Goal: Information Seeking & Learning: Learn about a topic

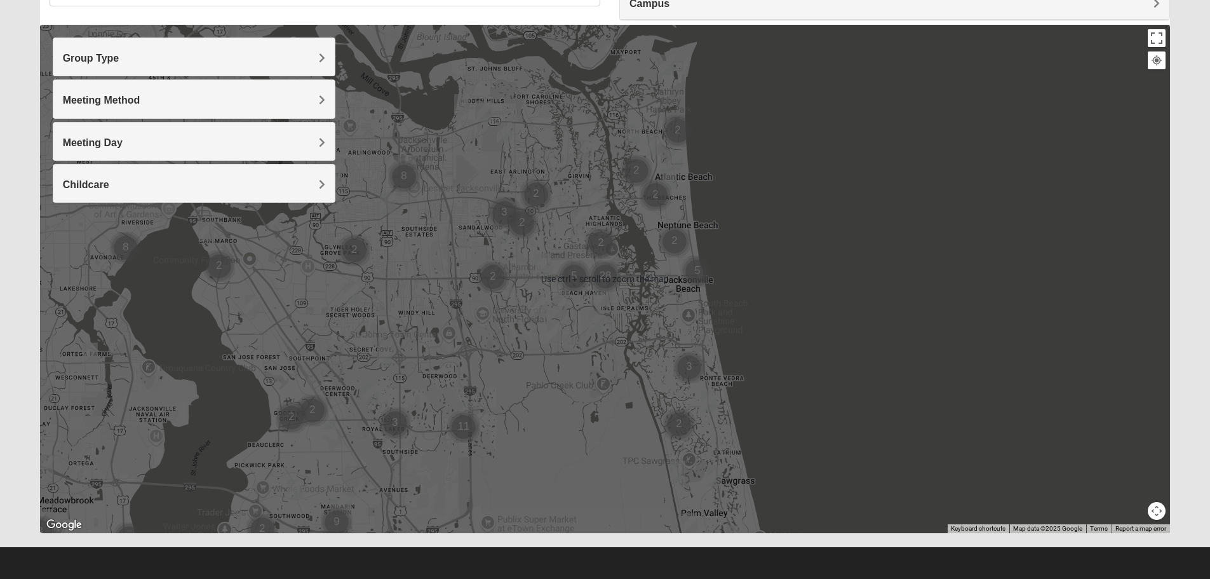
scroll to position [121, 0]
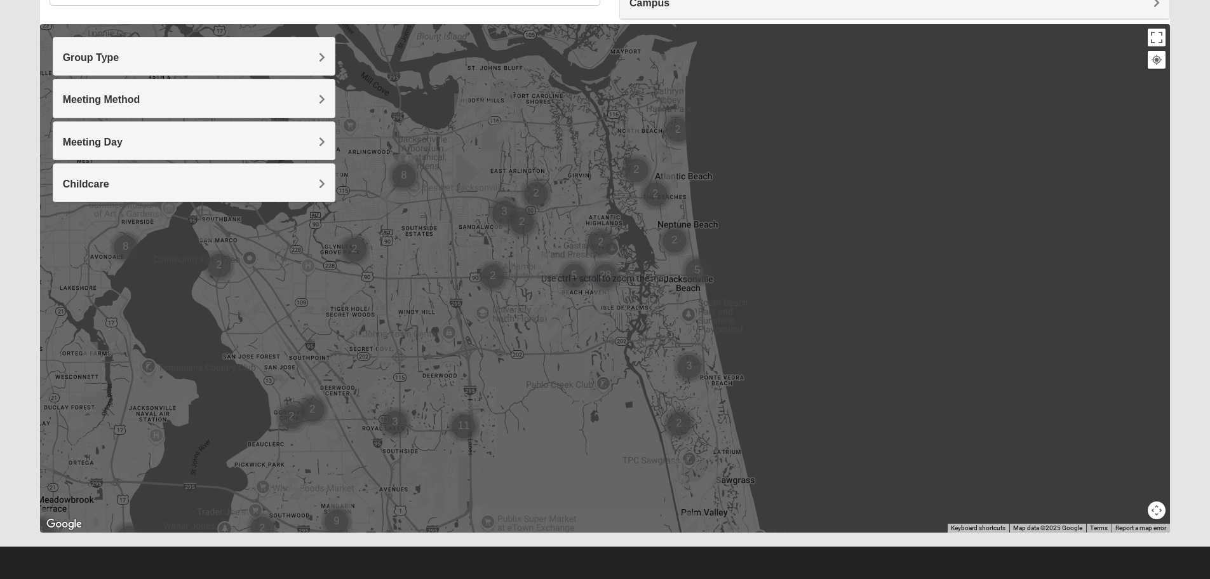
click at [359, 443] on div at bounding box center [605, 278] width 1130 height 508
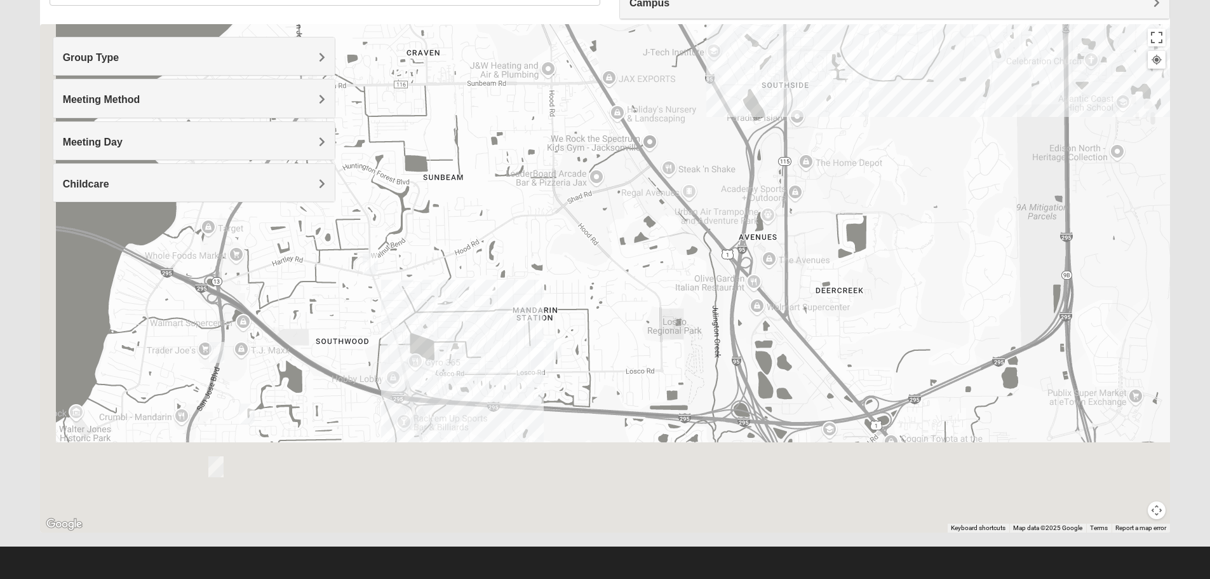
drag, startPoint x: 351, startPoint y: 427, endPoint x: 591, endPoint y: 8, distance: 483.9
click at [591, 8] on div "Show List Loading Groups Keywords Filter Additional Filters Campus Arlington Ba…" at bounding box center [605, 239] width 1130 height 586
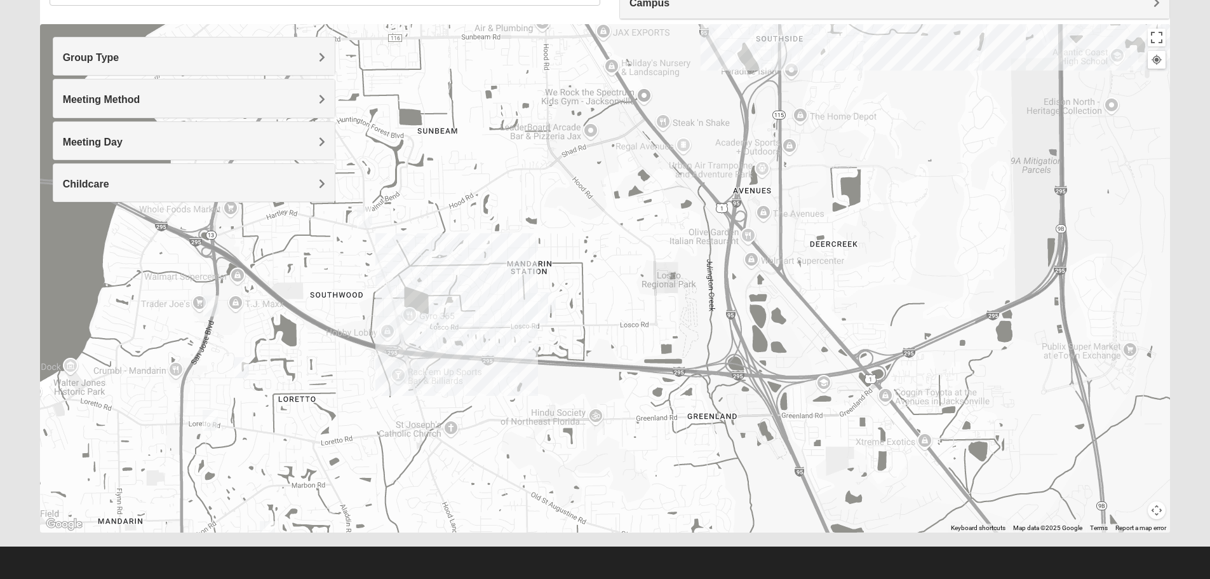
drag, startPoint x: 643, startPoint y: 417, endPoint x: 611, endPoint y: 88, distance: 330.6
click at [614, 97] on div at bounding box center [605, 278] width 1130 height 508
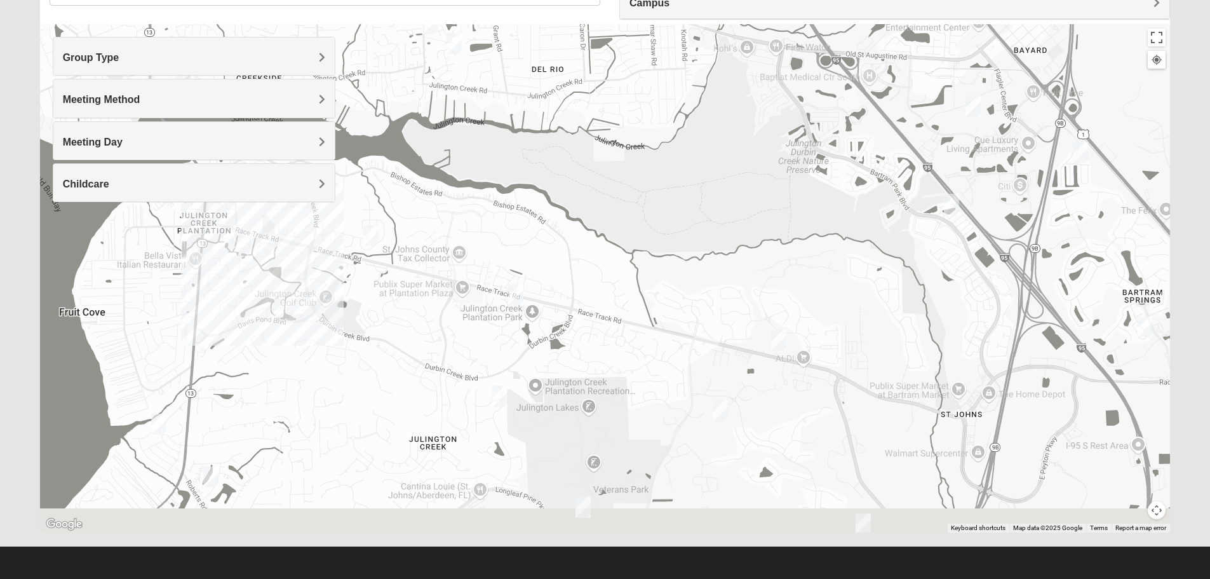
drag, startPoint x: 641, startPoint y: 302, endPoint x: 655, endPoint y: 27, distance: 274.7
click at [655, 48] on div at bounding box center [605, 278] width 1130 height 508
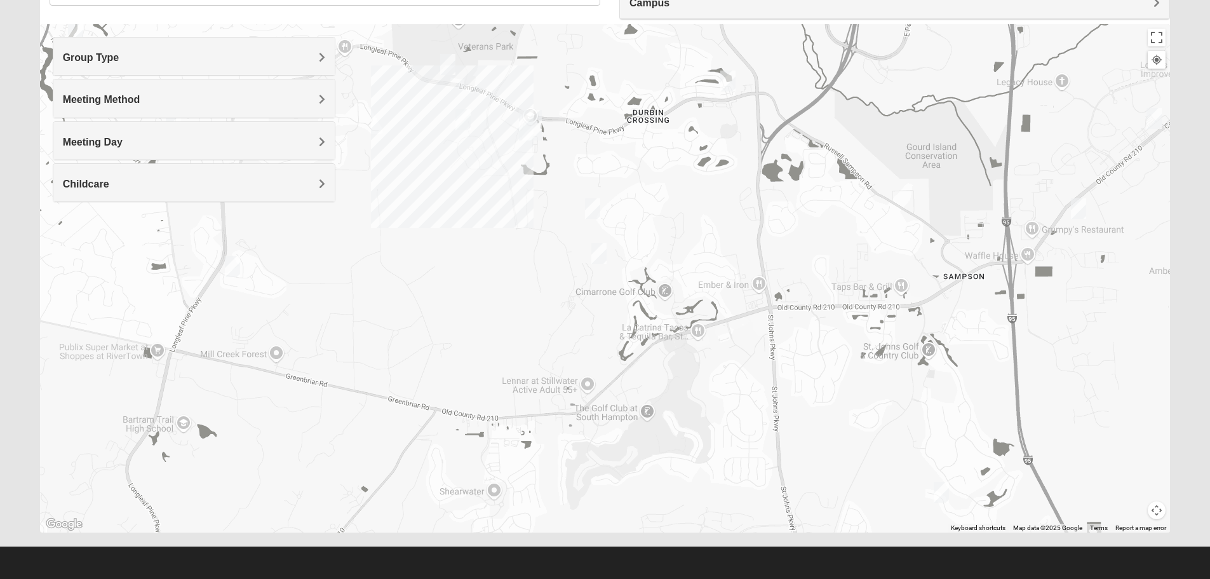
drag, startPoint x: 588, startPoint y: 341, endPoint x: 438, endPoint y: 198, distance: 207.5
click at [438, 198] on div at bounding box center [605, 278] width 1130 height 508
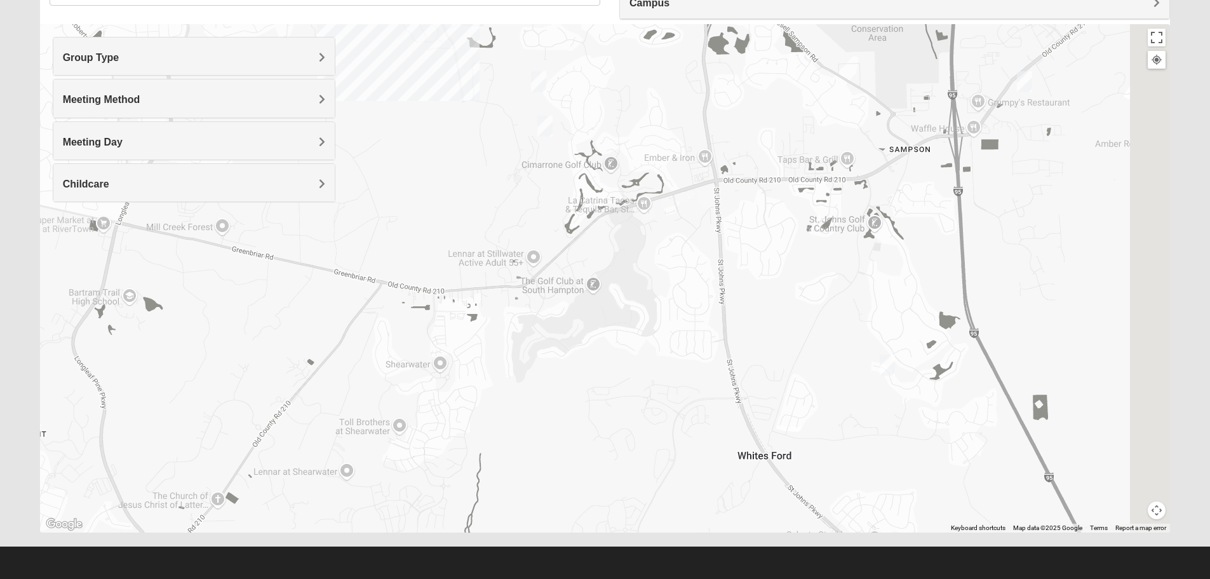
drag, startPoint x: 399, startPoint y: 291, endPoint x: 242, endPoint y: 114, distance: 236.6
click at [248, 124] on div "Group Type Mixed Group Men Only Women Only 1825 Meeting Method In Person Online…" at bounding box center [605, 278] width 1130 height 508
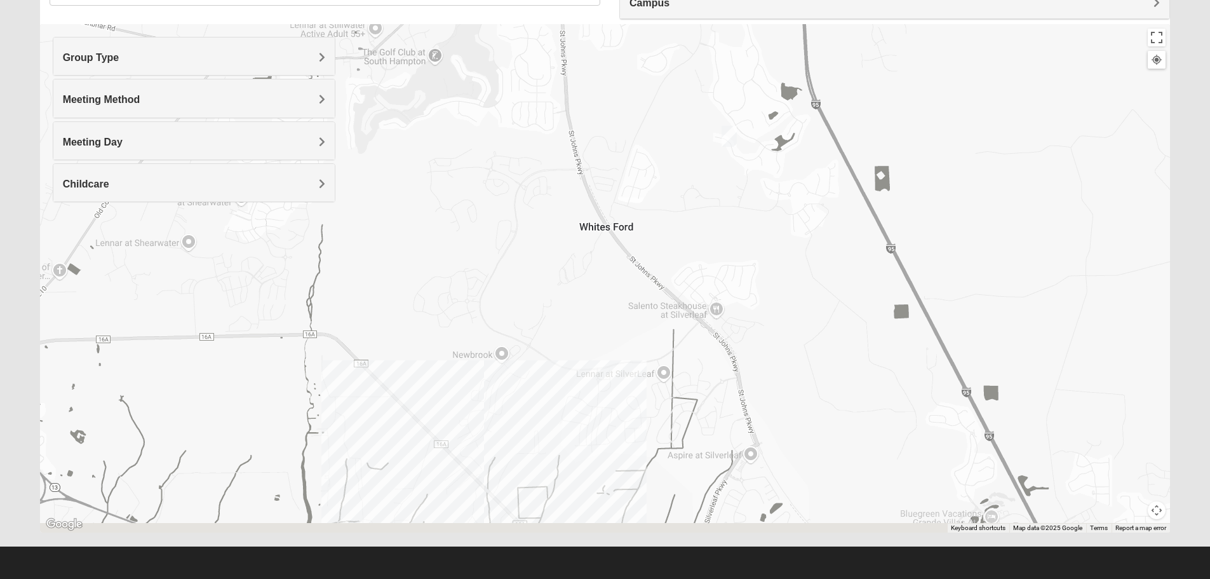
drag, startPoint x: 367, startPoint y: 295, endPoint x: 448, endPoint y: 108, distance: 204.2
click at [448, 113] on div at bounding box center [605, 278] width 1130 height 508
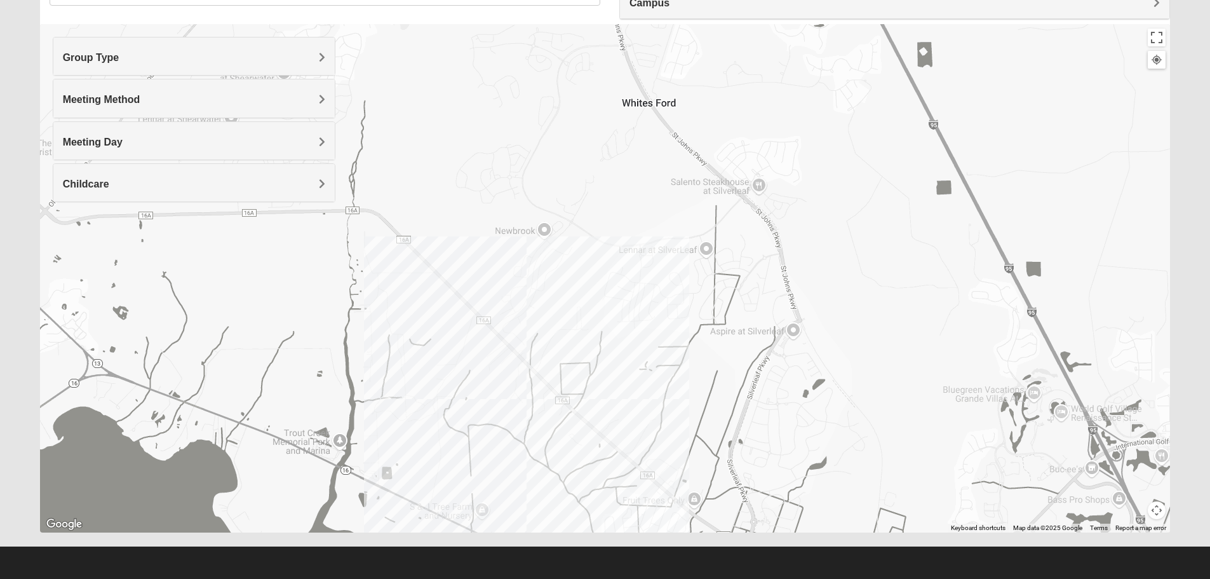
drag, startPoint x: 483, startPoint y: 174, endPoint x: 382, endPoint y: 56, distance: 155.0
click at [391, 64] on div at bounding box center [605, 278] width 1130 height 508
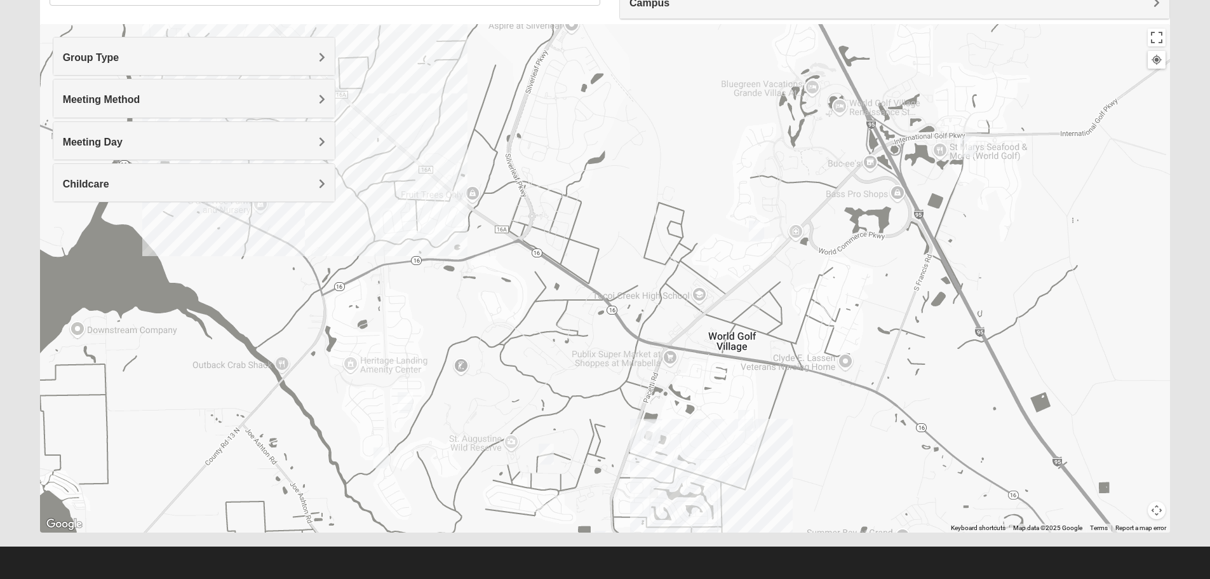
drag, startPoint x: 568, startPoint y: 264, endPoint x: 405, endPoint y: 93, distance: 236.3
click at [415, 102] on div at bounding box center [605, 278] width 1130 height 508
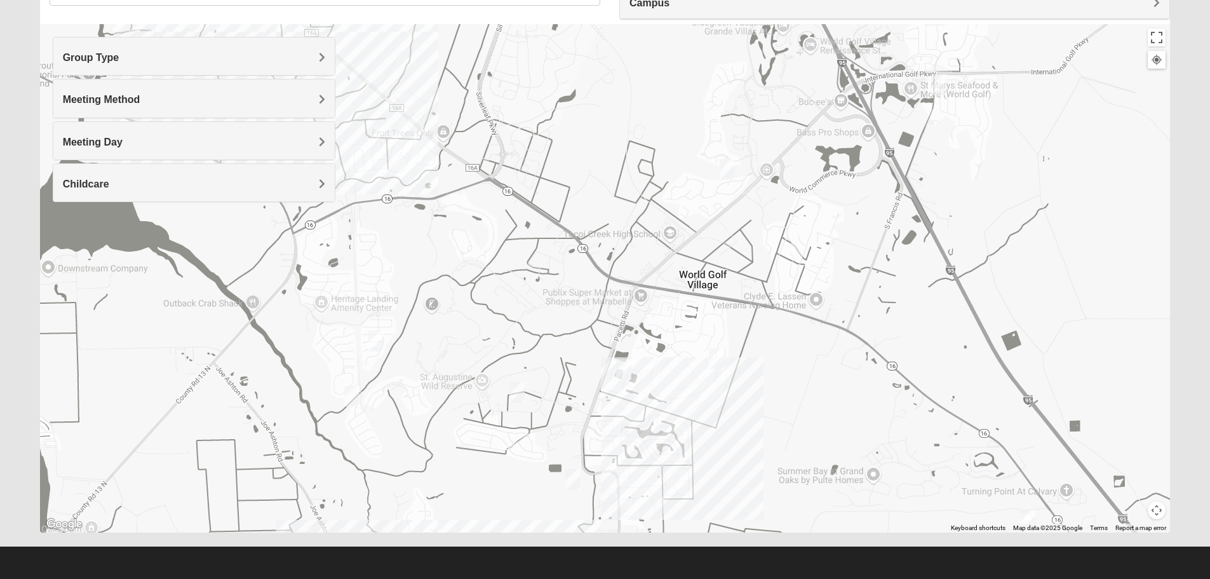
drag, startPoint x: 471, startPoint y: 275, endPoint x: 563, endPoint y: 318, distance: 101.1
click at [563, 316] on div at bounding box center [605, 278] width 1130 height 508
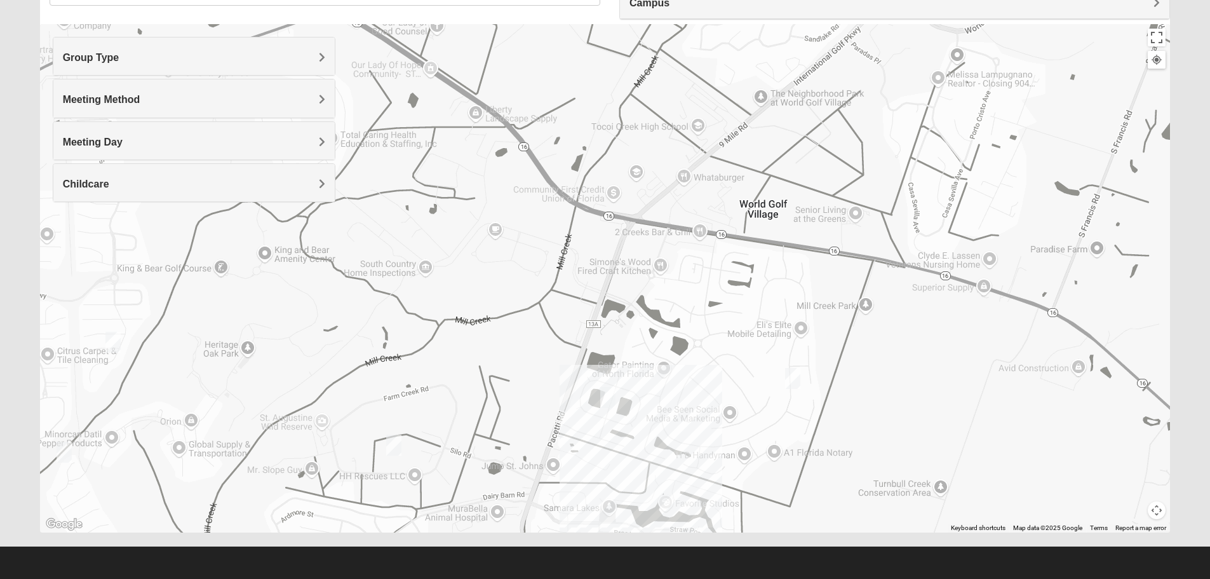
drag, startPoint x: 581, startPoint y: 293, endPoint x: 521, endPoint y: 230, distance: 87.2
click at [521, 230] on div at bounding box center [605, 278] width 1130 height 508
click at [788, 379] on img "Womens Shesterenko 32092" at bounding box center [792, 376] width 15 height 21
click at [617, 394] on div "Womens Shesterenko 32092 Monday AM Women Only In Person No Childcare Learn More" at bounding box center [605, 278] width 1130 height 508
click at [611, 394] on img "Womens Shreves 32092" at bounding box center [607, 396] width 15 height 21
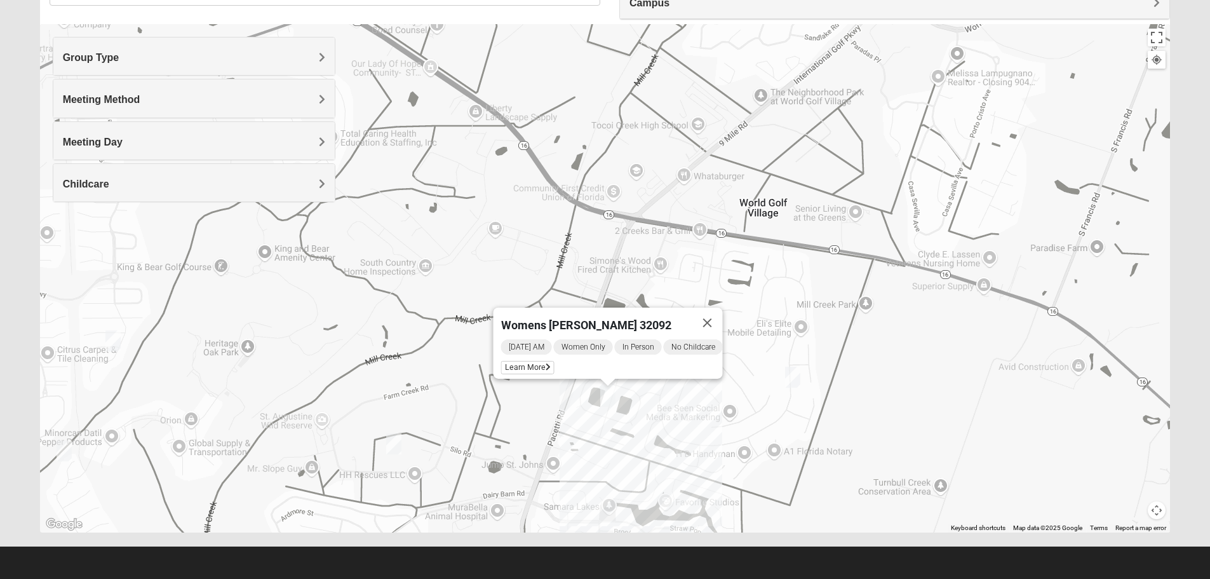
click at [395, 443] on img "Womens Shelton, McNutt 32092" at bounding box center [393, 443] width 15 height 21
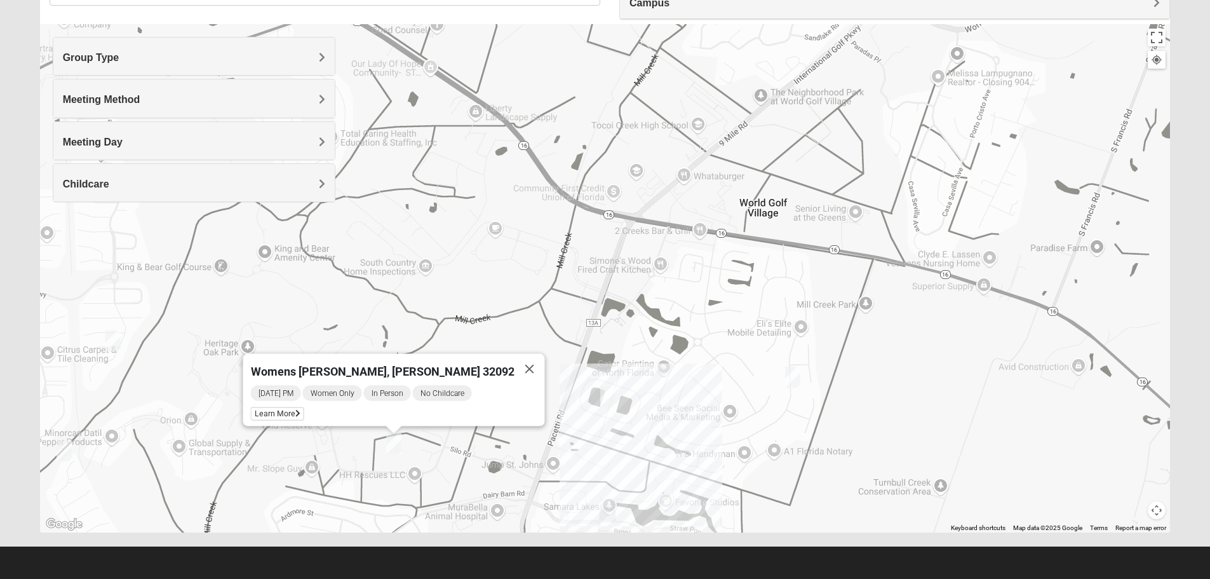
drag, startPoint x: 391, startPoint y: 242, endPoint x: 485, endPoint y: 343, distance: 138.4
click at [492, 359] on div "Womens Shelton, McNutt 32092 Monday PM Women Only In Person No Childcare Learn …" at bounding box center [605, 278] width 1130 height 508
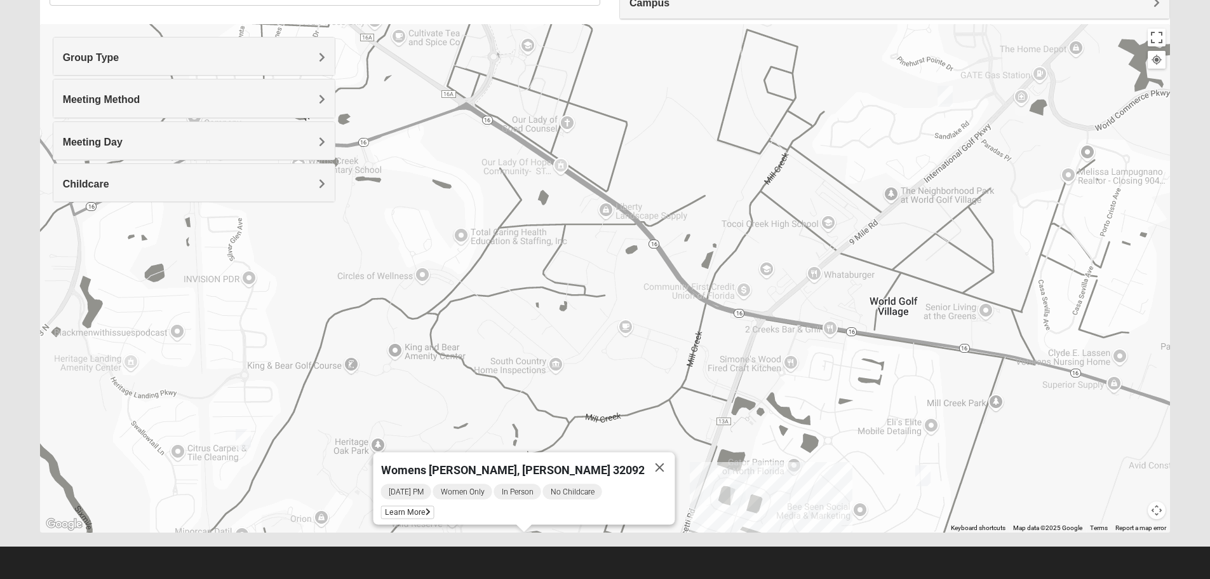
drag, startPoint x: 413, startPoint y: 246, endPoint x: 571, endPoint y: 357, distance: 193.3
click at [573, 359] on div "Womens Shelton, McNutt 32092 Monday PM Women Only In Person No Childcare Learn …" at bounding box center [605, 278] width 1130 height 508
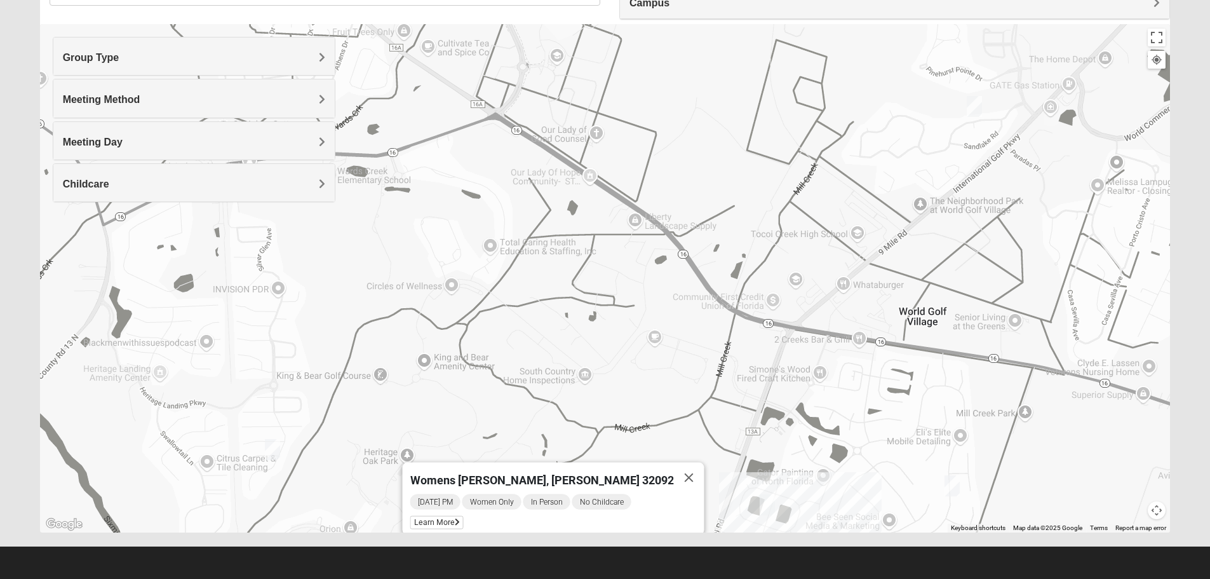
click at [274, 446] on img "Mixed Thomas 32092" at bounding box center [272, 449] width 15 height 21
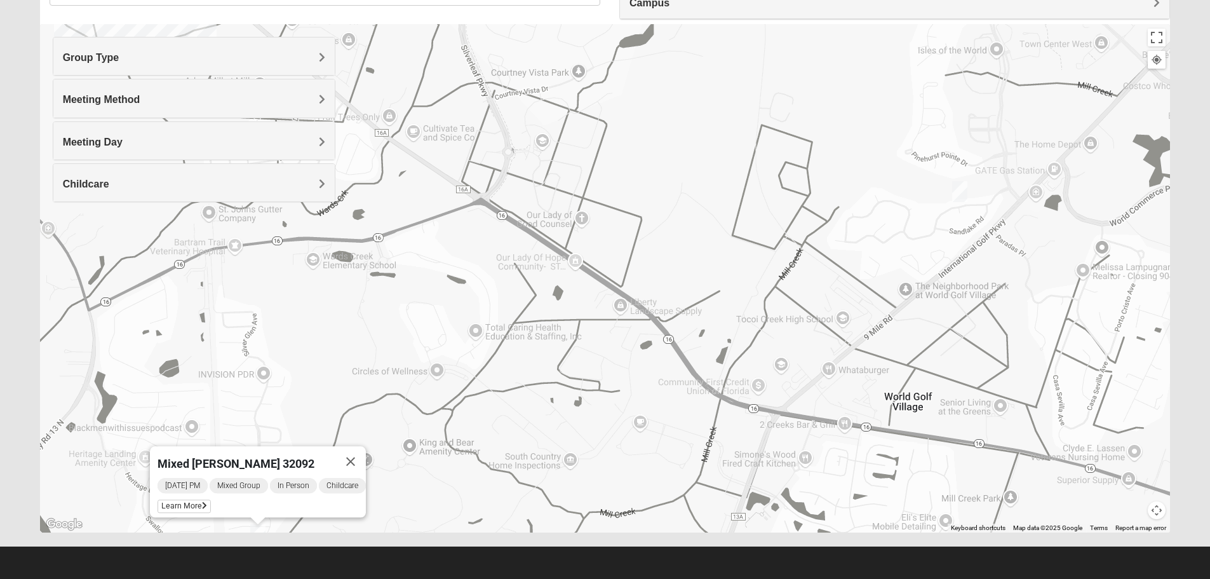
drag, startPoint x: 571, startPoint y: 303, endPoint x: 549, endPoint y: 382, distance: 81.7
click at [556, 389] on div "Mixed Thomas 32092 Wednesday PM Mixed Group In Person Childcare Learn More" at bounding box center [605, 278] width 1130 height 508
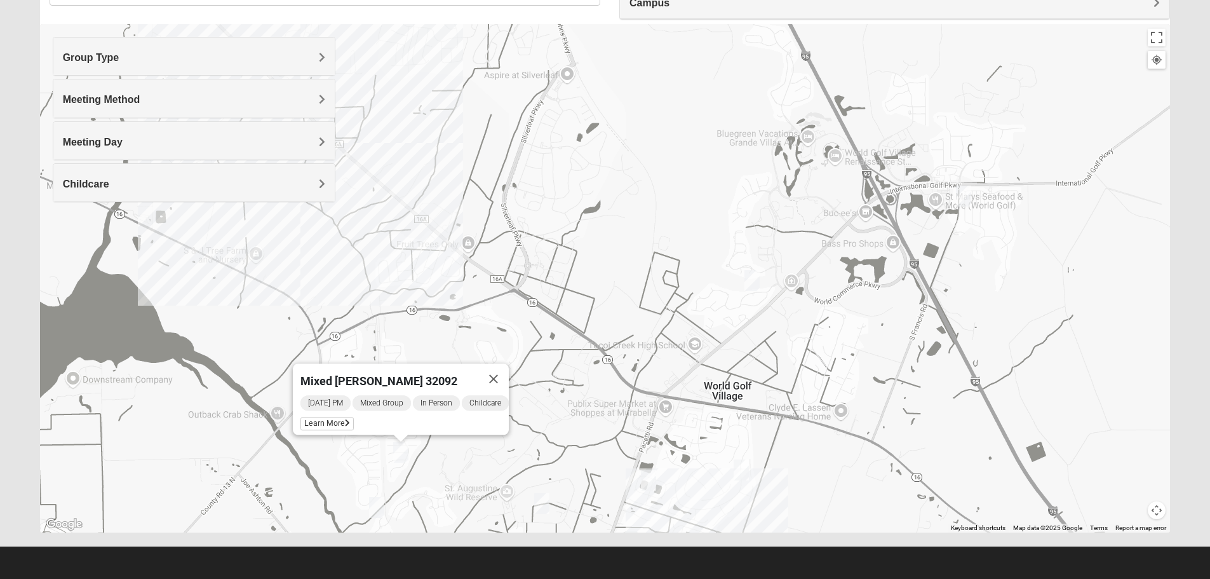
click at [246, 58] on h4 "Group Type" at bounding box center [194, 57] width 262 height 12
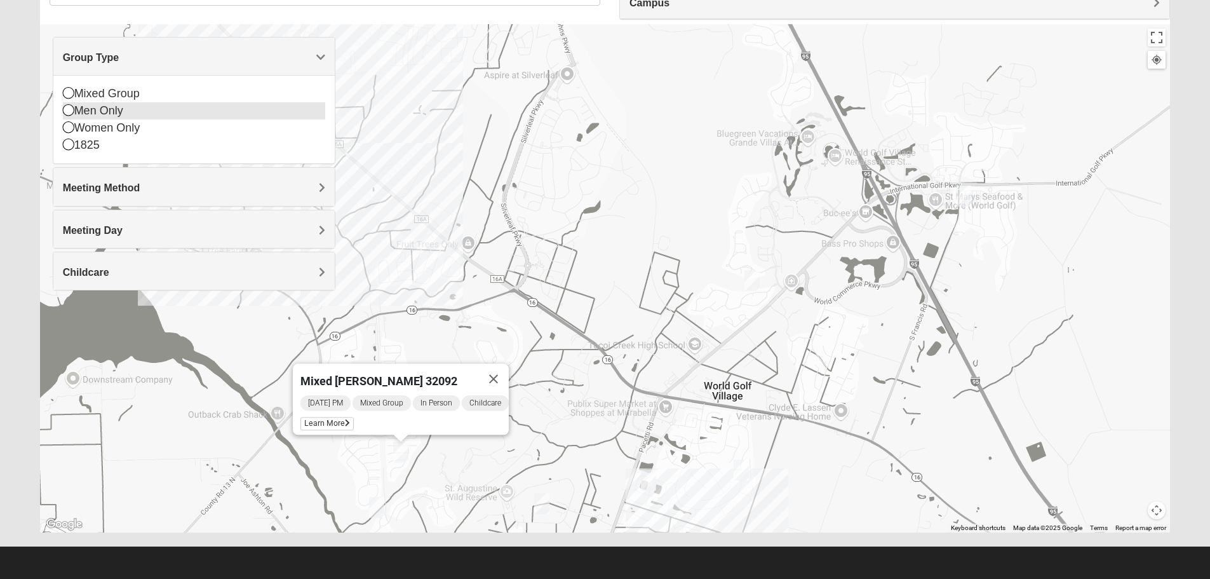
click at [97, 117] on div "Men Only" at bounding box center [194, 110] width 262 height 17
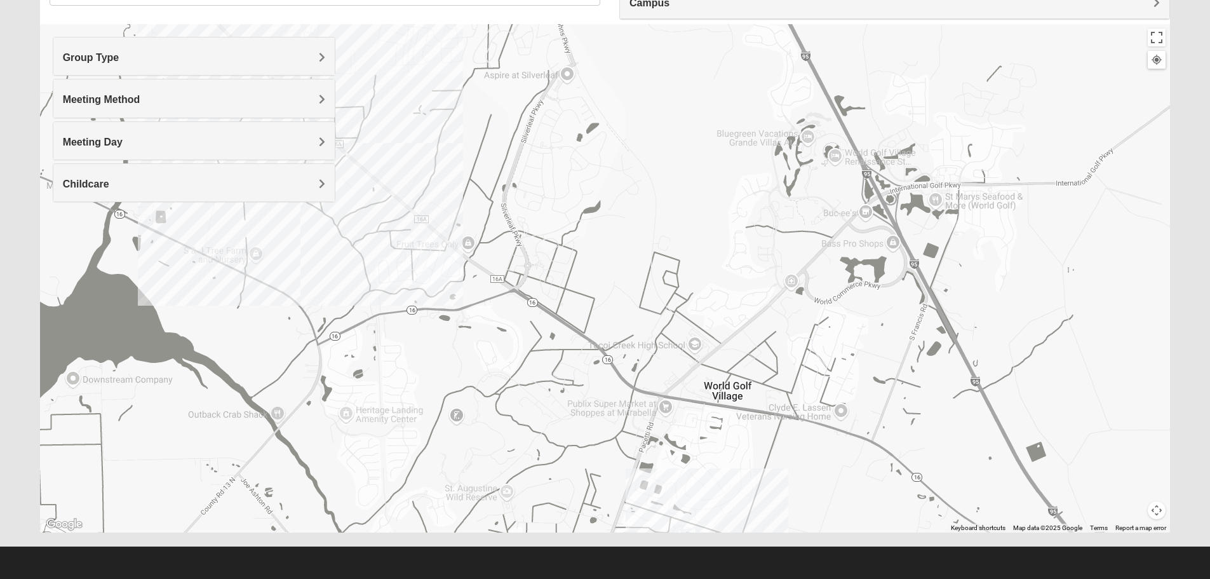
click at [132, 69] on div "Group Type" at bounding box center [193, 55] width 281 height 37
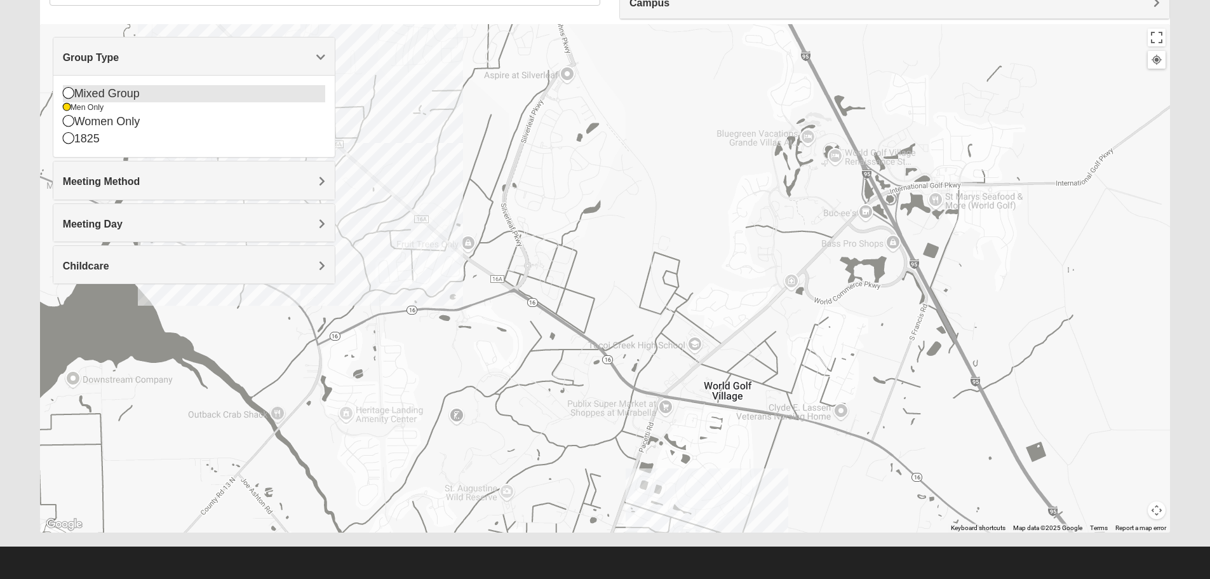
click at [67, 93] on icon at bounding box center [68, 92] width 11 height 11
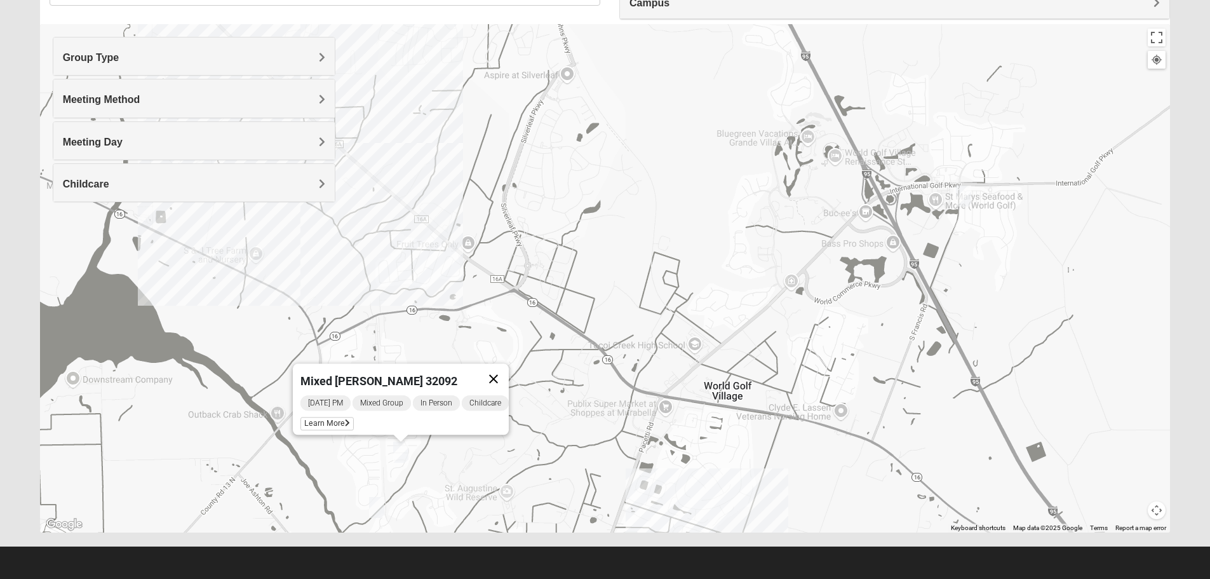
click at [509, 368] on button "Close" at bounding box center [493, 378] width 30 height 30
click at [962, 196] on img "Mixed Owen/Monk 32095" at bounding box center [963, 195] width 15 height 21
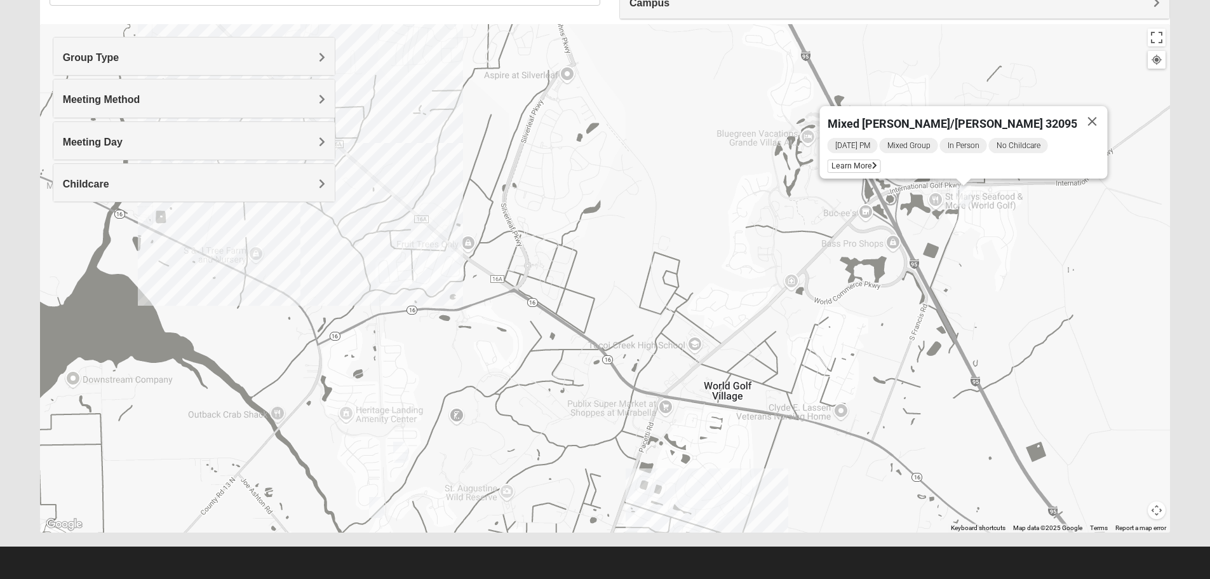
click at [410, 341] on div "Mixed Owen/Monk 32095 Tuesday PM Mixed Group In Person No Childcare Learn More" at bounding box center [605, 278] width 1130 height 508
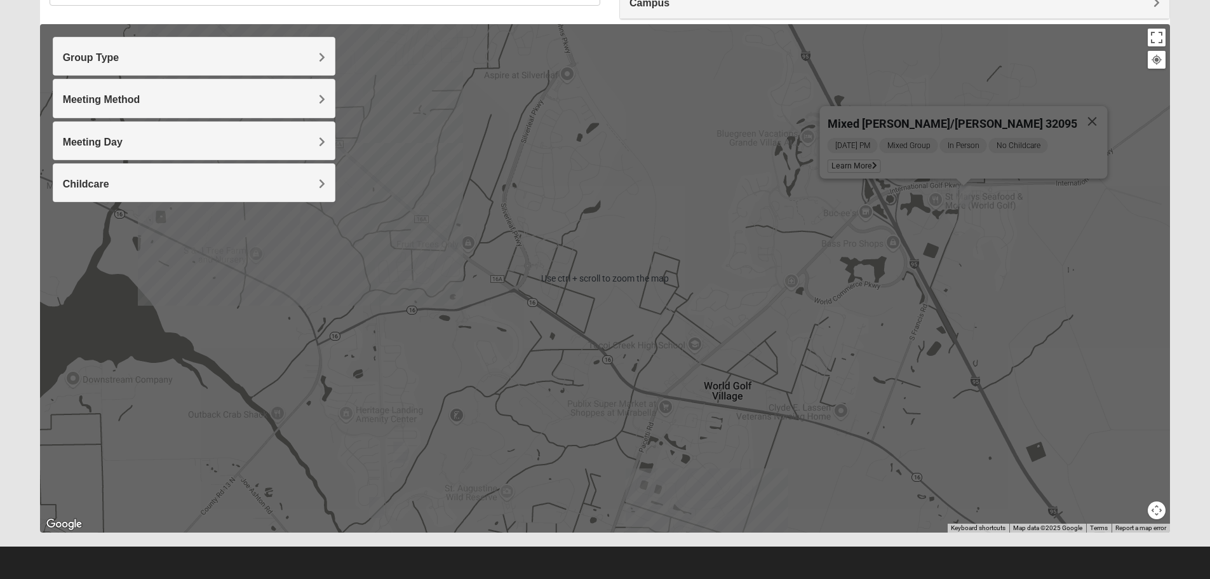
scroll to position [100, 0]
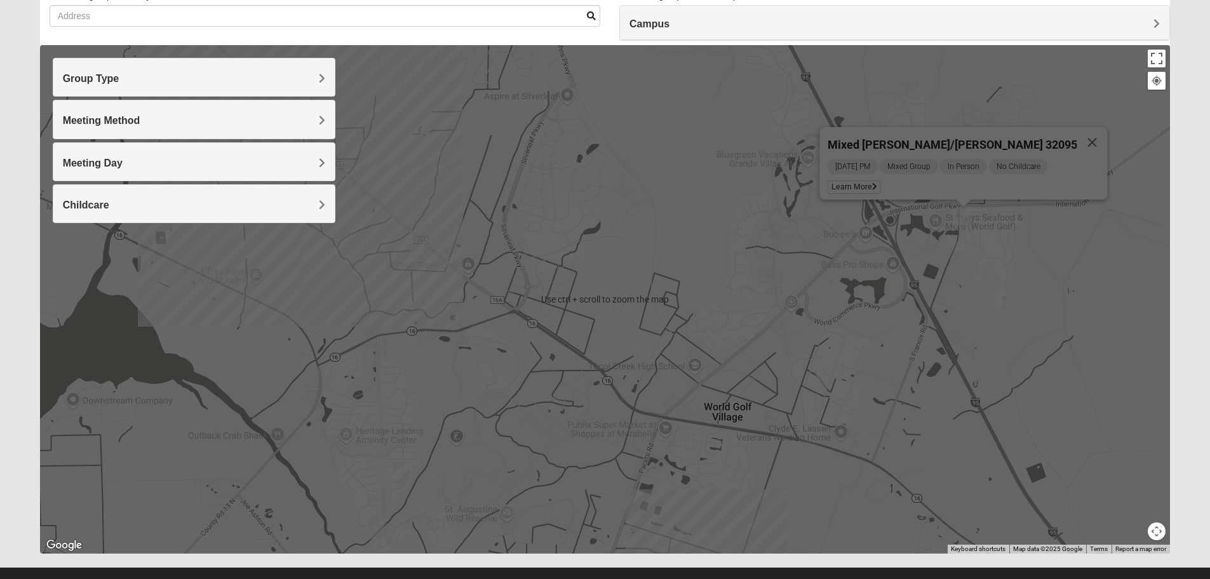
click at [410, 341] on div "Mixed Owen/Monk 32095 Tuesday PM Mixed Group In Person No Childcare Learn More" at bounding box center [605, 299] width 1130 height 508
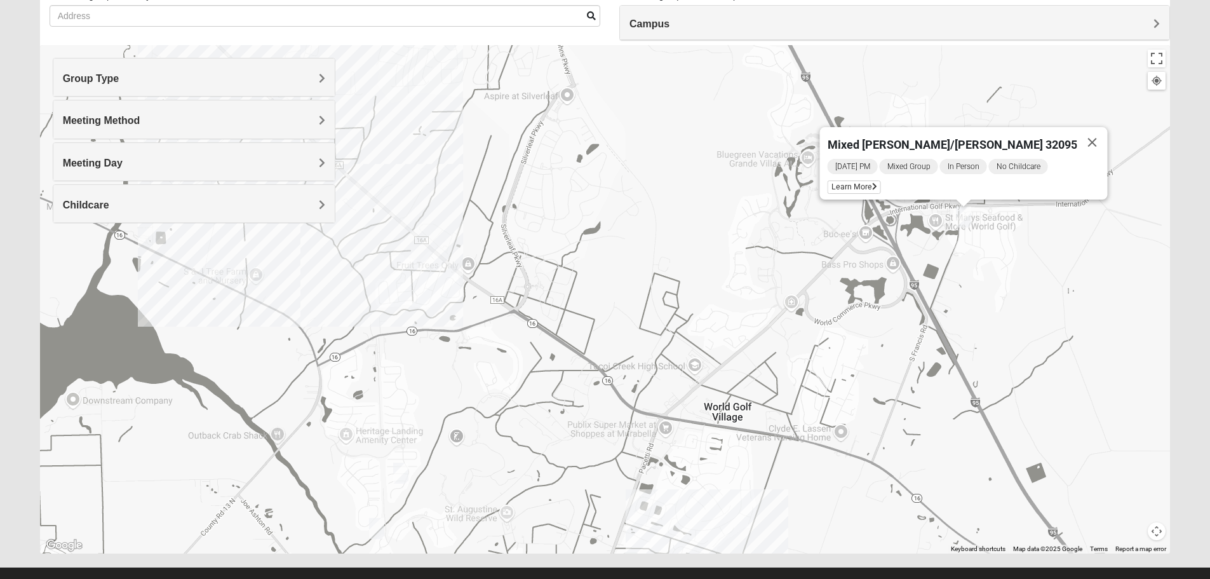
click at [477, 366] on div "Mixed Owen/Monk 32095 Tuesday PM Mixed Group In Person No Childcare Learn More" at bounding box center [605, 299] width 1130 height 508
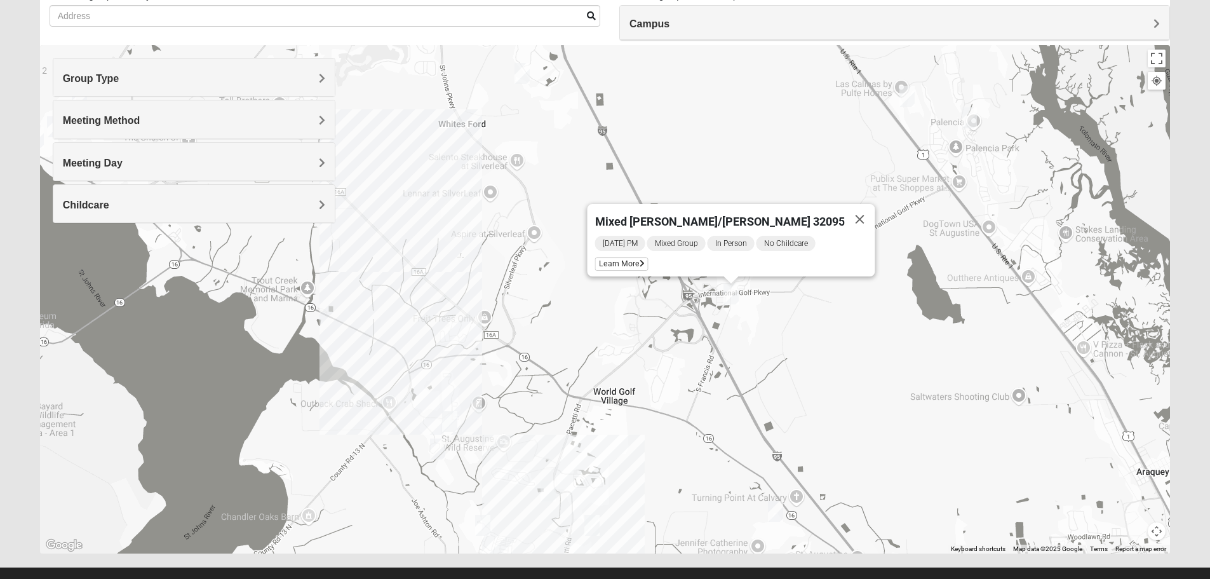
click at [410, 277] on div "Mixed Owen/Monk 32095 Tuesday PM Mixed Group In Person No Childcare Learn More" at bounding box center [605, 299] width 1130 height 508
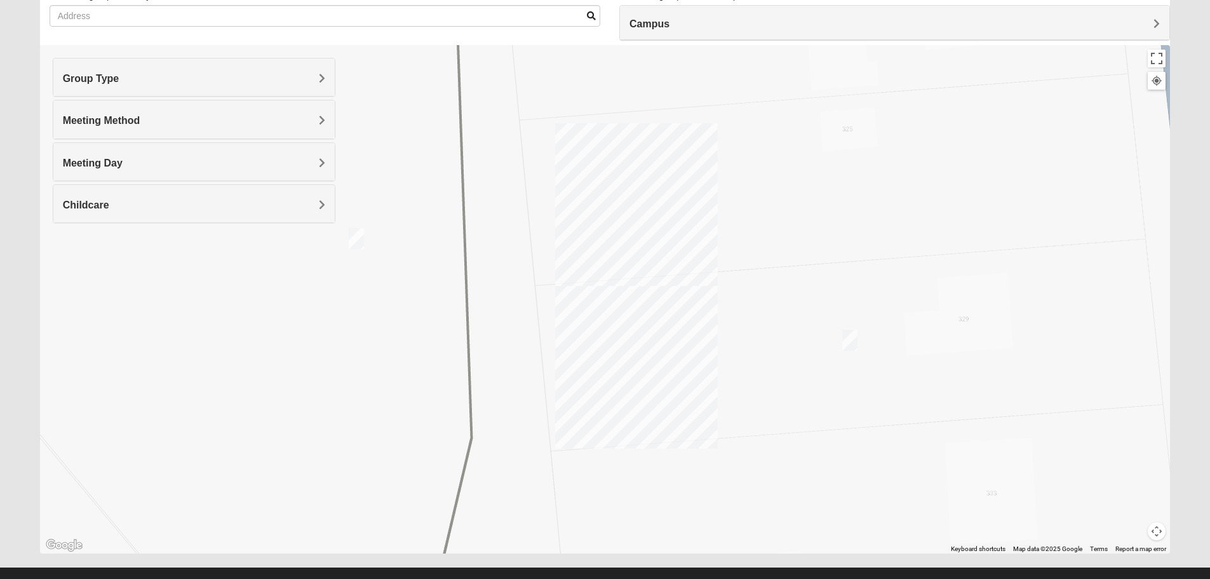
click at [856, 341] on img "Mens Dixon/Monday 32092" at bounding box center [849, 340] width 15 height 21
click at [354, 235] on img "Mens Dixon/manning 32092" at bounding box center [356, 238] width 15 height 21
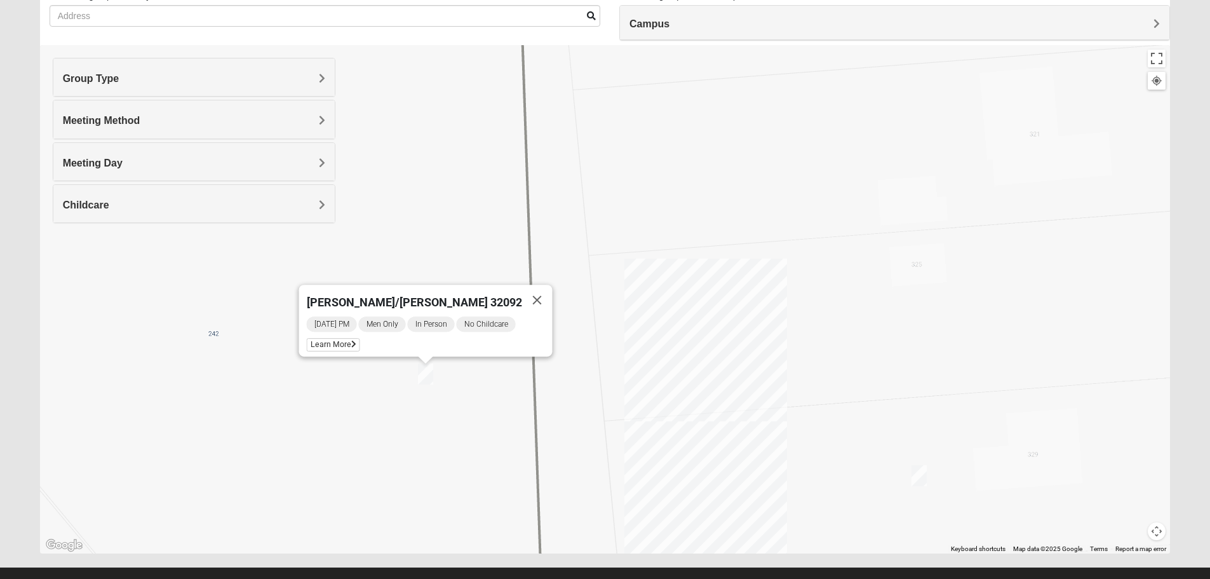
drag, startPoint x: 419, startPoint y: 334, endPoint x: 486, endPoint y: 466, distance: 148.6
click at [486, 467] on div "Mens Dixon/manning 32092 Tuesday PM Men Only In Person No Childcare Learn More" at bounding box center [605, 299] width 1130 height 508
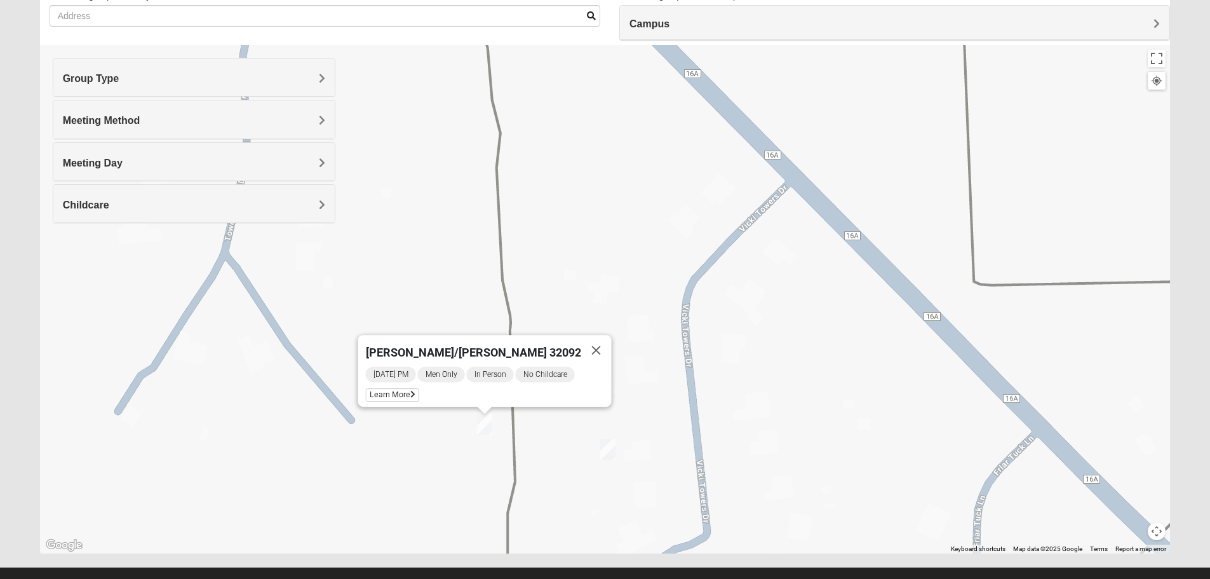
click at [524, 452] on div "Mens Dixon/manning 32092 Tuesday PM Men Only In Person No Childcare Learn More" at bounding box center [605, 299] width 1130 height 508
click at [533, 456] on div "Mens Dixon/manning 32092 Tuesday PM Men Only In Person No Childcare Learn More" at bounding box center [605, 299] width 1130 height 508
click at [618, 446] on div "Mens Dixon/manning 32092 Tuesday PM Men Only In Person No Childcare Learn More" at bounding box center [605, 299] width 1130 height 508
click at [614, 448] on img "Mens Dixon/Monday 32092" at bounding box center [607, 449] width 15 height 21
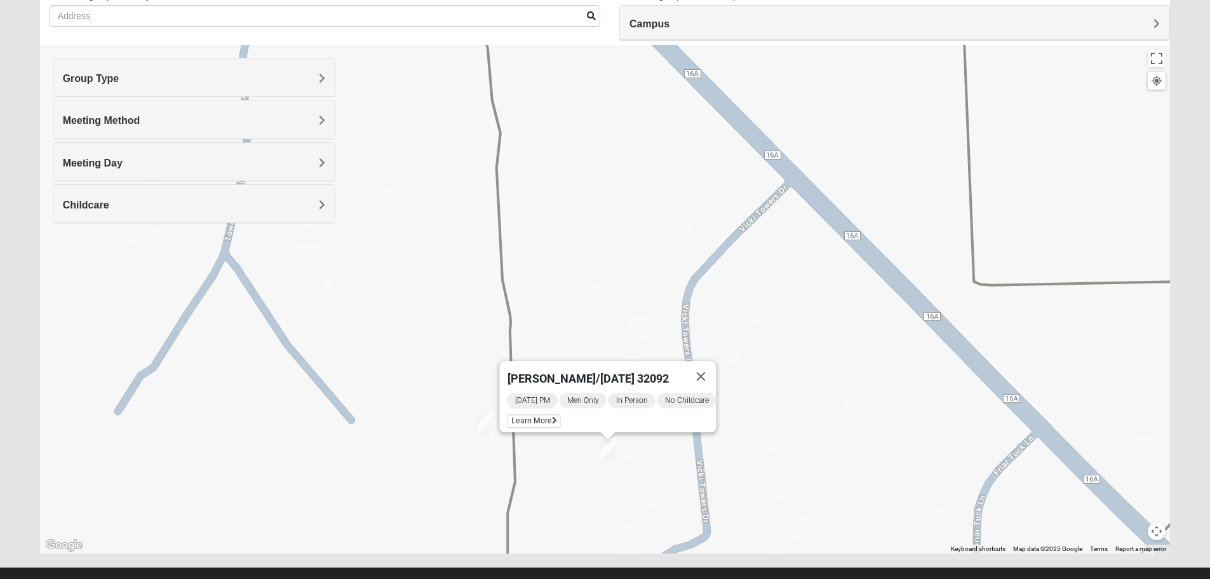
click at [565, 457] on div "Mens Dixon/Monday 32092 Monday PM Men Only In Person No Childcare Learn More" at bounding box center [605, 299] width 1130 height 508
click at [551, 417] on icon at bounding box center [553, 421] width 5 height 8
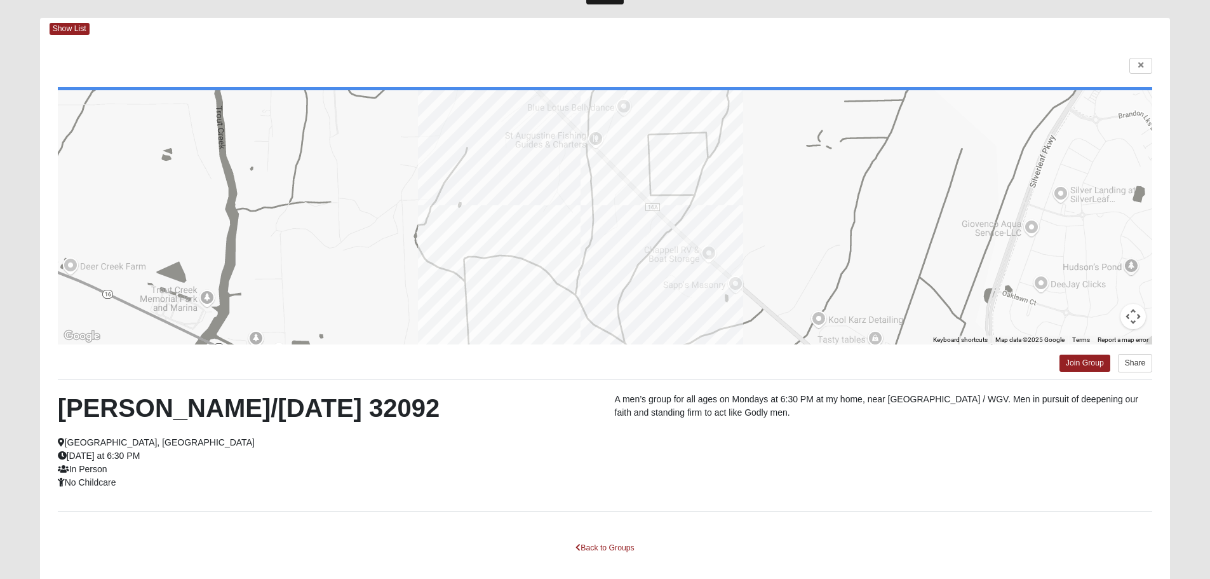
scroll to position [30, 0]
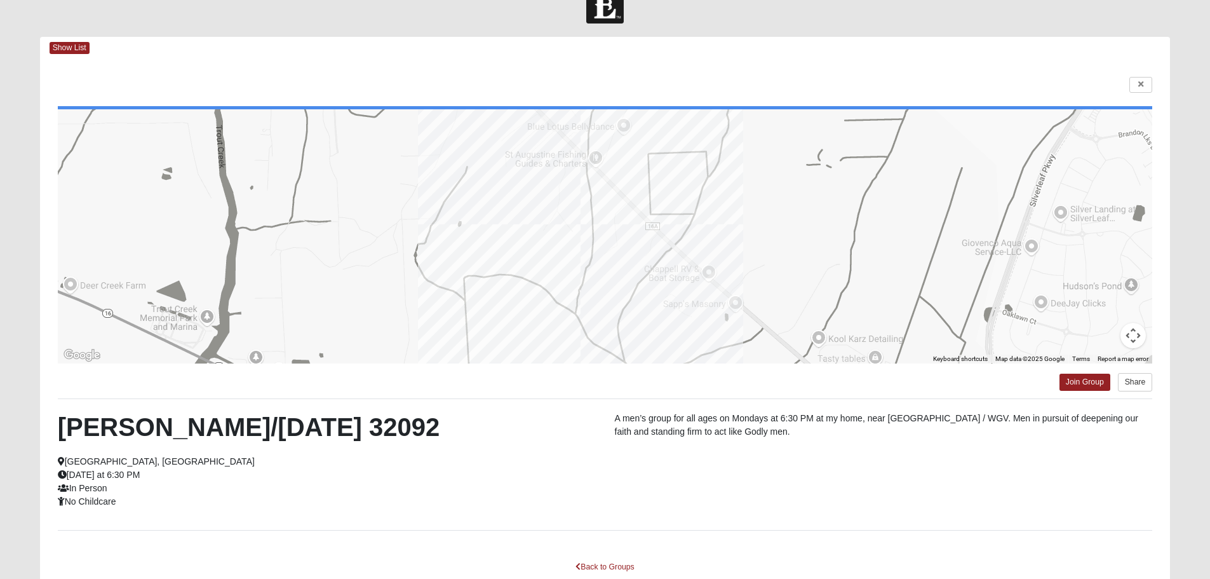
click at [138, 422] on h2 "[PERSON_NAME]/[DATE] 32092" at bounding box center [327, 427] width 538 height 30
click at [139, 422] on h2 "[PERSON_NAME]/[DATE] 32092" at bounding box center [327, 427] width 538 height 30
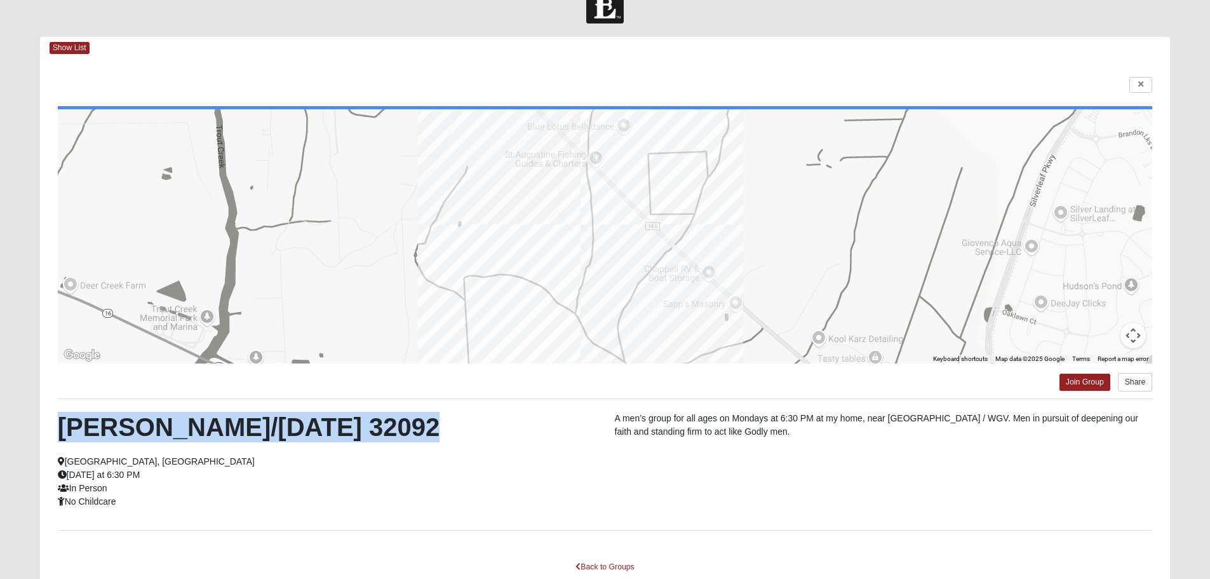
click at [139, 422] on h2 "[PERSON_NAME]/[DATE] 32092" at bounding box center [327, 427] width 538 height 30
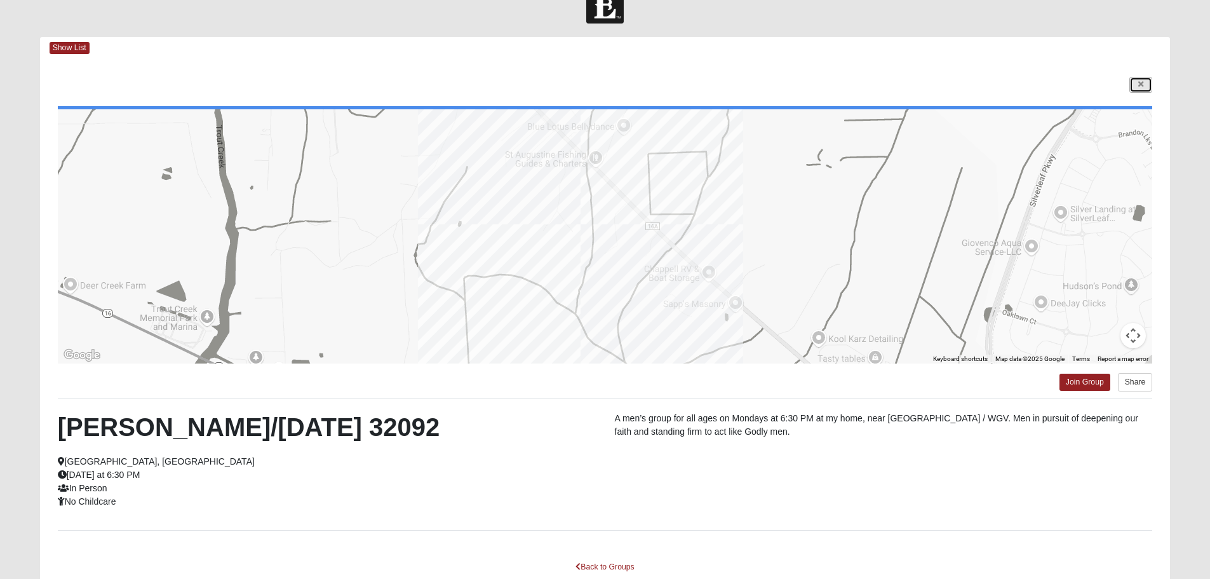
click at [1141, 83] on icon at bounding box center [1140, 85] width 5 height 8
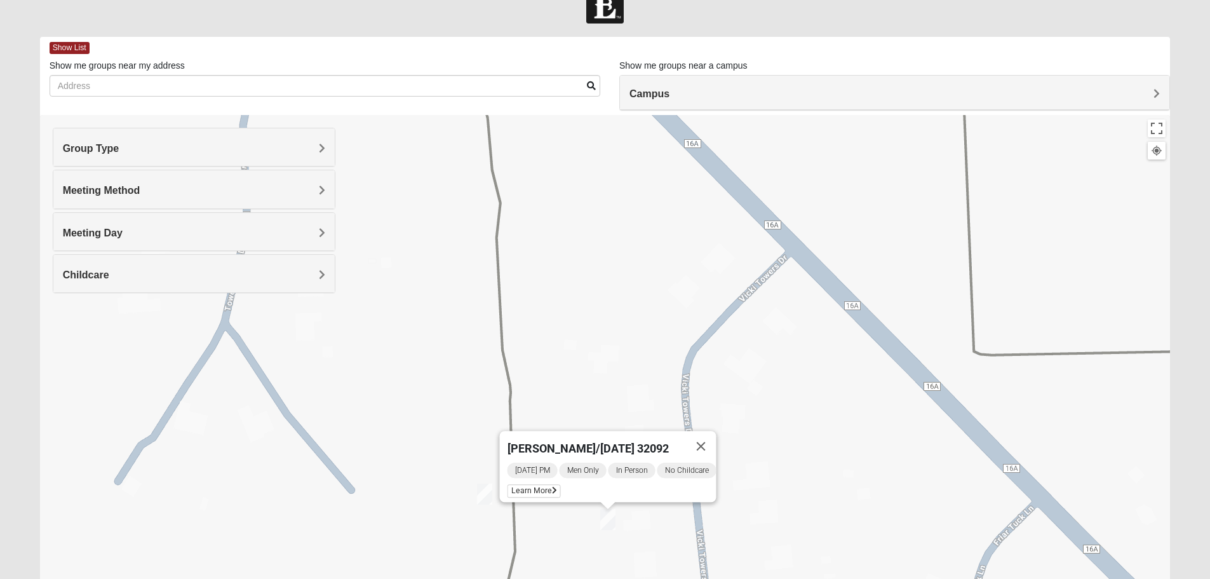
click at [488, 490] on img "Mens Dixon/manning 32092" at bounding box center [484, 493] width 15 height 21
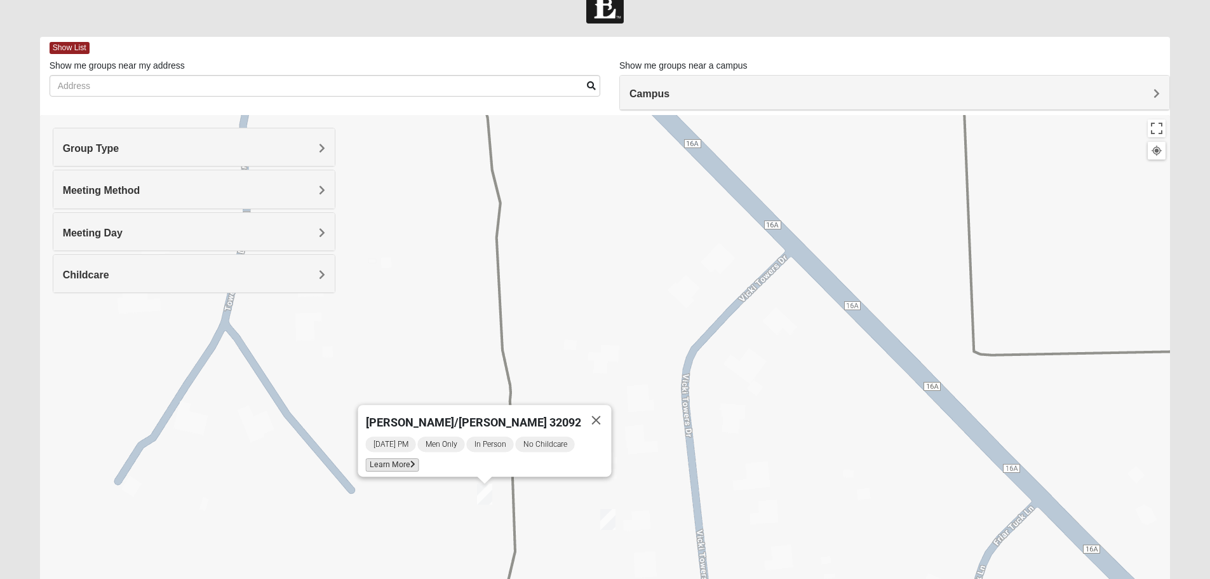
click at [409, 460] on span "Learn More" at bounding box center [391, 464] width 53 height 13
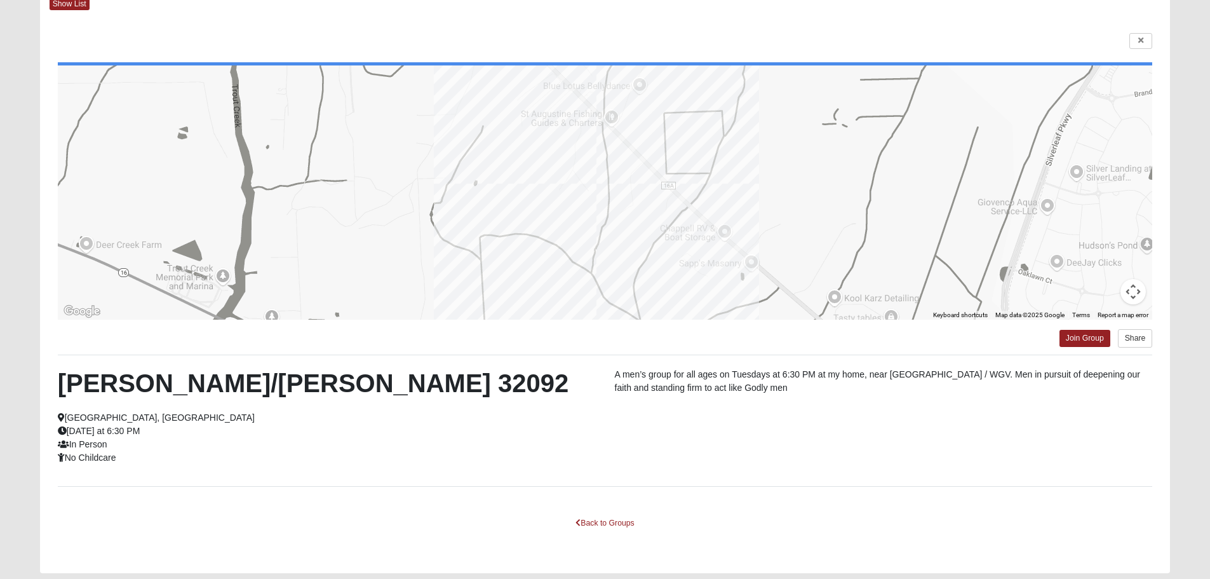
scroll to position [72, 0]
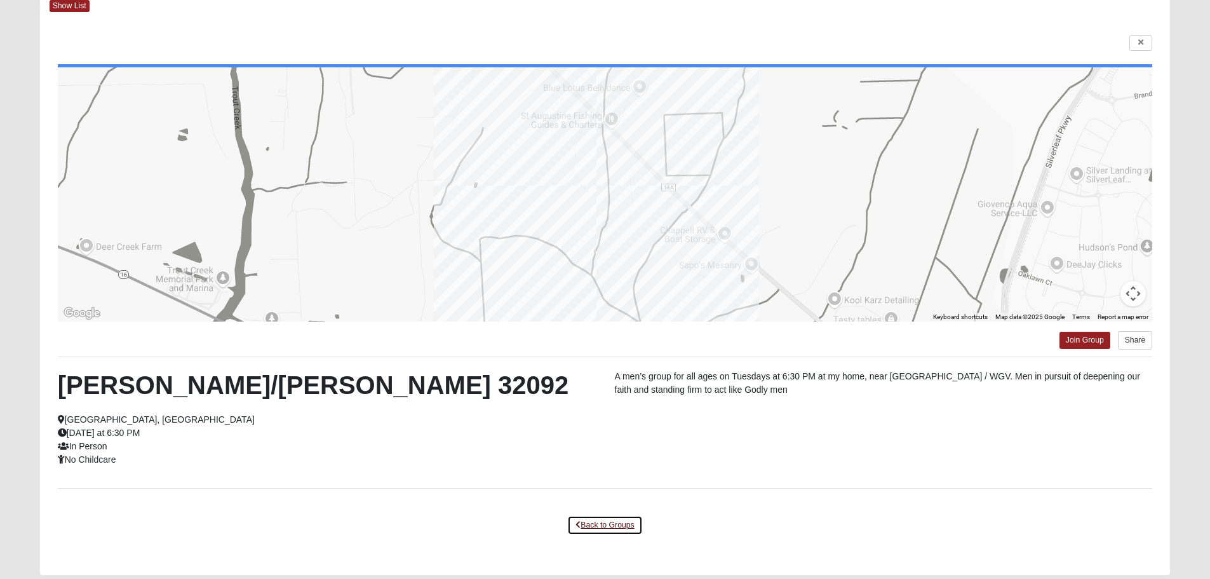
click at [612, 527] on link "Back to Groups" at bounding box center [604, 525] width 75 height 20
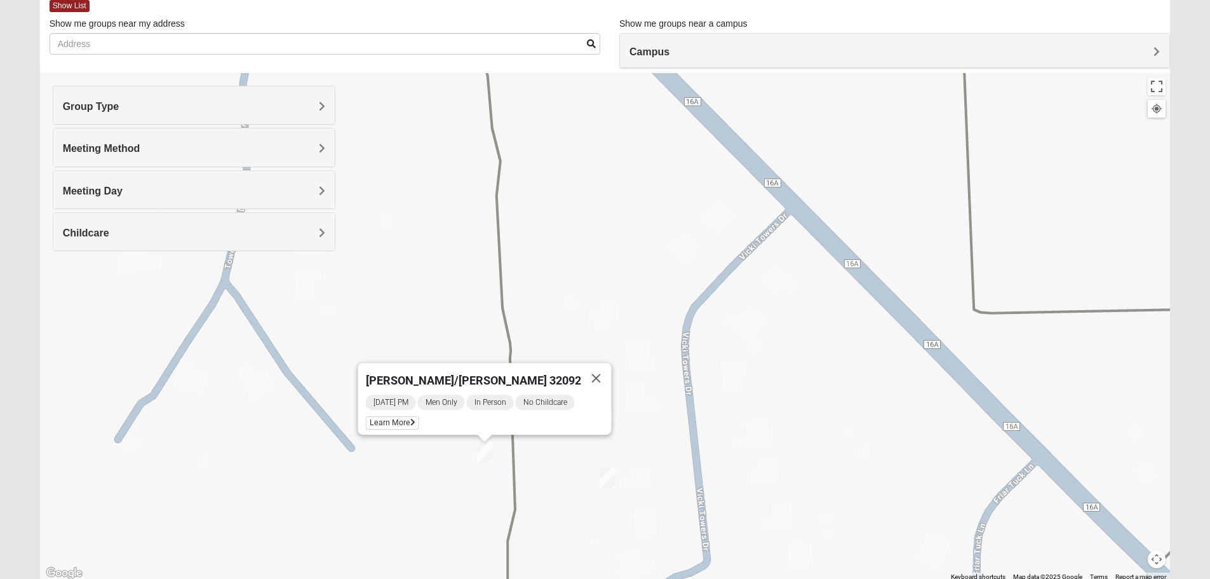
click at [605, 478] on img "Mens Dixon/Monday 32092" at bounding box center [607, 477] width 15 height 21
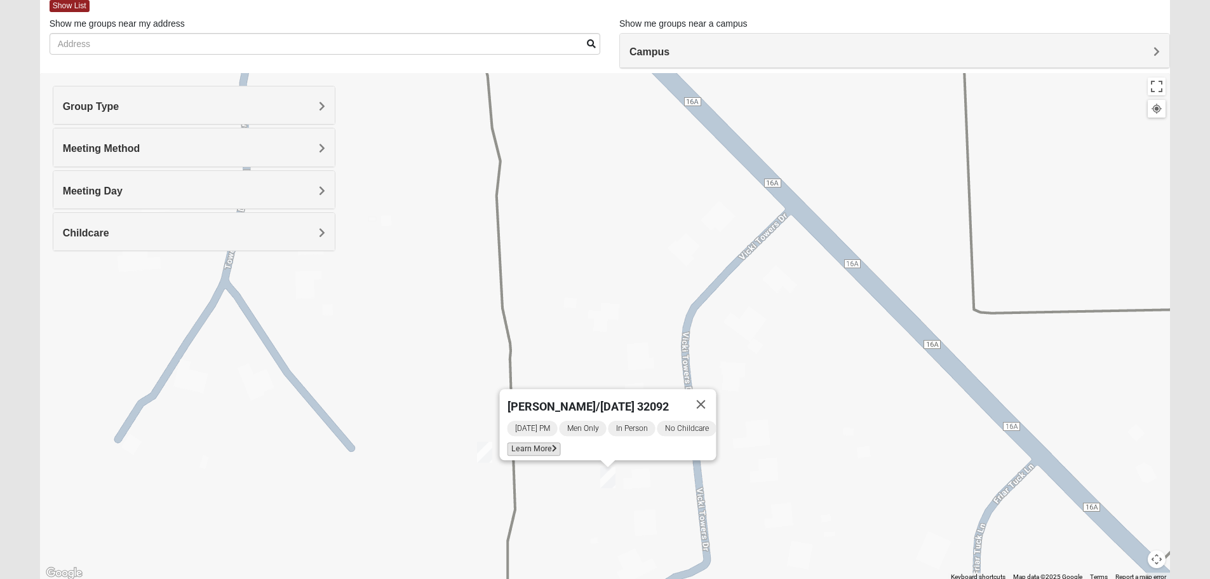
click at [528, 447] on span "Learn More" at bounding box center [533, 448] width 53 height 13
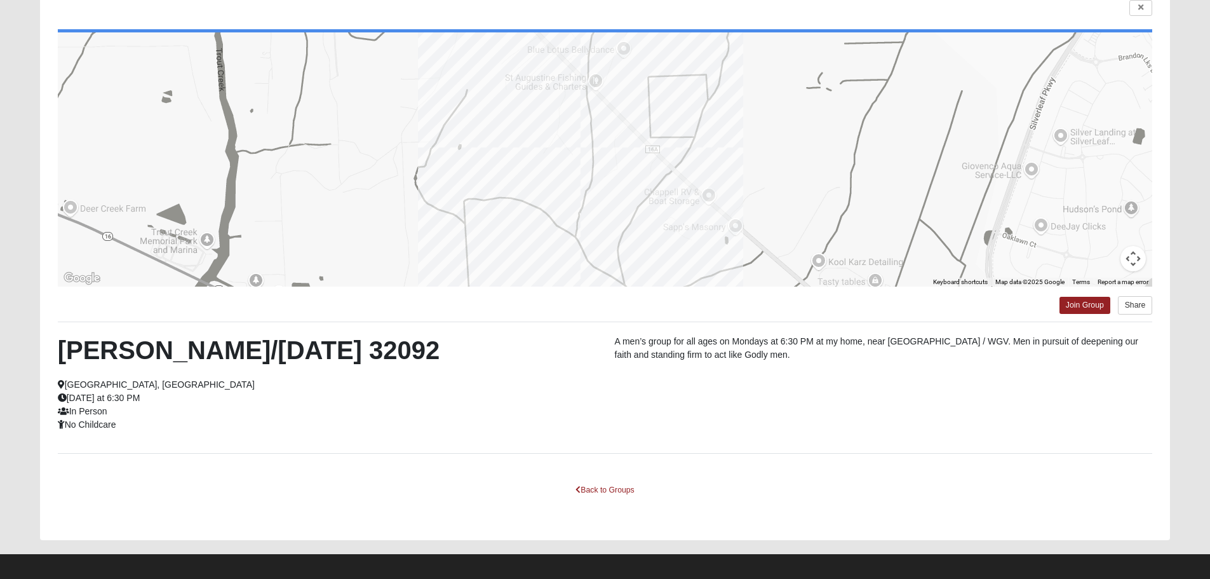
scroll to position [114, 0]
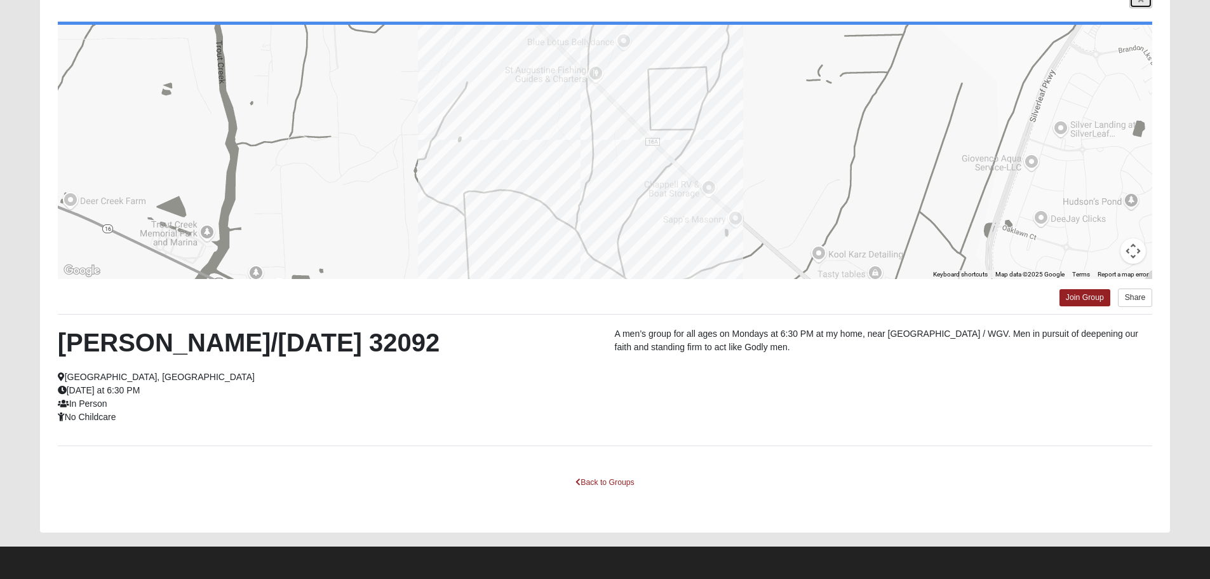
click at [1137, 5] on link at bounding box center [1140, 0] width 23 height 16
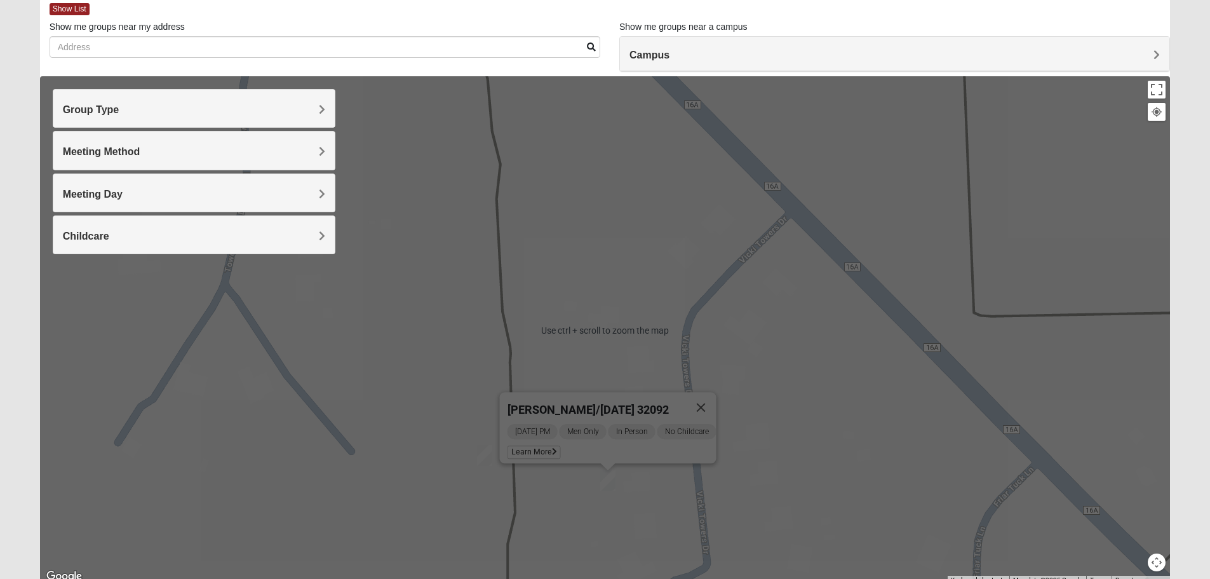
scroll to position [93, 0]
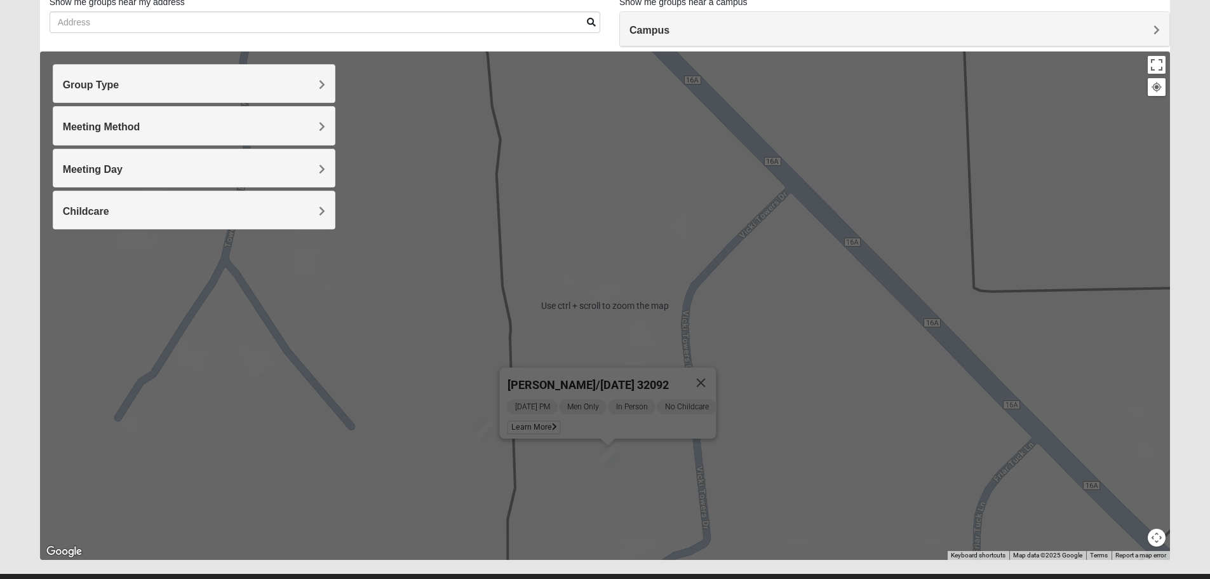
click at [482, 426] on img "Mens Dixon/manning 32092" at bounding box center [484, 430] width 15 height 21
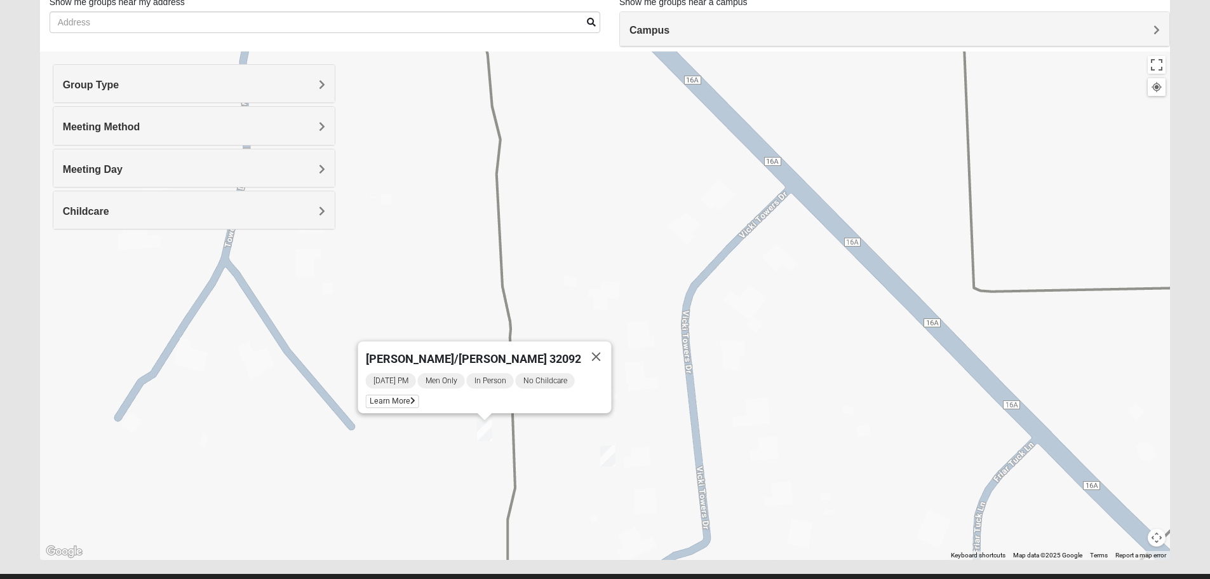
click at [483, 469] on div "Mens Dixon/manning 32092 Tuesday PM Men Only In Person No Childcare Learn More" at bounding box center [605, 305] width 1130 height 508
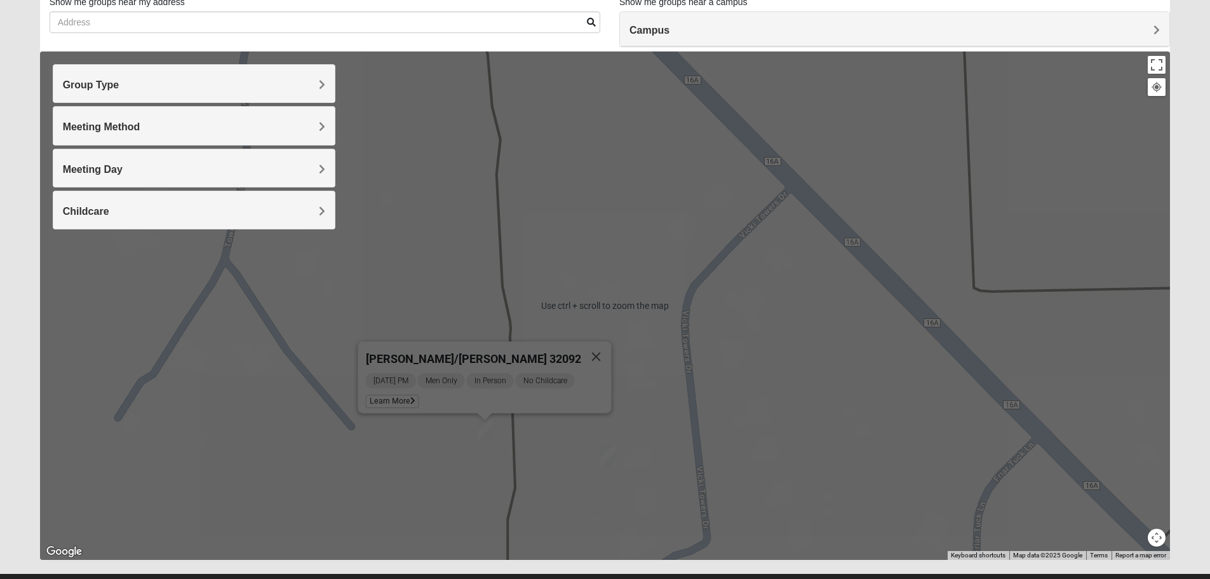
click at [727, 378] on div "Mens Dixon/manning 32092 Tuesday PM Men Only In Person No Childcare Learn More" at bounding box center [605, 305] width 1130 height 508
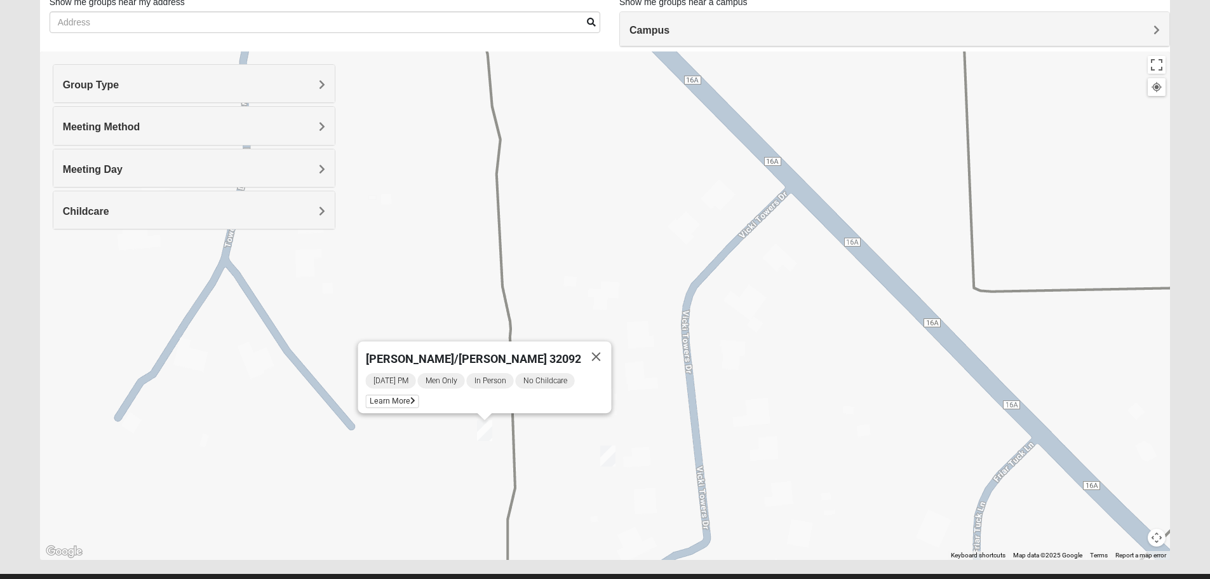
click at [1162, 540] on button "Map camera controls" at bounding box center [1157, 537] width 18 height 18
click at [770, 438] on div "Mens Dixon/manning 32092 Tuesday PM Men Only In Person No Childcare Learn More" at bounding box center [605, 305] width 1130 height 508
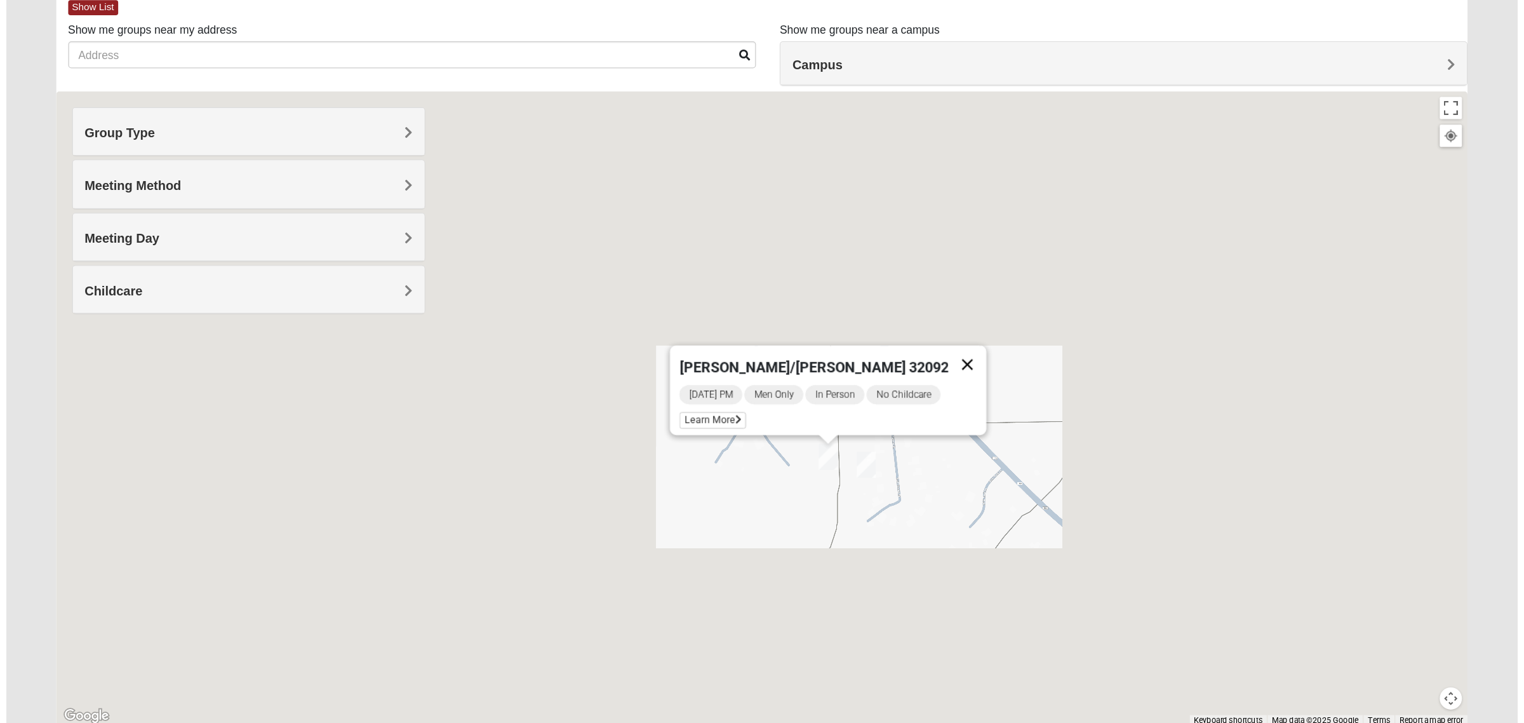
scroll to position [0, 0]
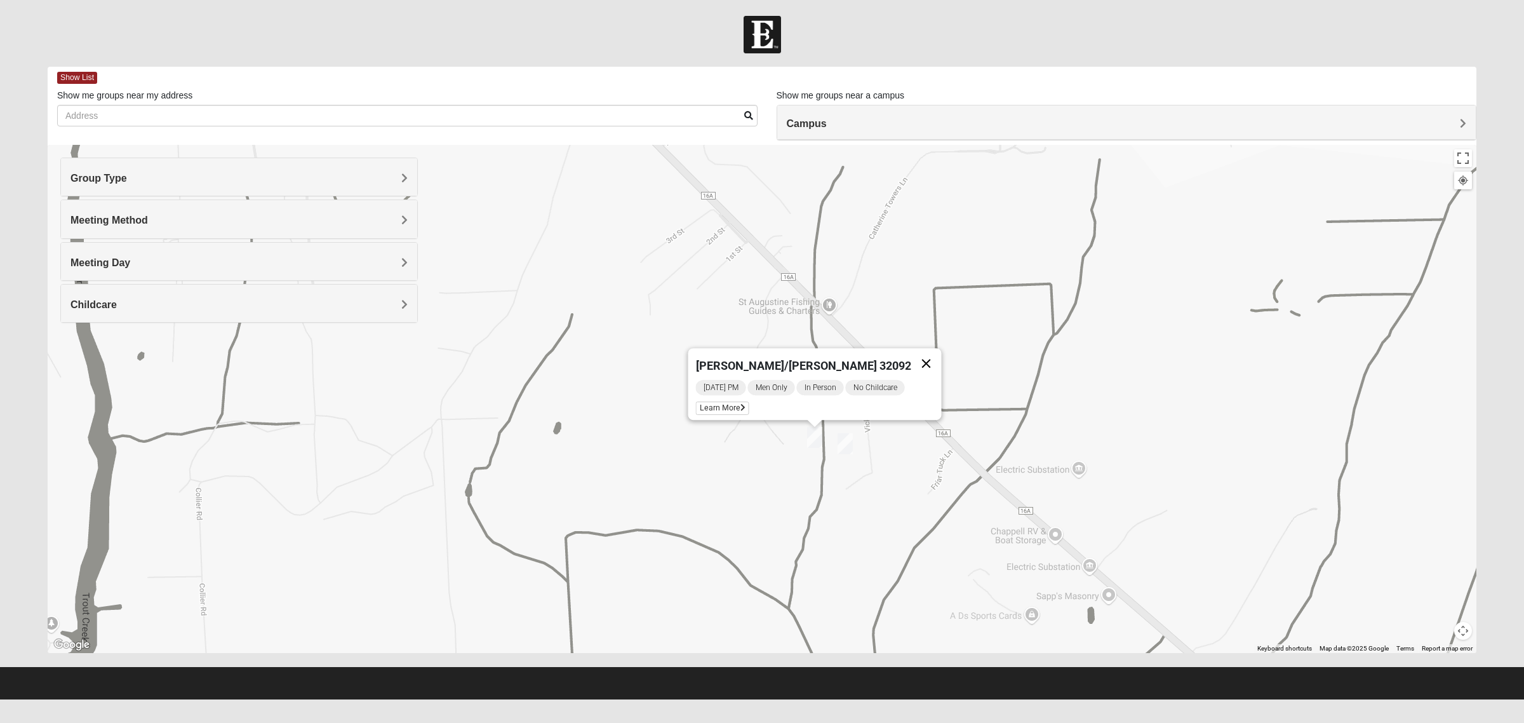
click at [918, 357] on button "Close" at bounding box center [926, 363] width 30 height 30
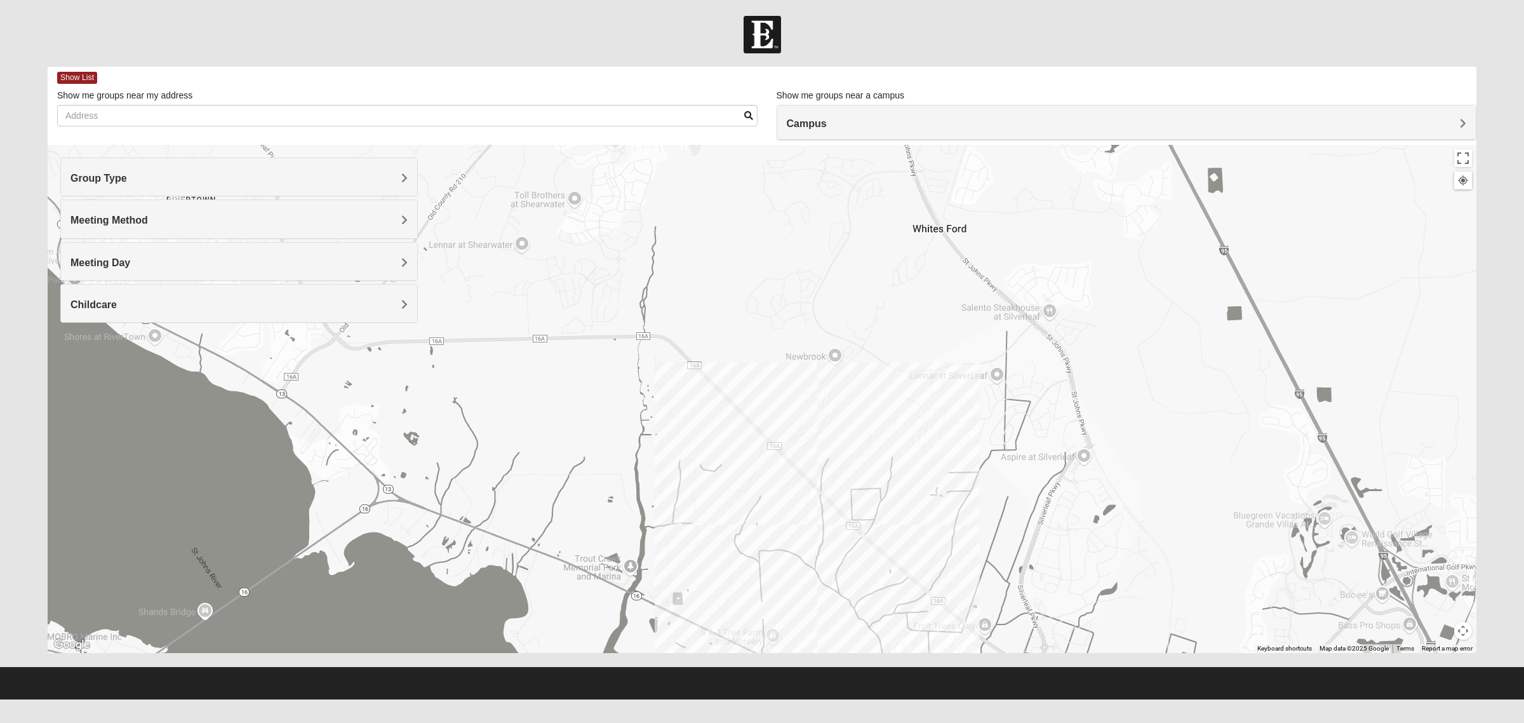
drag, startPoint x: 902, startPoint y: 299, endPoint x: 823, endPoint y: 500, distance: 215.6
click at [830, 507] on div "To navigate, press the arrow keys." at bounding box center [762, 399] width 1429 height 508
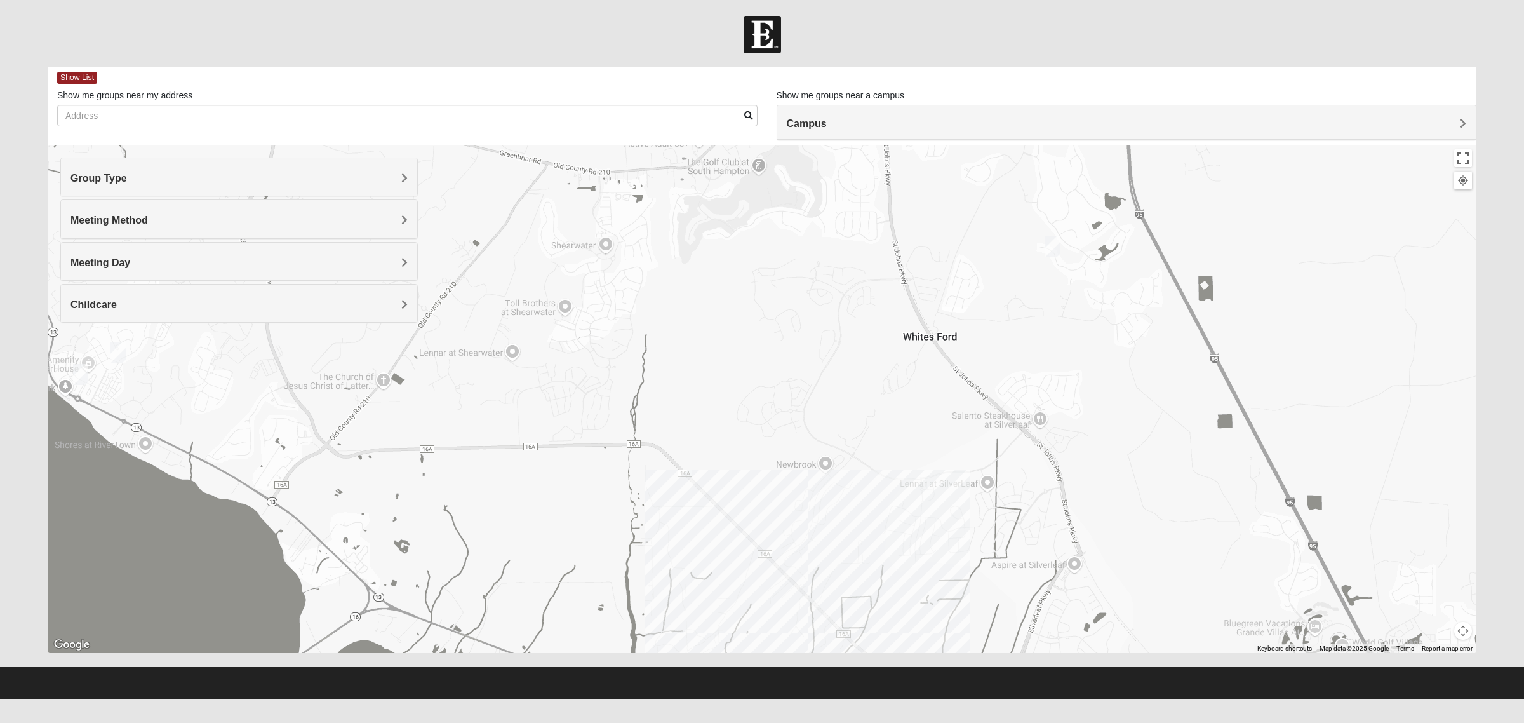
click at [144, 173] on h4 "Group Type" at bounding box center [238, 178] width 337 height 12
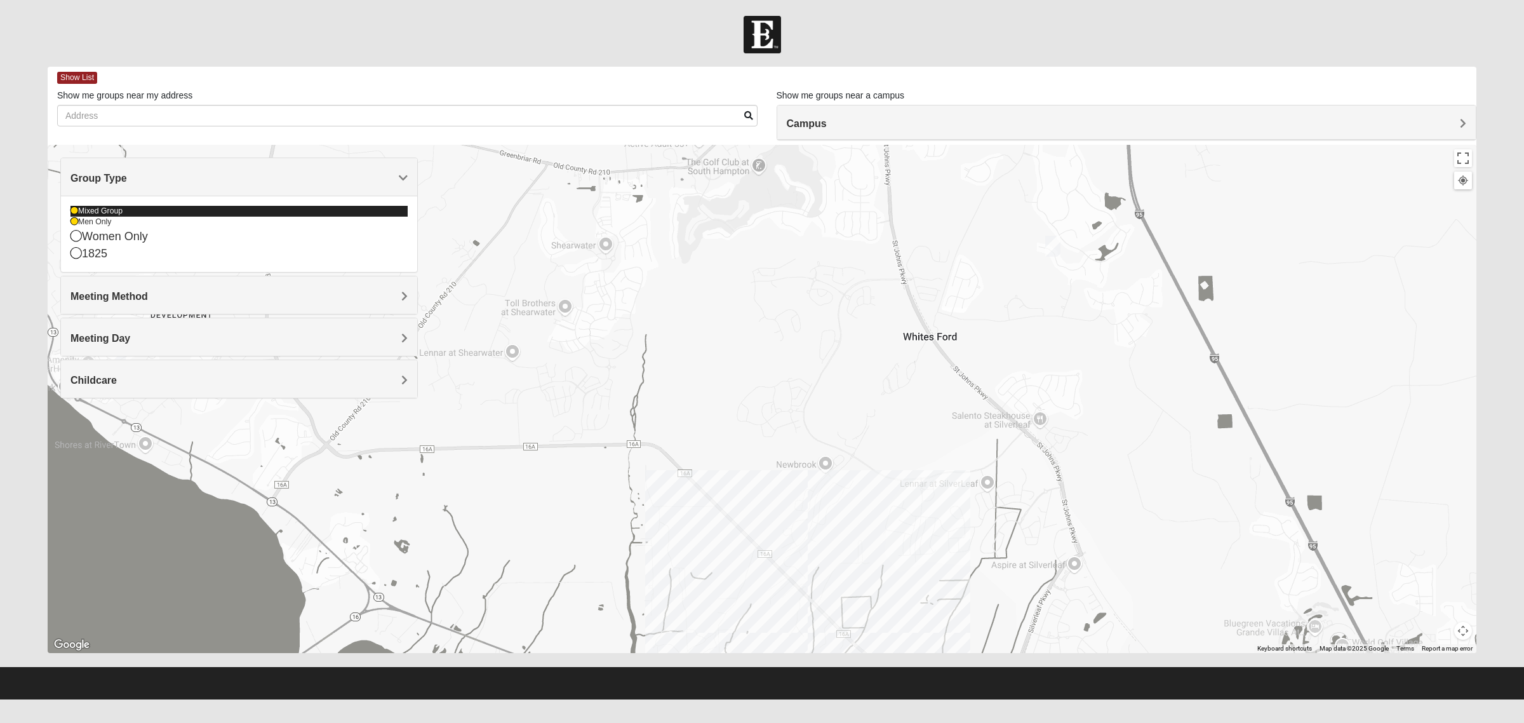
click at [109, 211] on div "Mixed Group" at bounding box center [238, 211] width 337 height 11
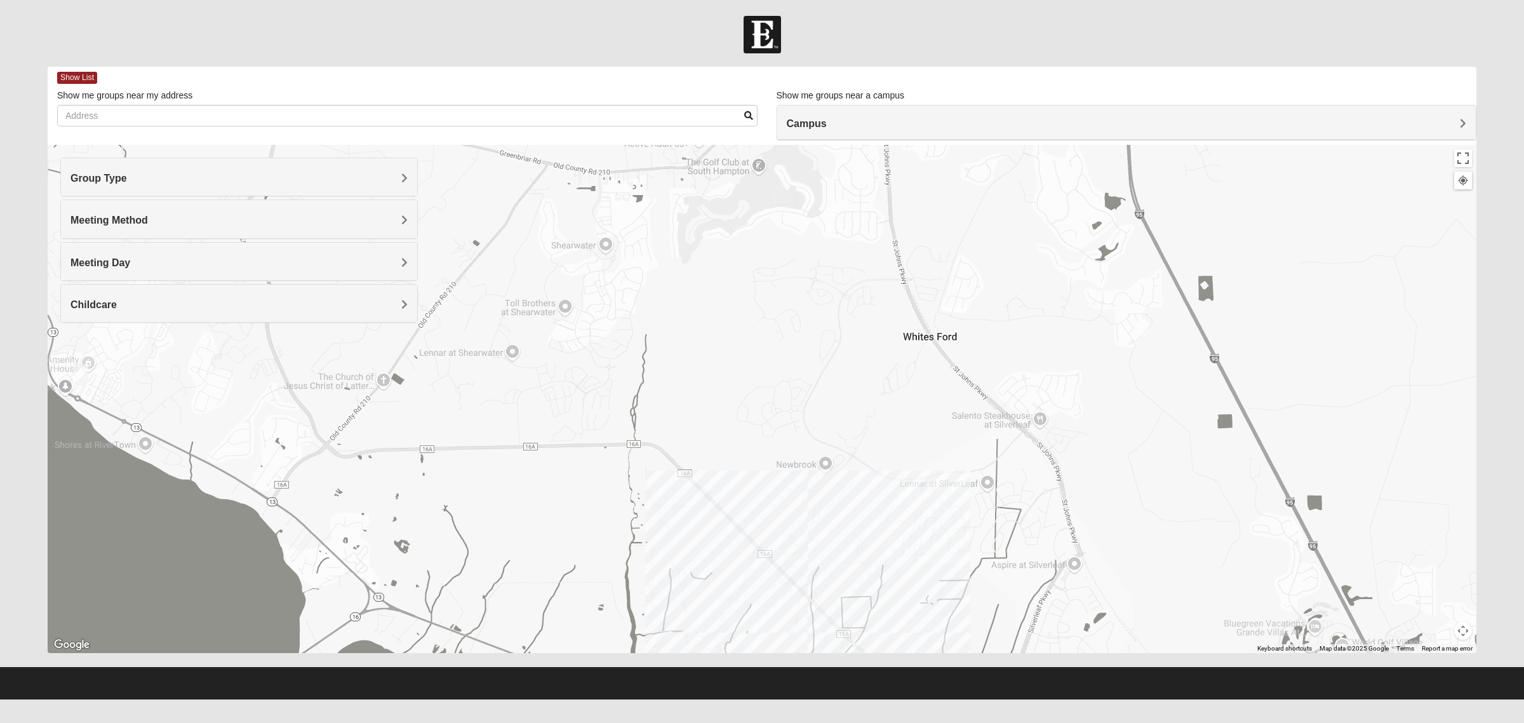
click at [78, 373] on img "Mens Contreras 32259" at bounding box center [80, 374] width 15 height 21
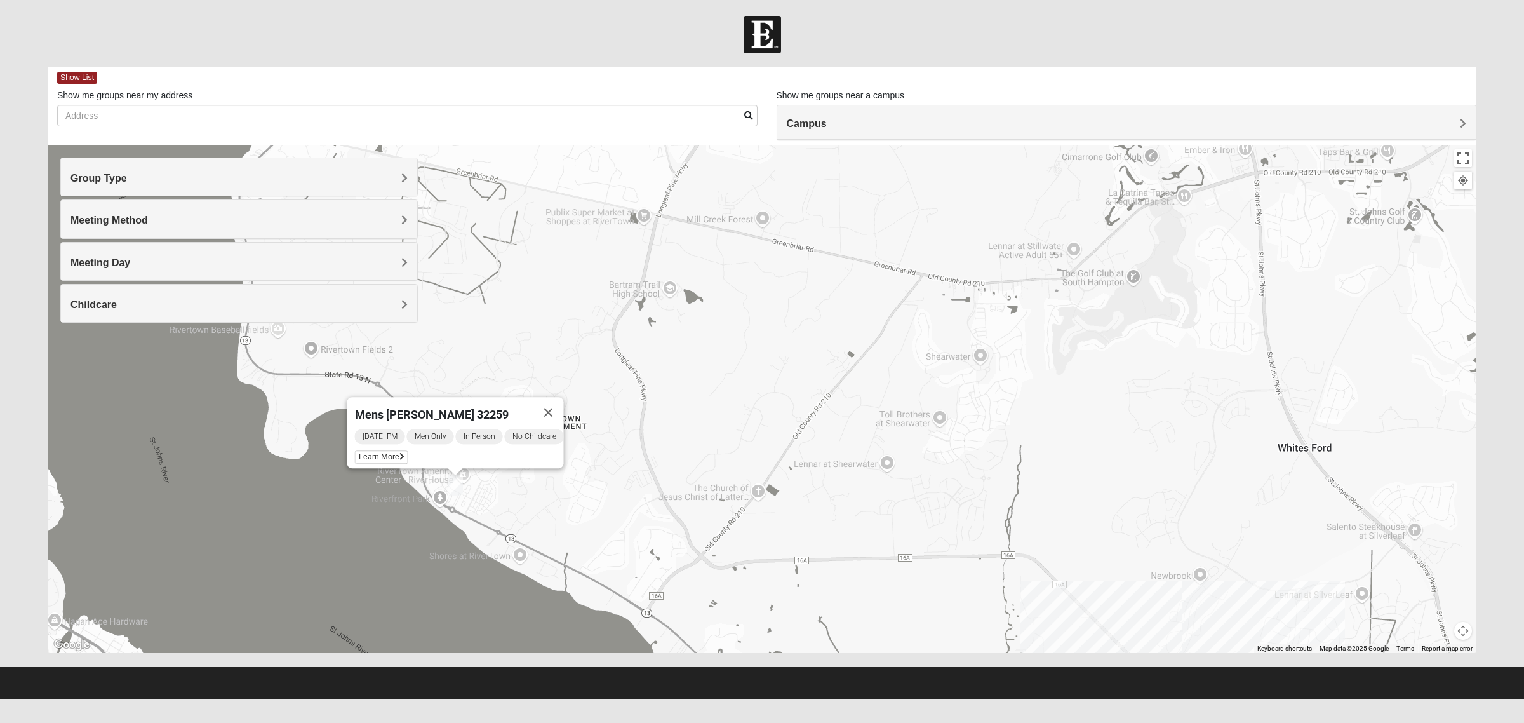
drag, startPoint x: 318, startPoint y: 389, endPoint x: 568, endPoint y: 500, distance: 273.8
click at [568, 500] on div "Mens Contreras 32259 Tuesday PM Men Only In Person No Childcare Learn More" at bounding box center [762, 399] width 1429 height 508
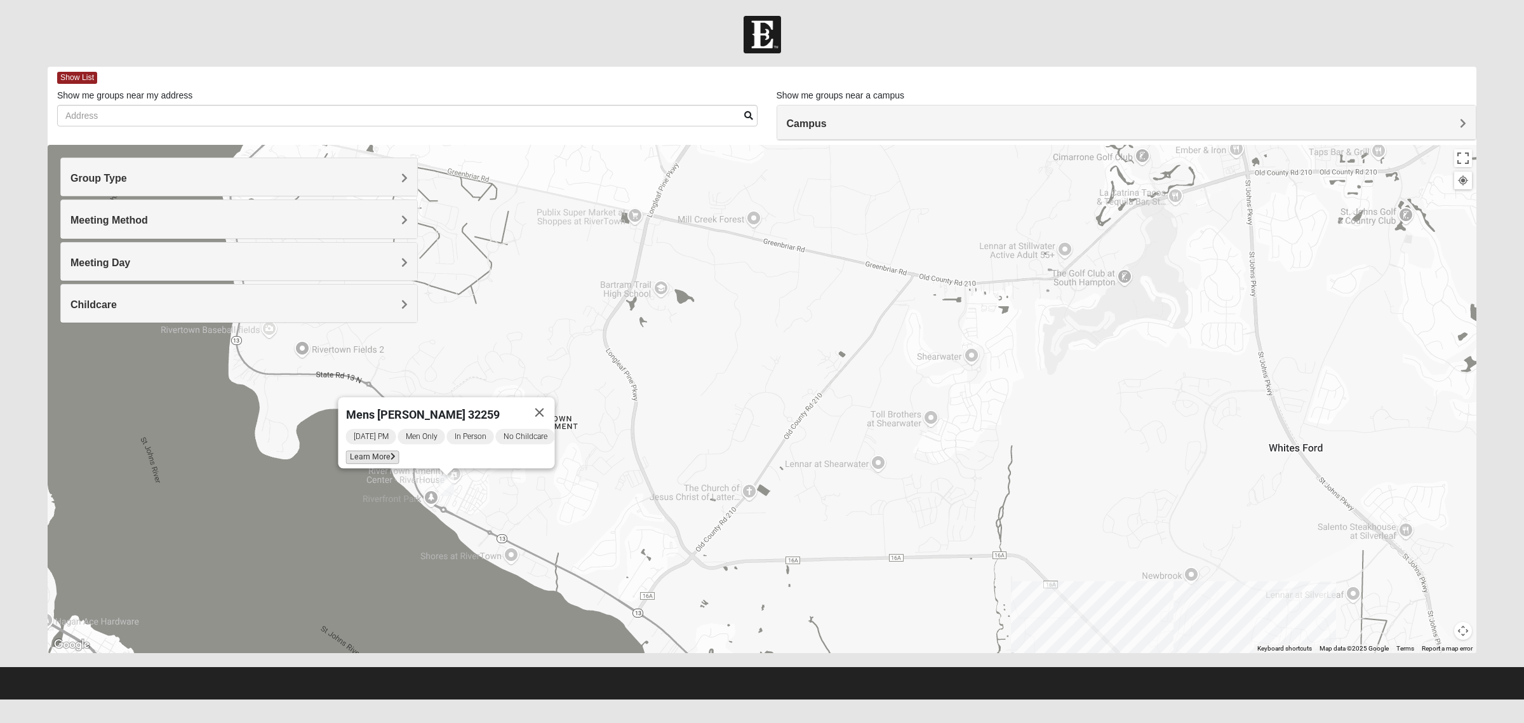
click at [363, 450] on span "Learn More" at bounding box center [372, 456] width 53 height 13
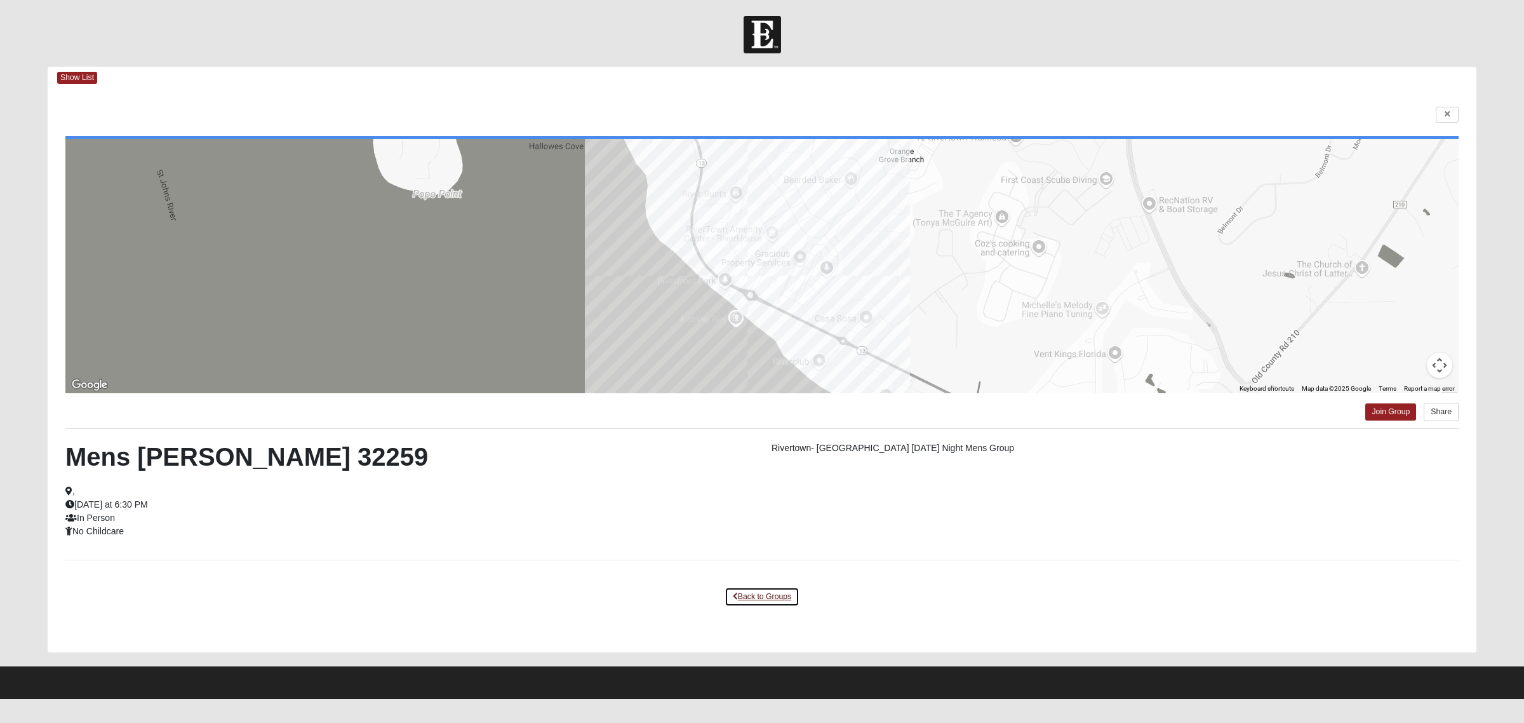
click at [776, 578] on link "Back to Groups" at bounding box center [762, 597] width 75 height 20
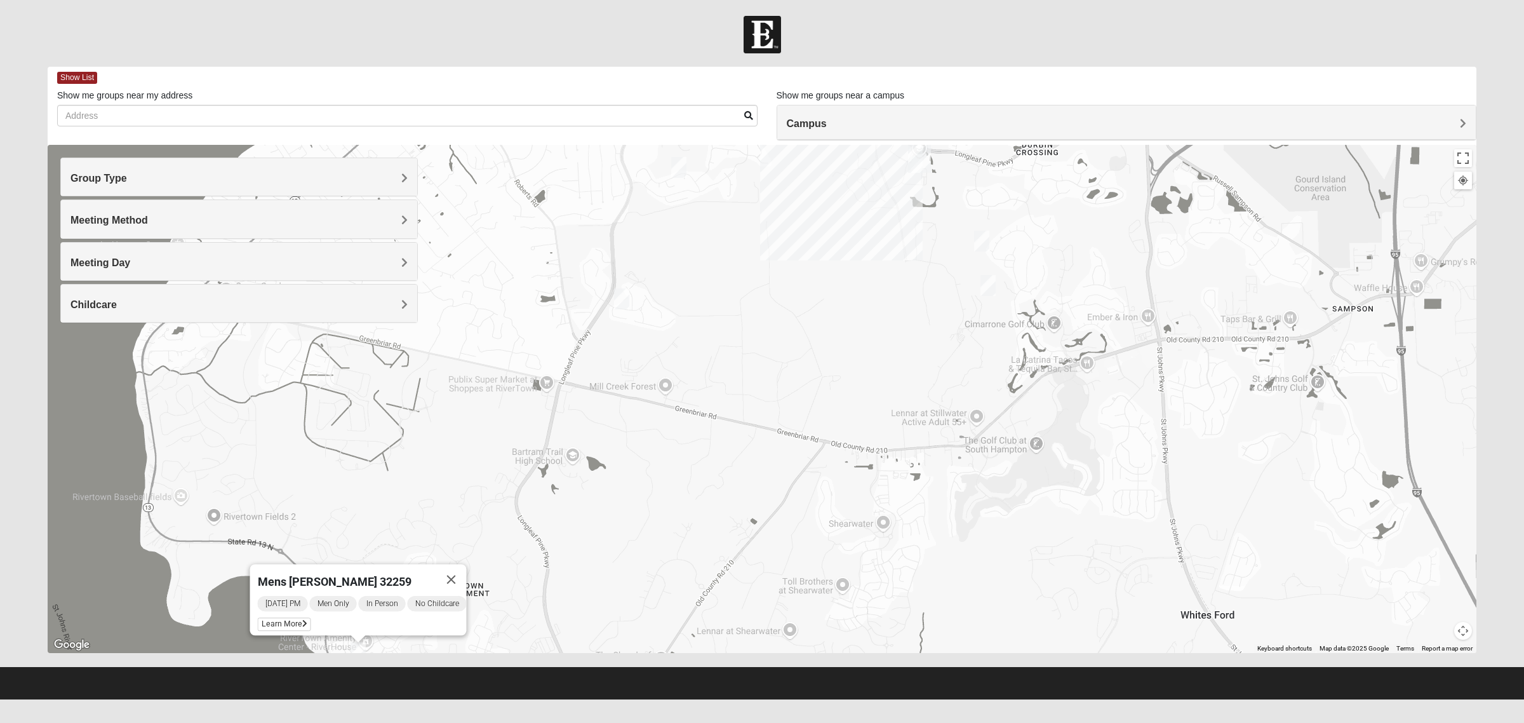
drag, startPoint x: 757, startPoint y: 466, endPoint x: 669, endPoint y: 634, distance: 190.0
click at [669, 578] on div "Mens Contreras 32259 Tuesday PM Men Only In Person No Childcare Learn More" at bounding box center [762, 399] width 1429 height 508
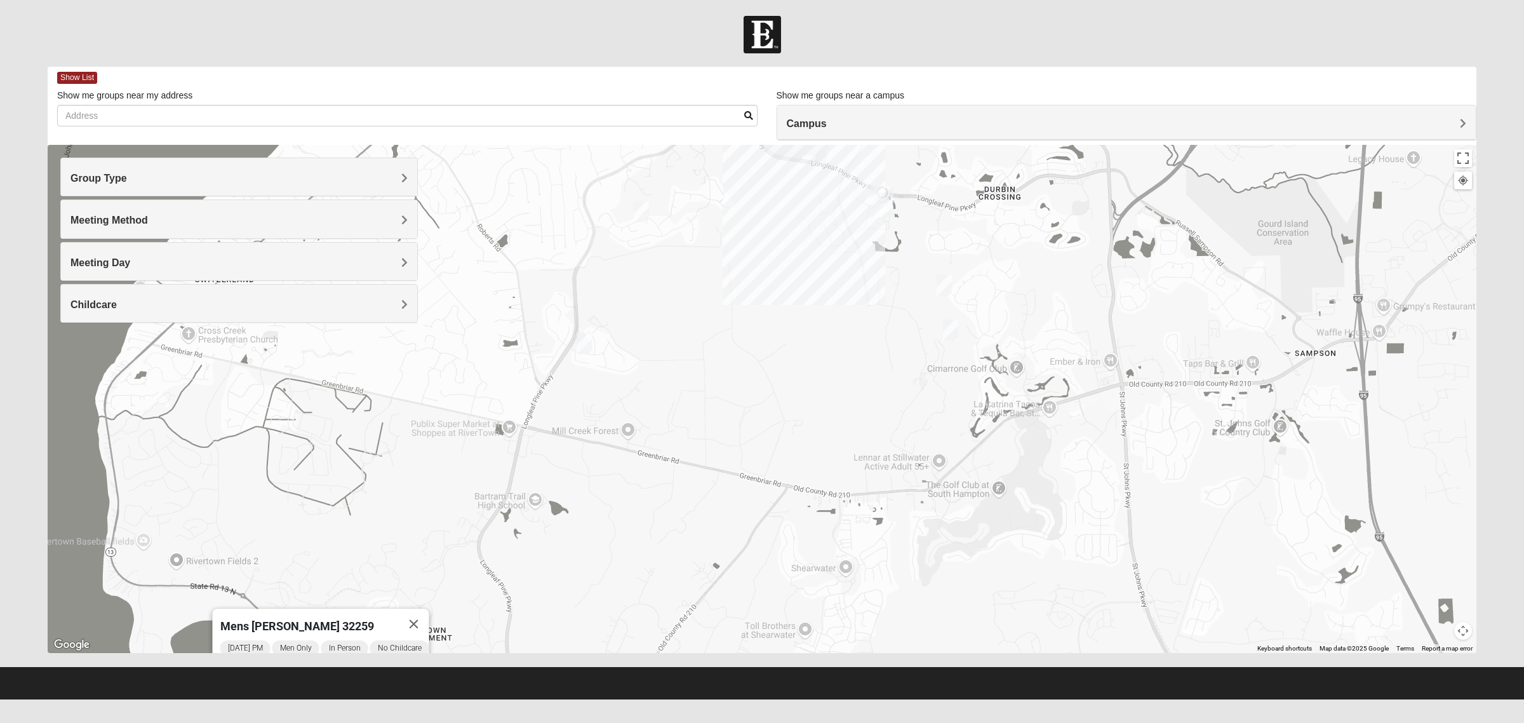
drag, startPoint x: 852, startPoint y: 462, endPoint x: 830, endPoint y: 478, distance: 27.2
click at [810, 513] on div "Mens Contreras 32259 Tuesday PM Men Only In Person No Childcare Learn More" at bounding box center [762, 399] width 1429 height 508
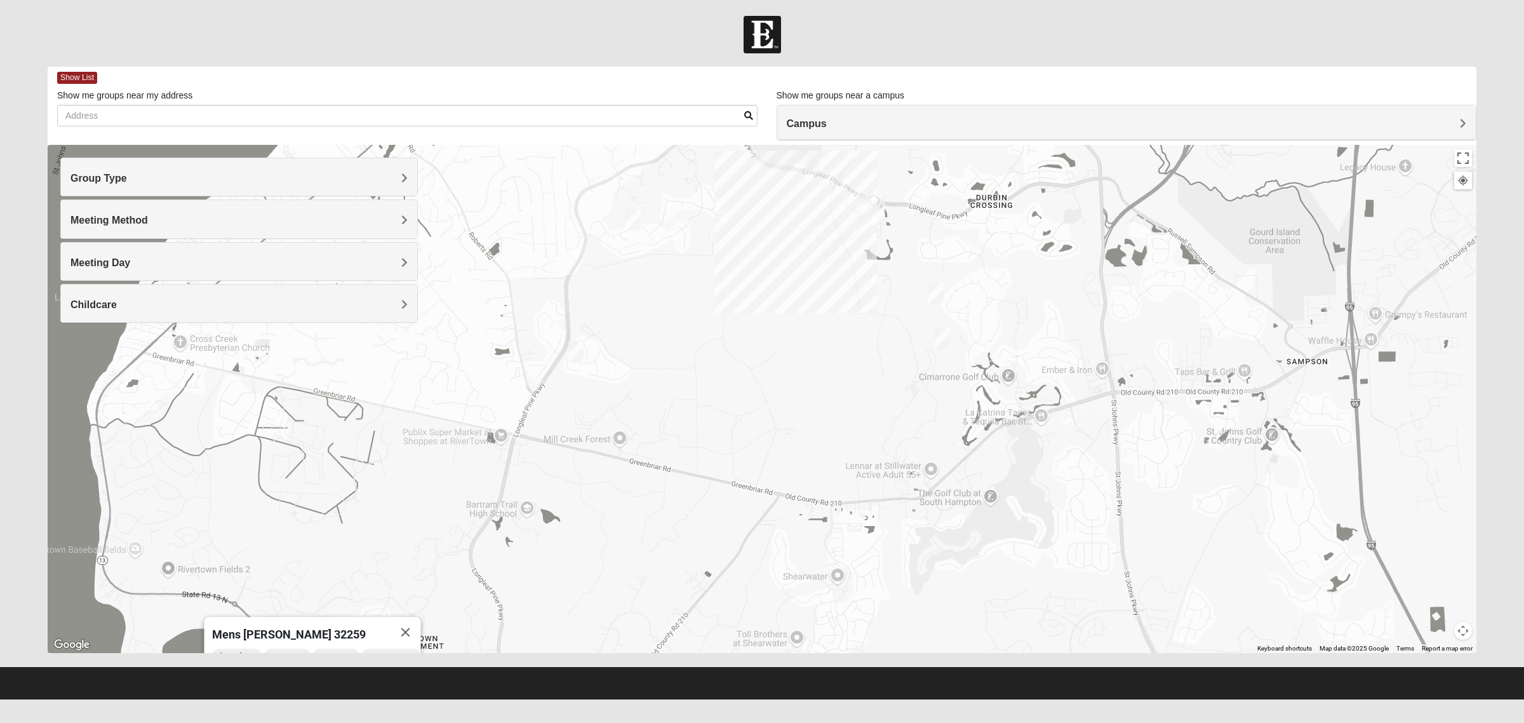
click at [945, 340] on img "Mens McClafferty 32095" at bounding box center [942, 338] width 15 height 21
click at [861, 303] on span "Learn More" at bounding box center [868, 309] width 53 height 13
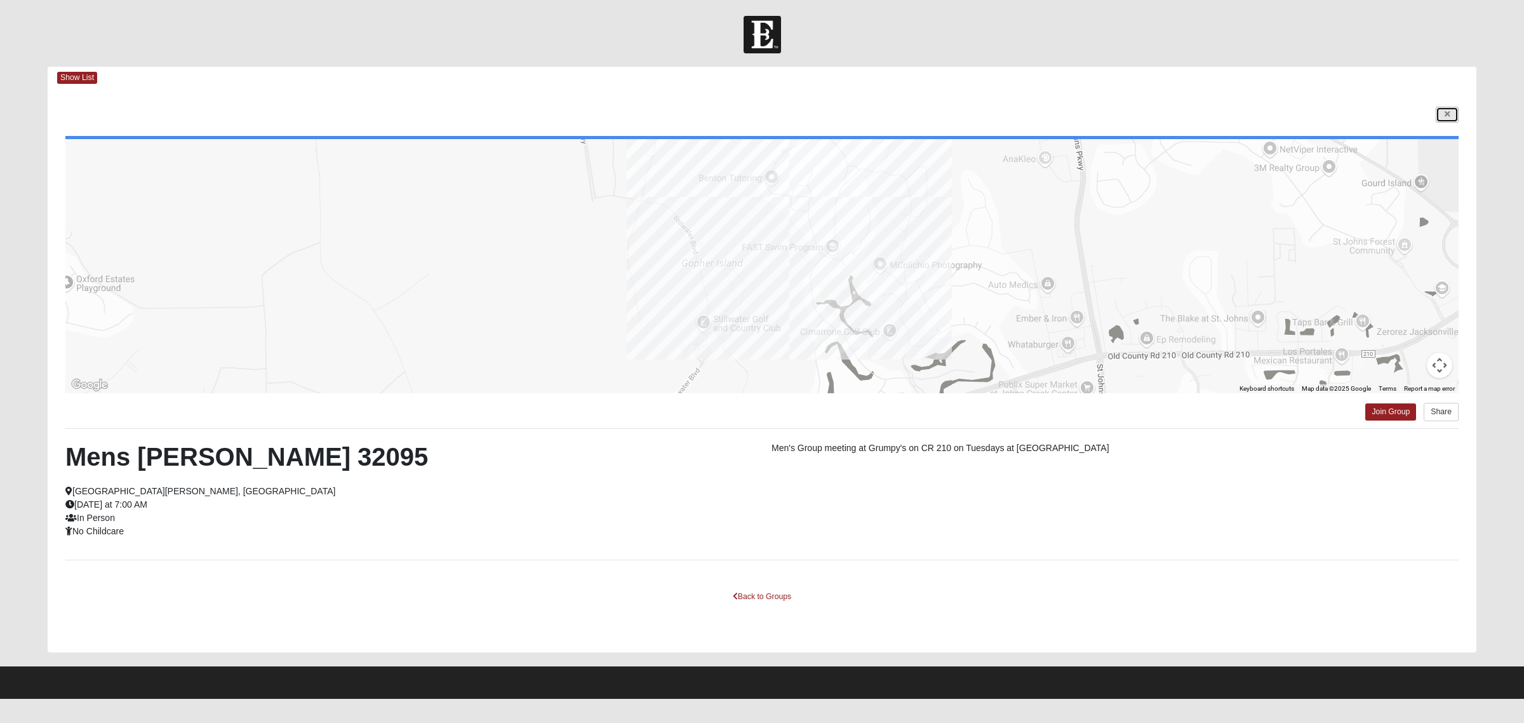
click at [1209, 121] on link at bounding box center [1447, 115] width 23 height 16
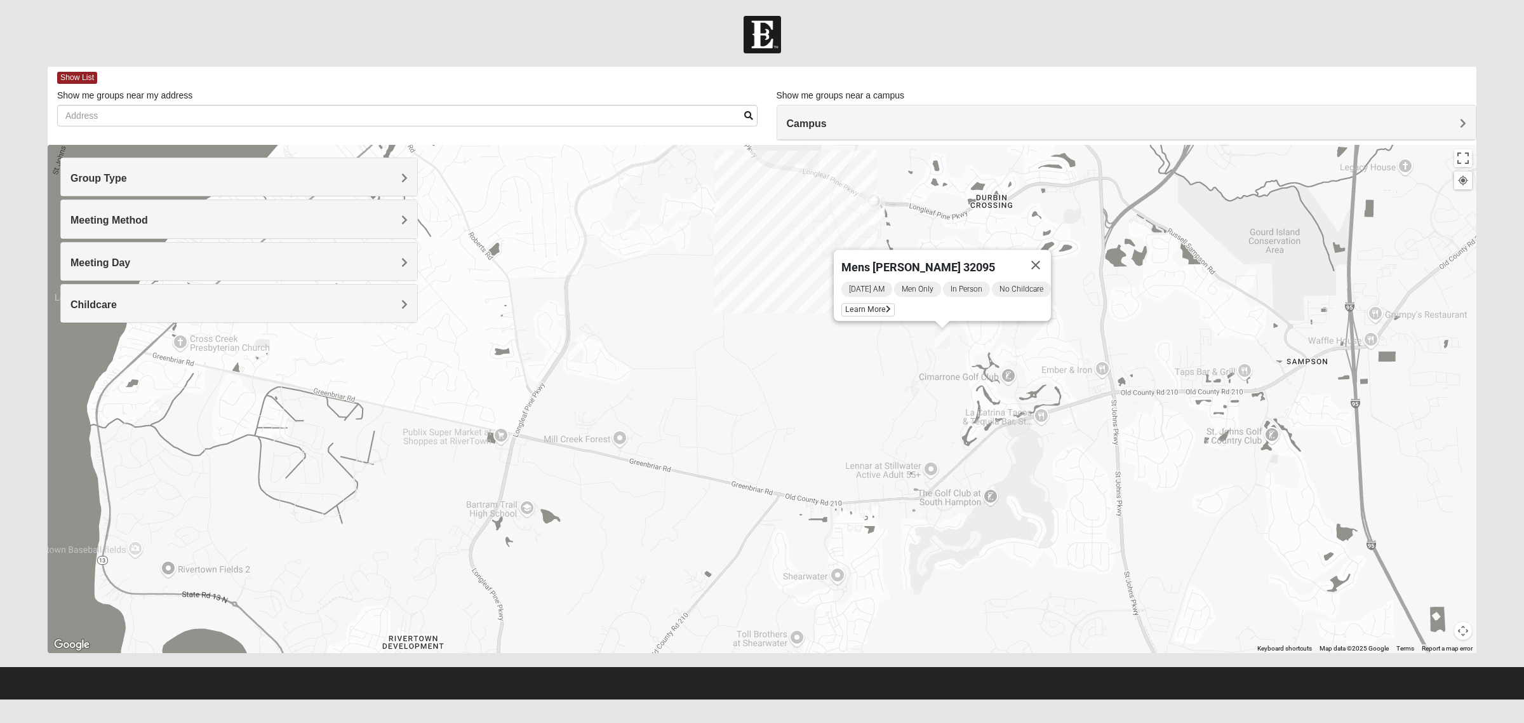
click at [838, 408] on div "Mens McClafferty 32095 Tuesday AM Men Only In Person No Childcare Learn More" at bounding box center [762, 399] width 1429 height 508
click at [588, 348] on div "Mens McClafferty 32095 Tuesday AM Men Only In Person No Childcare Learn More" at bounding box center [762, 399] width 1429 height 508
click at [585, 348] on div "Mens McClafferty 32095 Tuesday AM Men Only In Person No Childcare Learn More" at bounding box center [762, 399] width 1429 height 508
click at [582, 349] on img "Mens Cathcart 32259" at bounding box center [575, 351] width 15 height 21
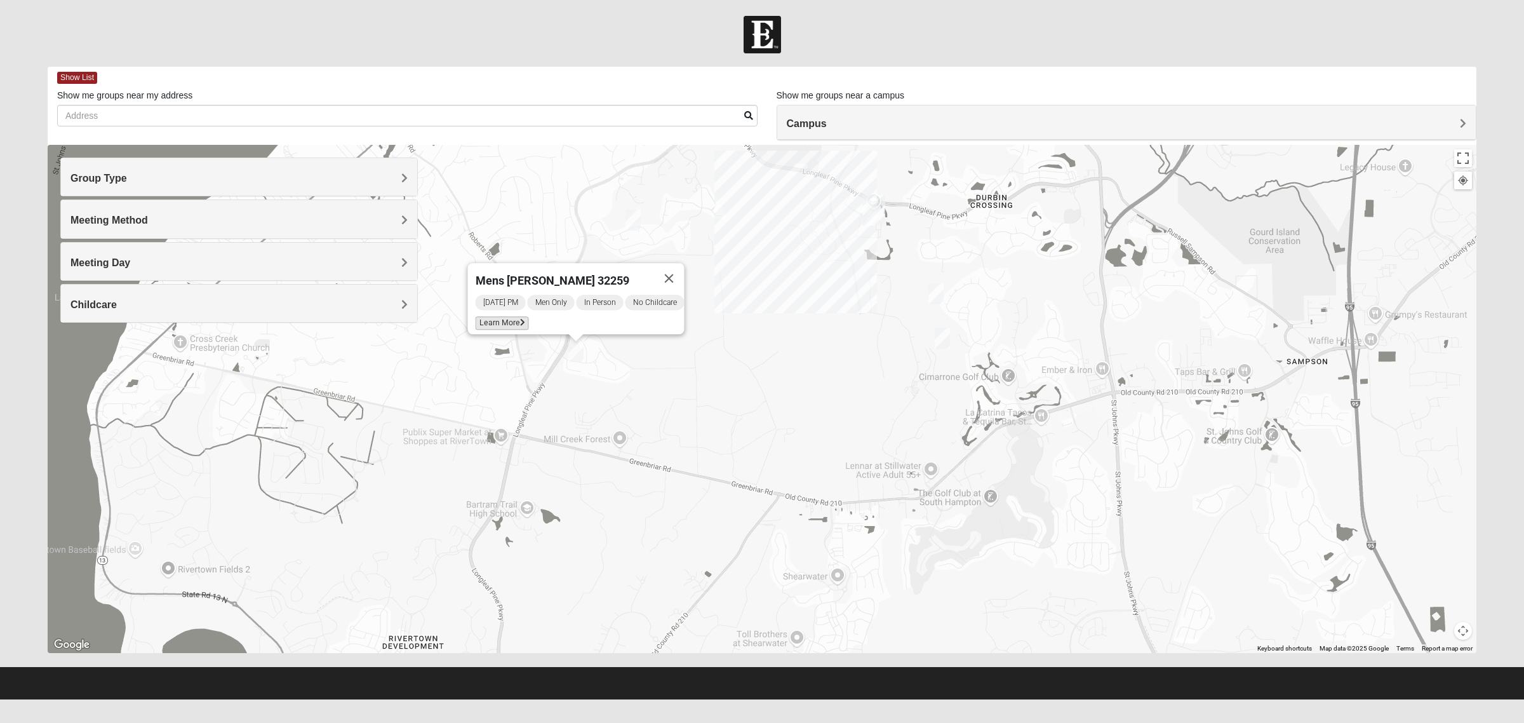
click at [507, 318] on span "Learn More" at bounding box center [502, 322] width 53 height 13
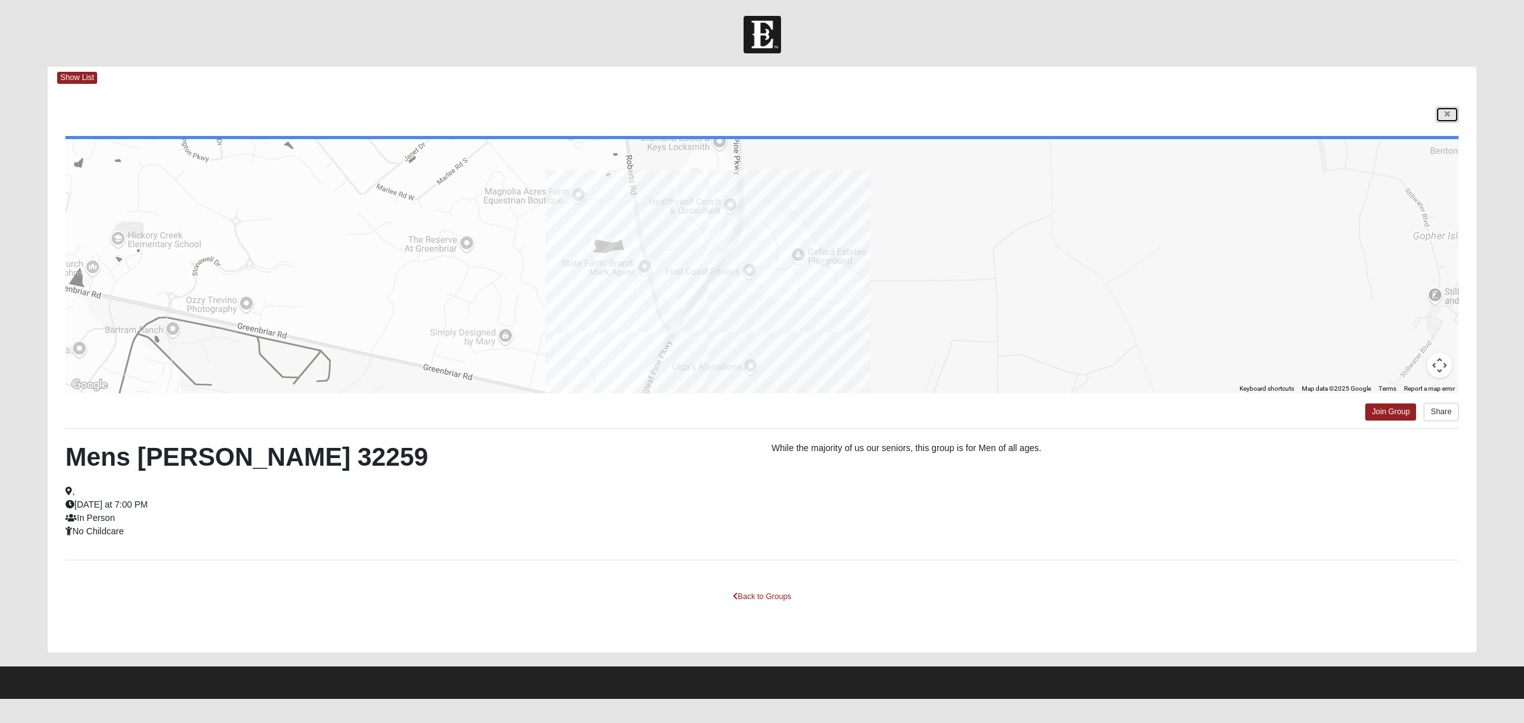
click at [1209, 115] on link at bounding box center [1447, 115] width 23 height 16
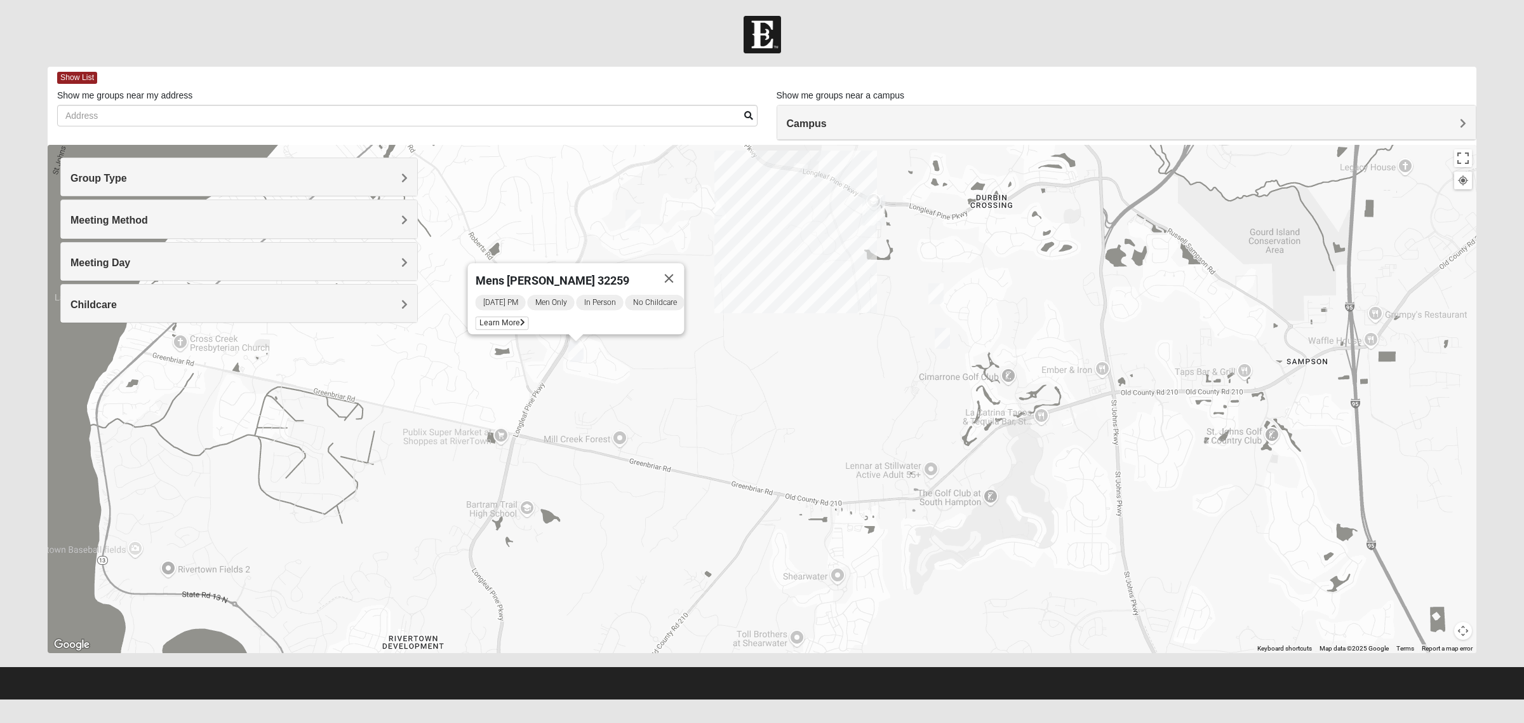
click at [800, 440] on div "Mens Cathcart 32259 Tuesday PM Men Only In Person No Childcare Learn More" at bounding box center [762, 399] width 1429 height 508
click at [674, 265] on button "Close" at bounding box center [669, 278] width 30 height 30
click at [932, 297] on img "On-campus Mens Caleb 32092" at bounding box center [936, 293] width 15 height 21
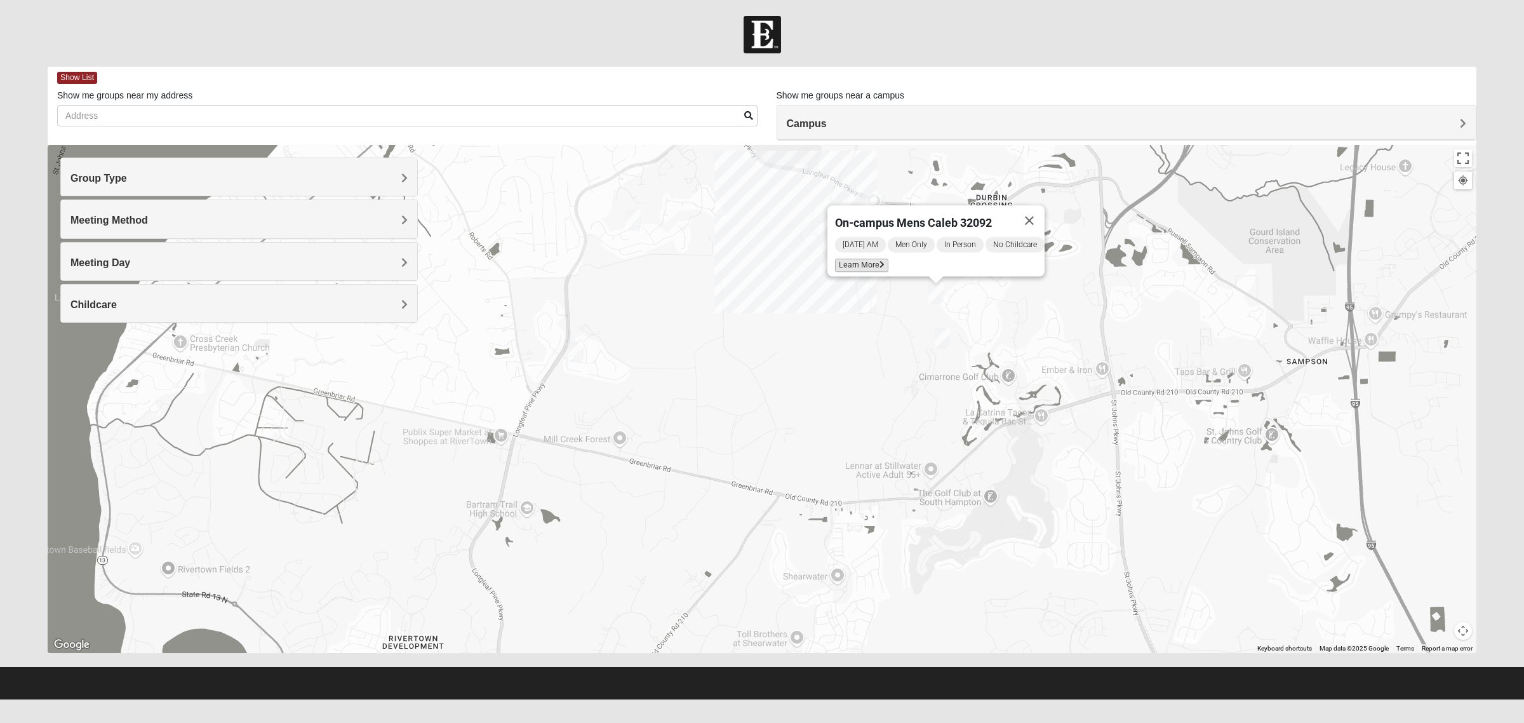
click at [845, 258] on span "Learn More" at bounding box center [861, 264] width 53 height 13
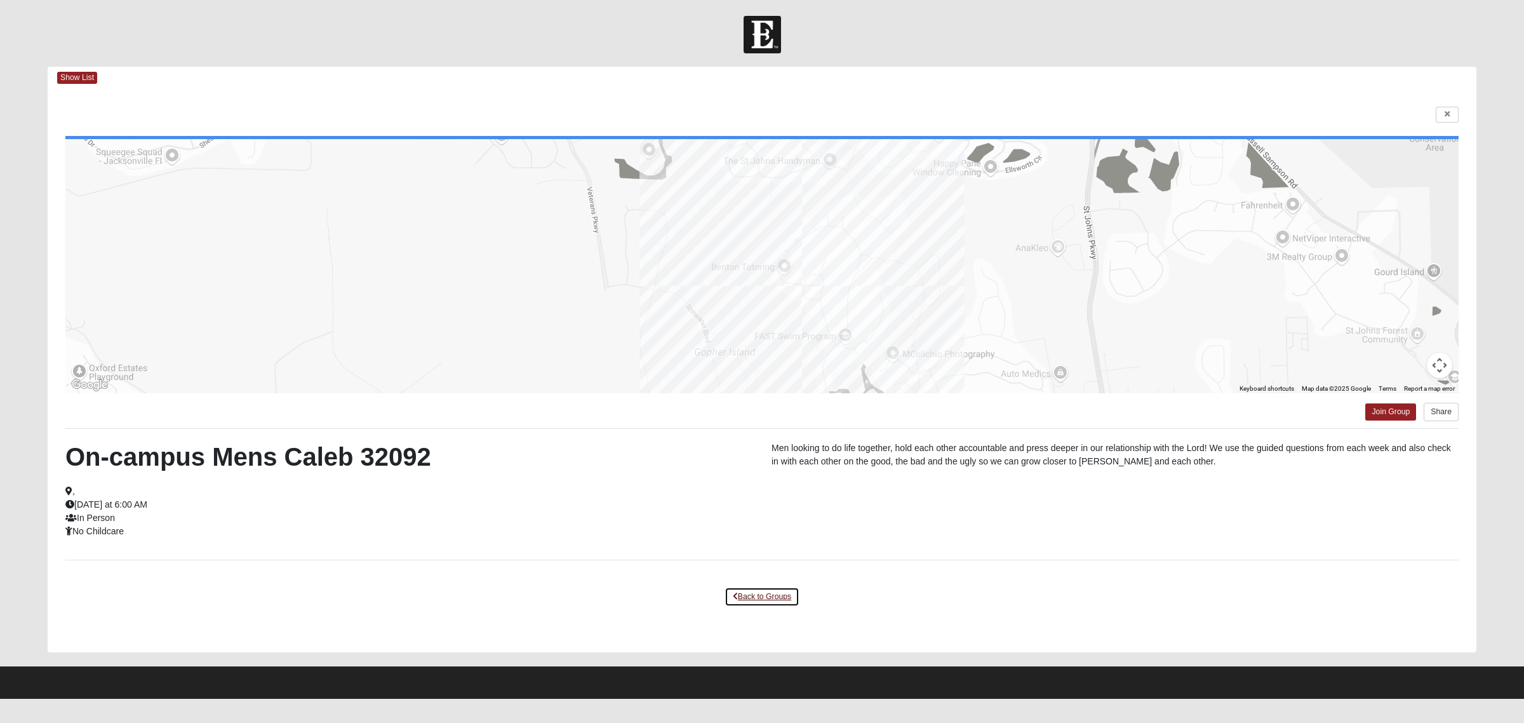
click at [755, 578] on link "Back to Groups" at bounding box center [762, 597] width 75 height 20
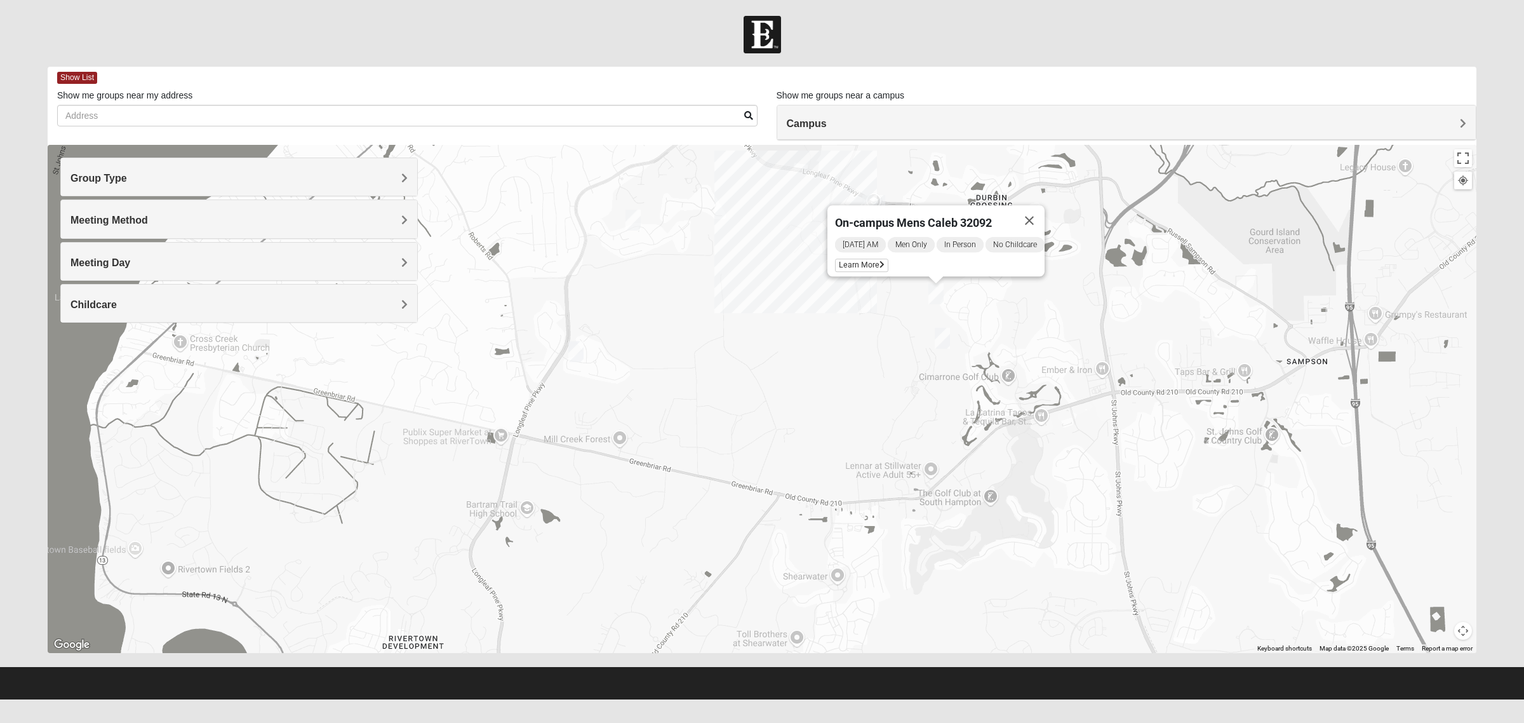
click at [579, 269] on div "On-campus Mens Caleb 32092 Tuesday AM Men Only In Person No Childcare Learn More" at bounding box center [762, 399] width 1429 height 508
click at [629, 225] on img "Mens Clark 32259" at bounding box center [633, 220] width 15 height 21
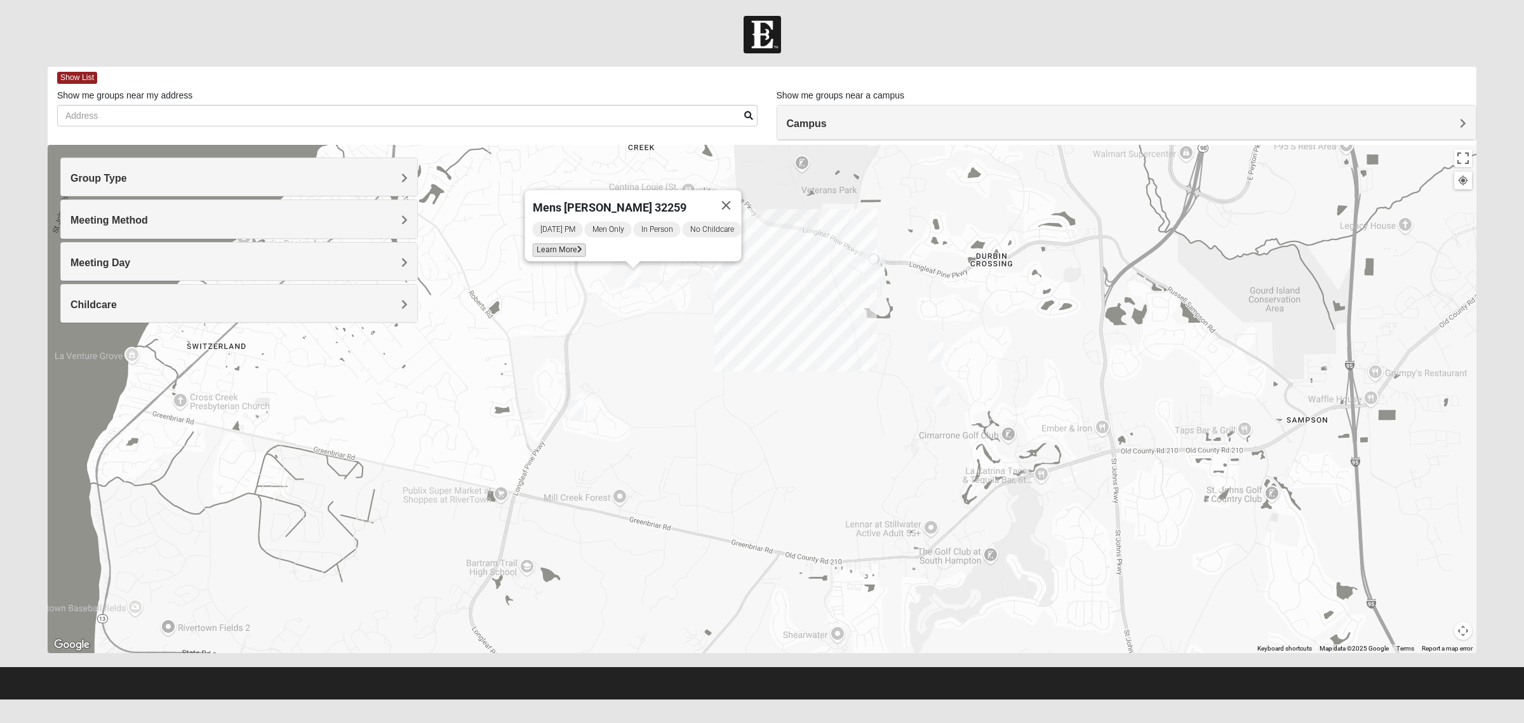
click at [554, 243] on span "Learn More" at bounding box center [559, 249] width 53 height 13
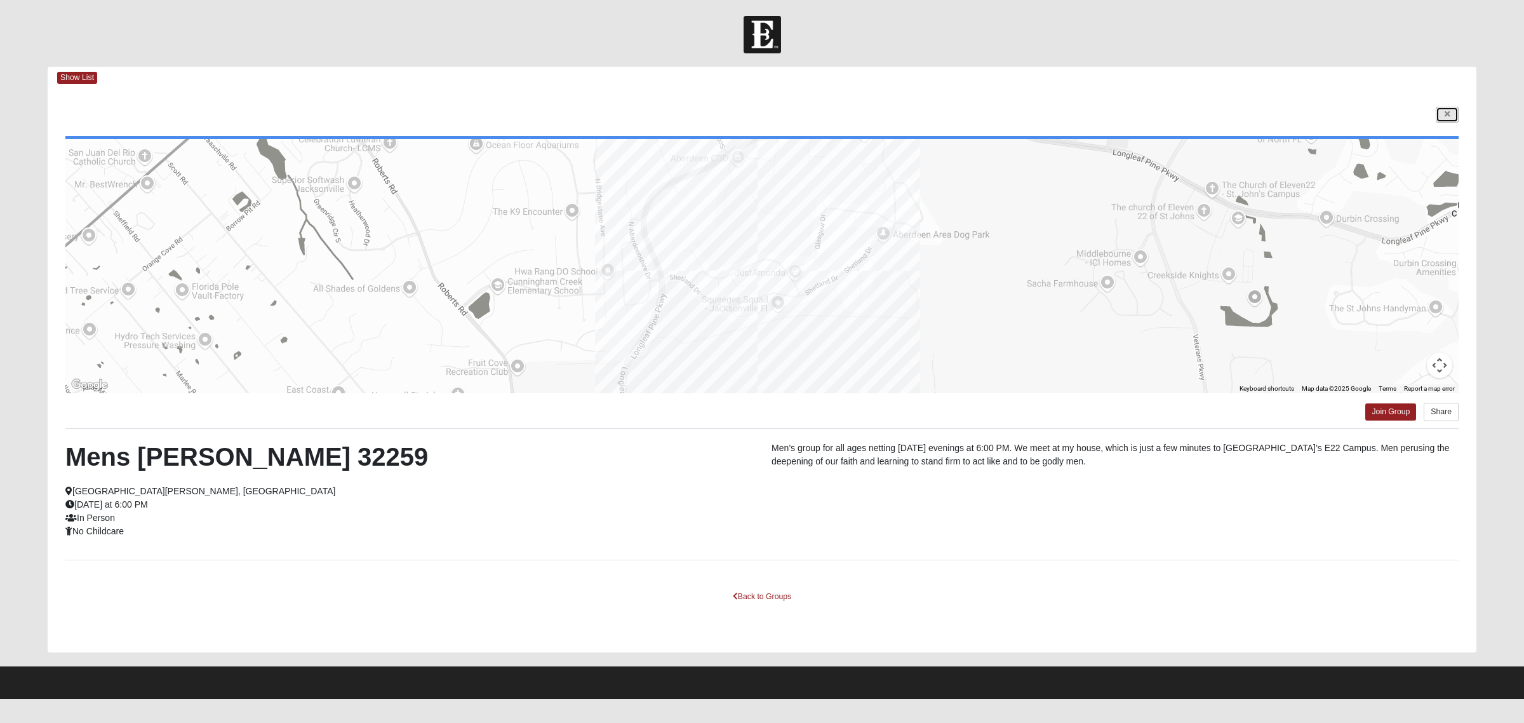
click at [1209, 119] on link at bounding box center [1447, 115] width 23 height 16
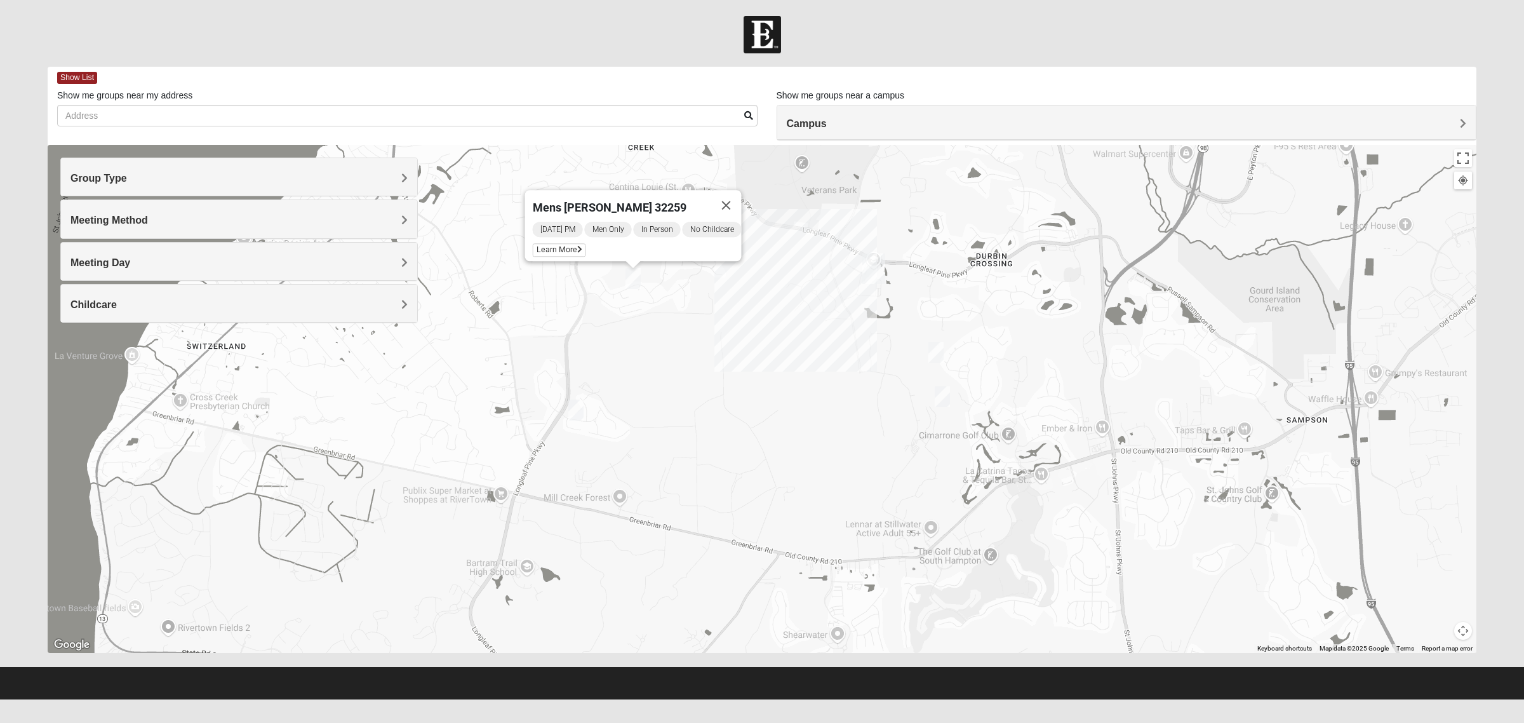
click at [850, 252] on div "Mens Clark 32259 Monday PM Men Only In Person No Childcare Learn More" at bounding box center [762, 399] width 1429 height 508
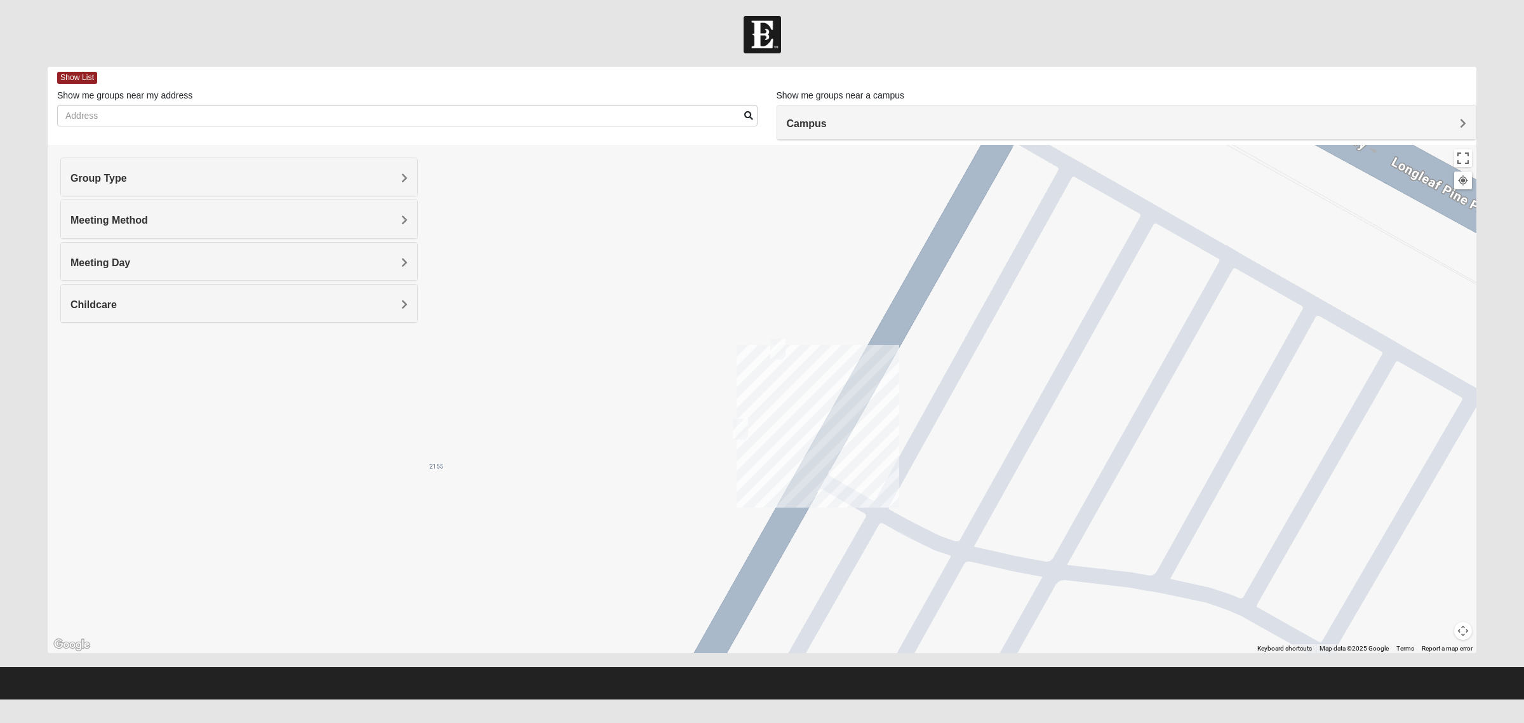
click at [779, 349] on img "On Campus Mens Otts 32259" at bounding box center [777, 349] width 15 height 21
click at [735, 427] on img "On campus Mens Miller 32259" at bounding box center [740, 429] width 15 height 21
click at [741, 427] on img "On campus Mens Miller 32259" at bounding box center [740, 429] width 15 height 21
click at [836, 344] on button "Close" at bounding box center [851, 355] width 30 height 30
click at [781, 344] on img "On Campus Mens Otts 32259" at bounding box center [777, 349] width 15 height 21
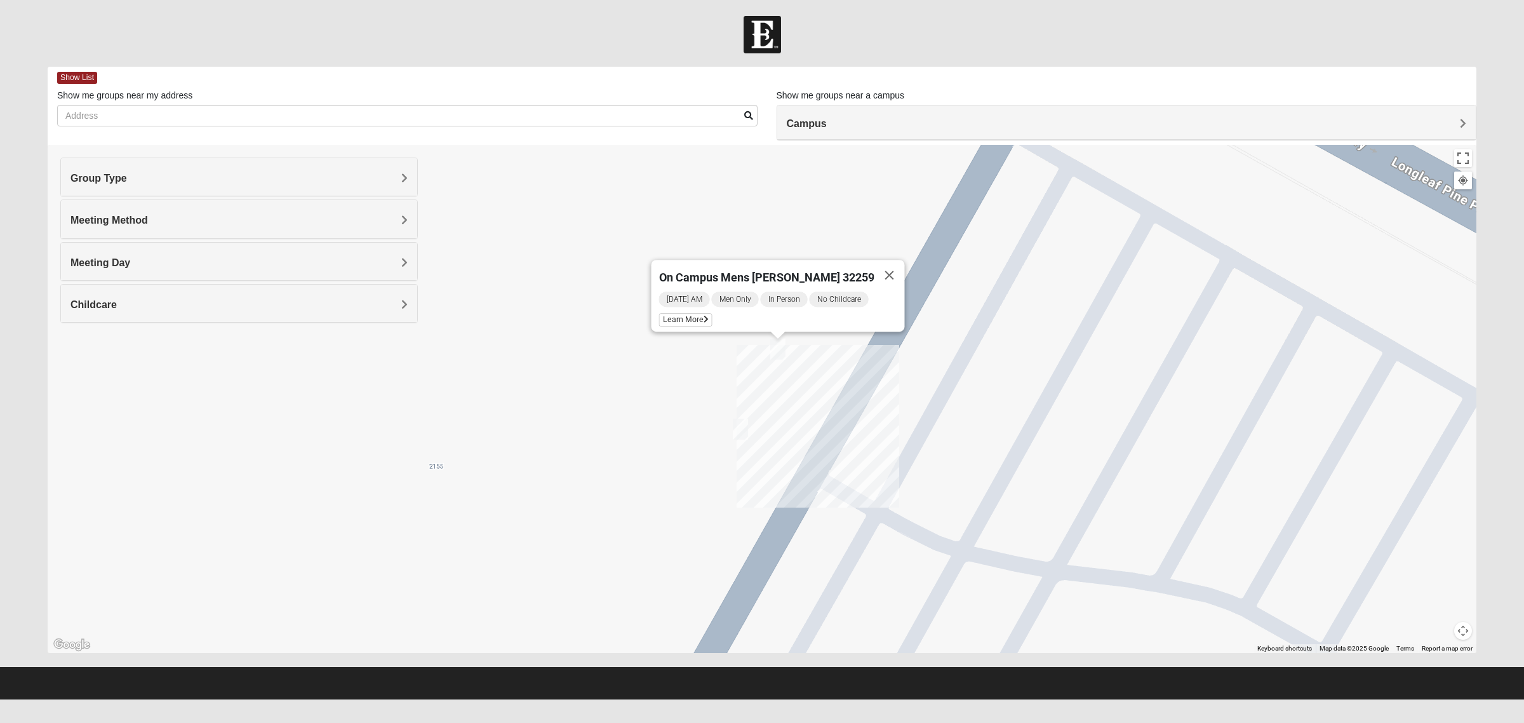
click at [1209, 159] on form "Log In Find A Group Error Show List Loading Groups" at bounding box center [762, 357] width 1524 height 683
click at [1108, 104] on div "Show me groups near a campus Campus Arlington Baymeadows College Park Orlando (…" at bounding box center [1127, 97] width 701 height 16
click at [705, 298] on span "Tuesday AM" at bounding box center [684, 299] width 51 height 15
click at [1209, 57] on form "Log In Find A Group Error Show List Loading Groups" at bounding box center [762, 357] width 1524 height 683
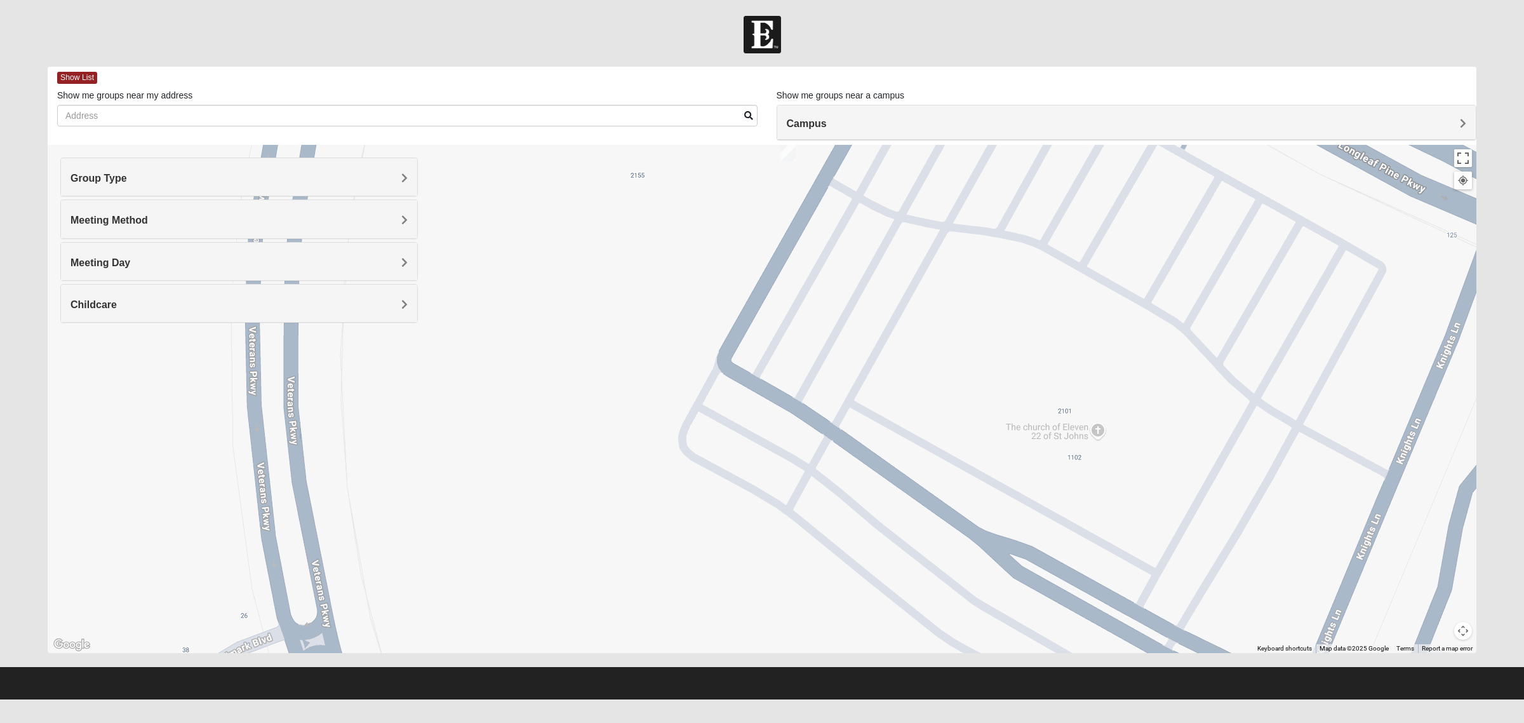
drag, startPoint x: 1199, startPoint y: 361, endPoint x: 989, endPoint y: 225, distance: 249.5
click at [989, 225] on div "On Campus Mens Otts 32259 Tuesday AM Men Only In Person No Childcare Learn More" at bounding box center [762, 399] width 1429 height 508
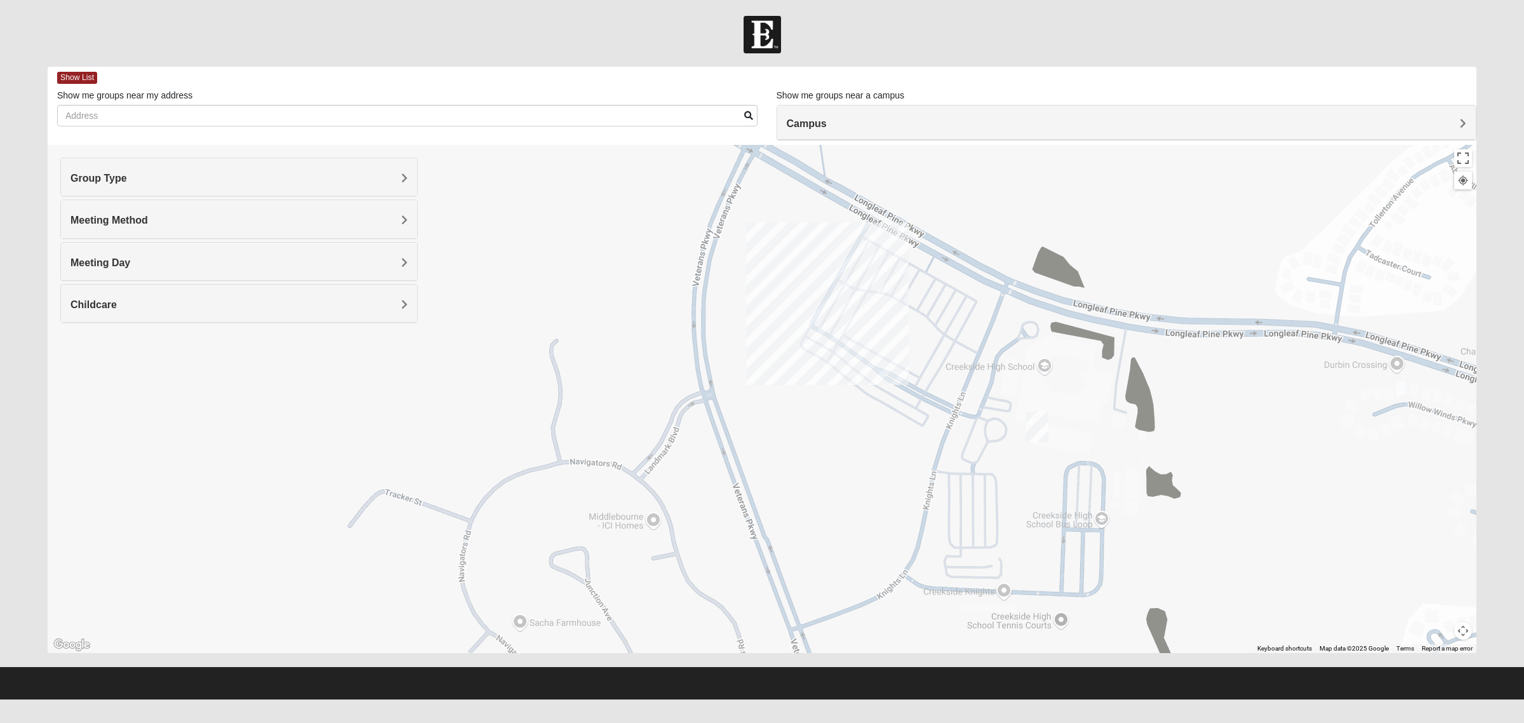
drag, startPoint x: 1031, startPoint y: 450, endPoint x: 862, endPoint y: 229, distance: 277.7
click at [862, 231] on div at bounding box center [762, 399] width 1429 height 508
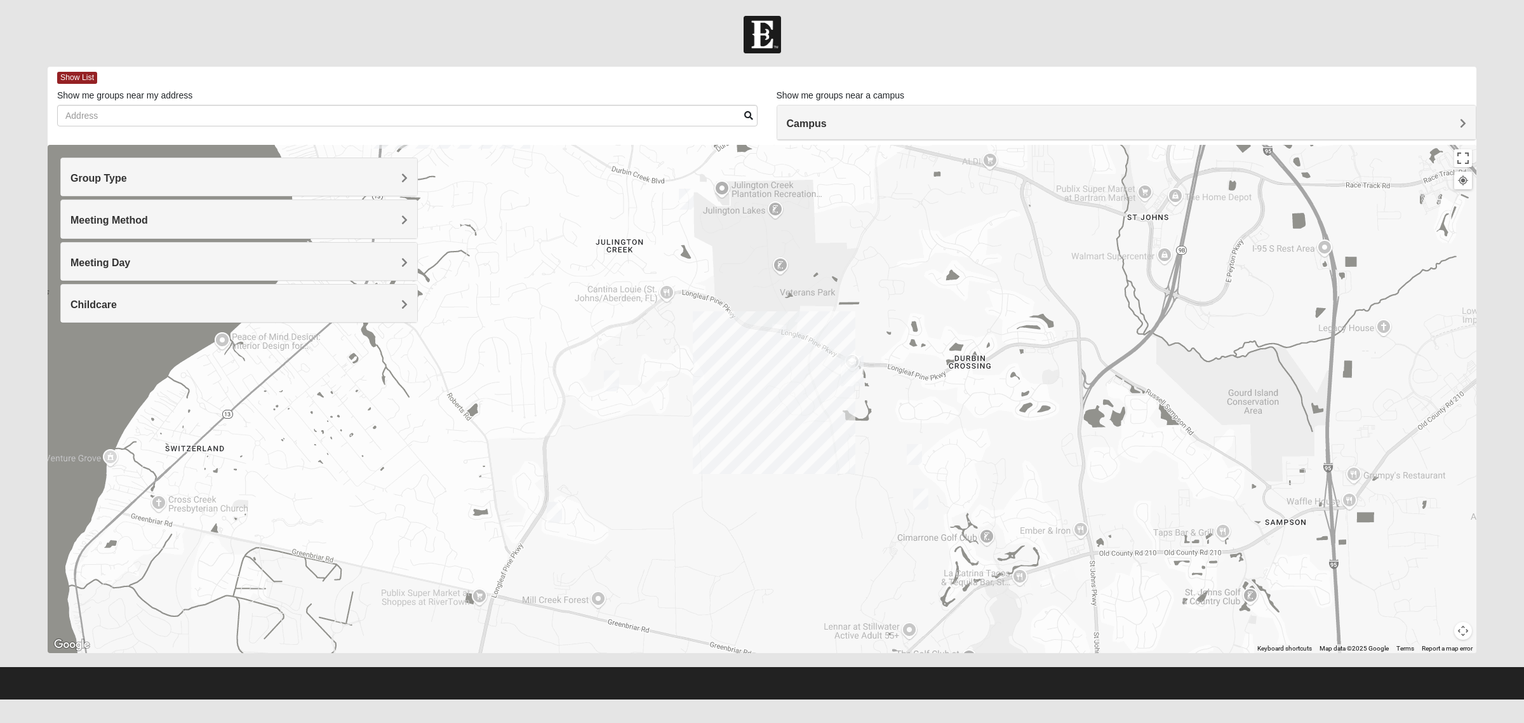
click at [919, 452] on img "On-campus Mens Caleb 32092" at bounding box center [914, 454] width 15 height 21
click at [924, 499] on img "Mens McClafferty 32095" at bounding box center [920, 498] width 15 height 21
click at [692, 198] on img "Mens Mathai 32259" at bounding box center [686, 199] width 15 height 21
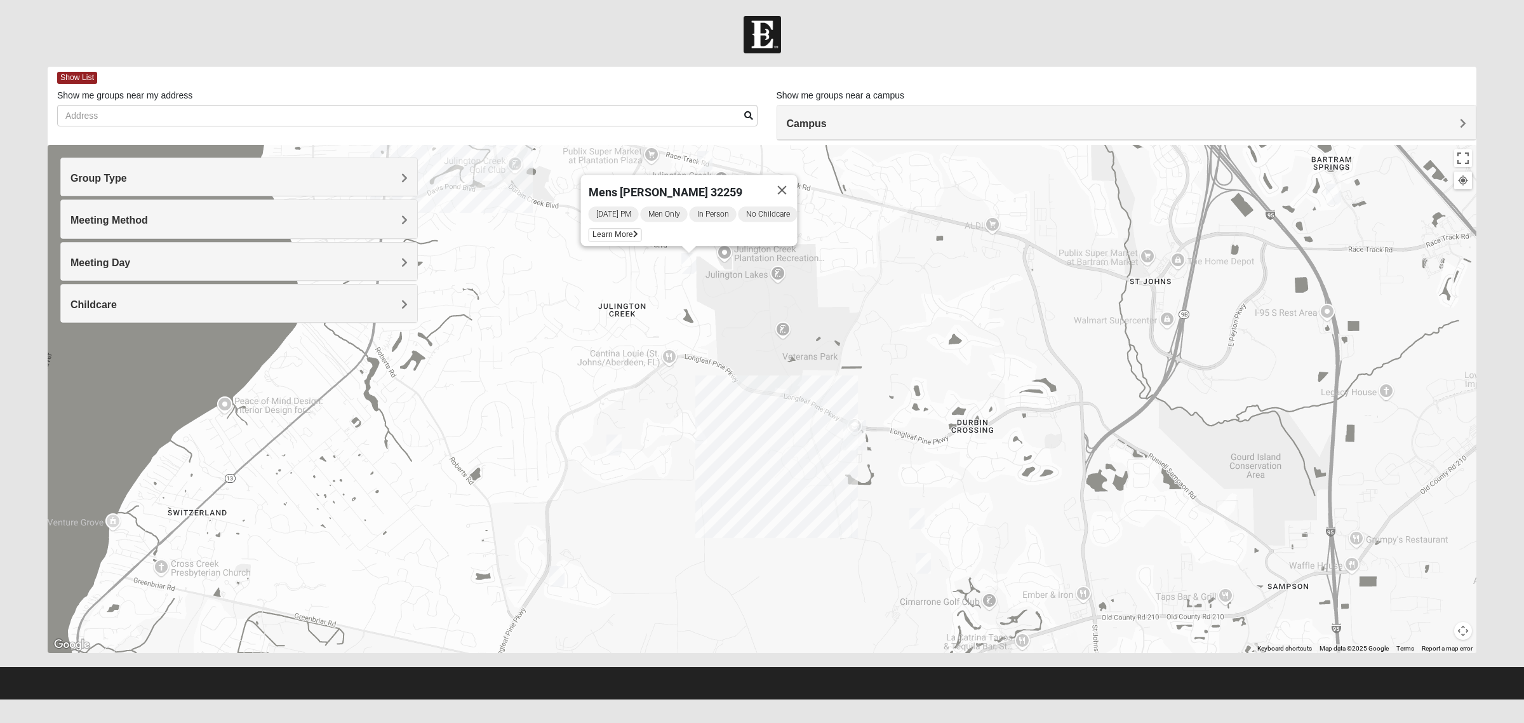
drag, startPoint x: 716, startPoint y: 553, endPoint x: 766, endPoint y: 318, distance: 240.3
click at [761, 326] on div "Mens Mathai 32259 Wednesday PM Men Only In Person No Childcare Learn More" at bounding box center [762, 399] width 1429 height 508
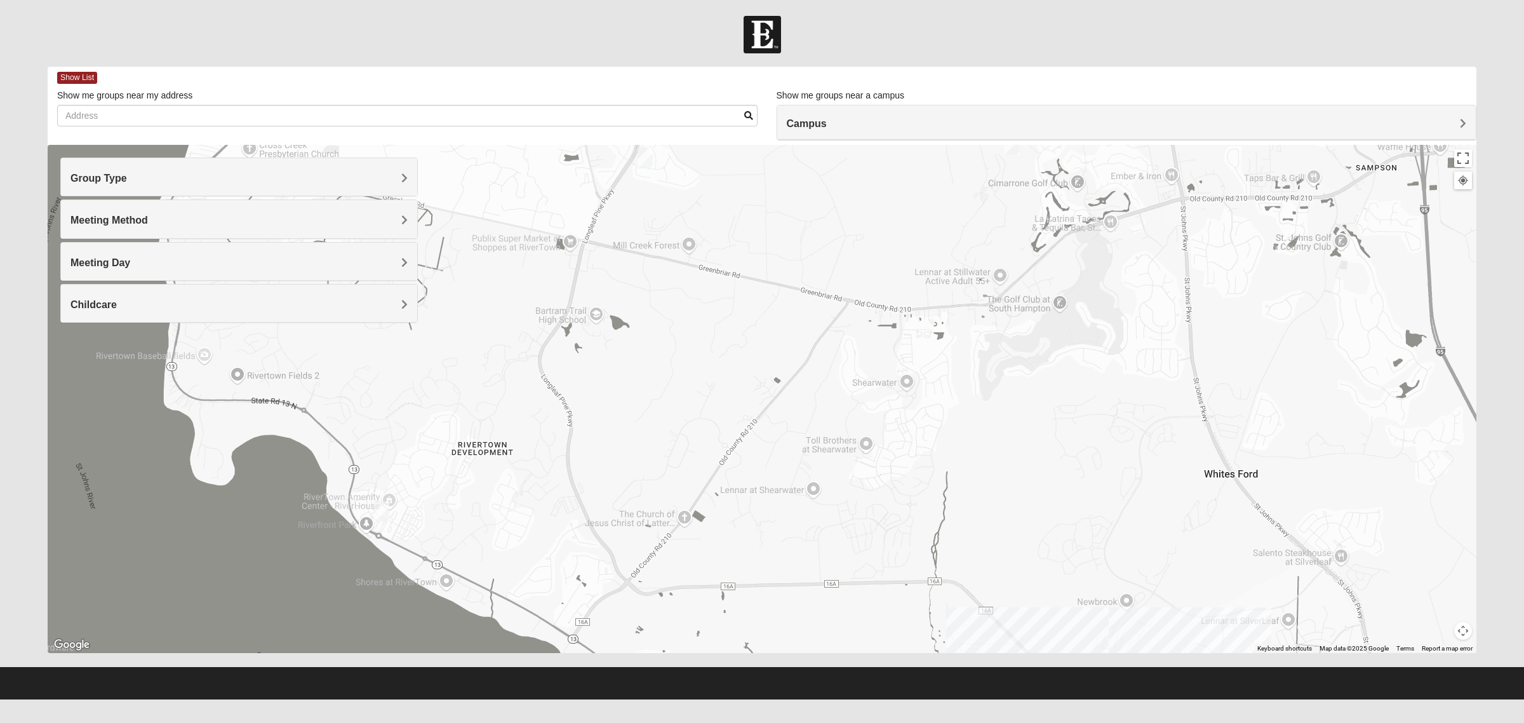
drag, startPoint x: 873, startPoint y: 528, endPoint x: 833, endPoint y: 262, distance: 269.2
click at [833, 292] on div "Mens Mathai 32259 Wednesday PM Men Only In Person No Childcare Learn More" at bounding box center [762, 399] width 1429 height 508
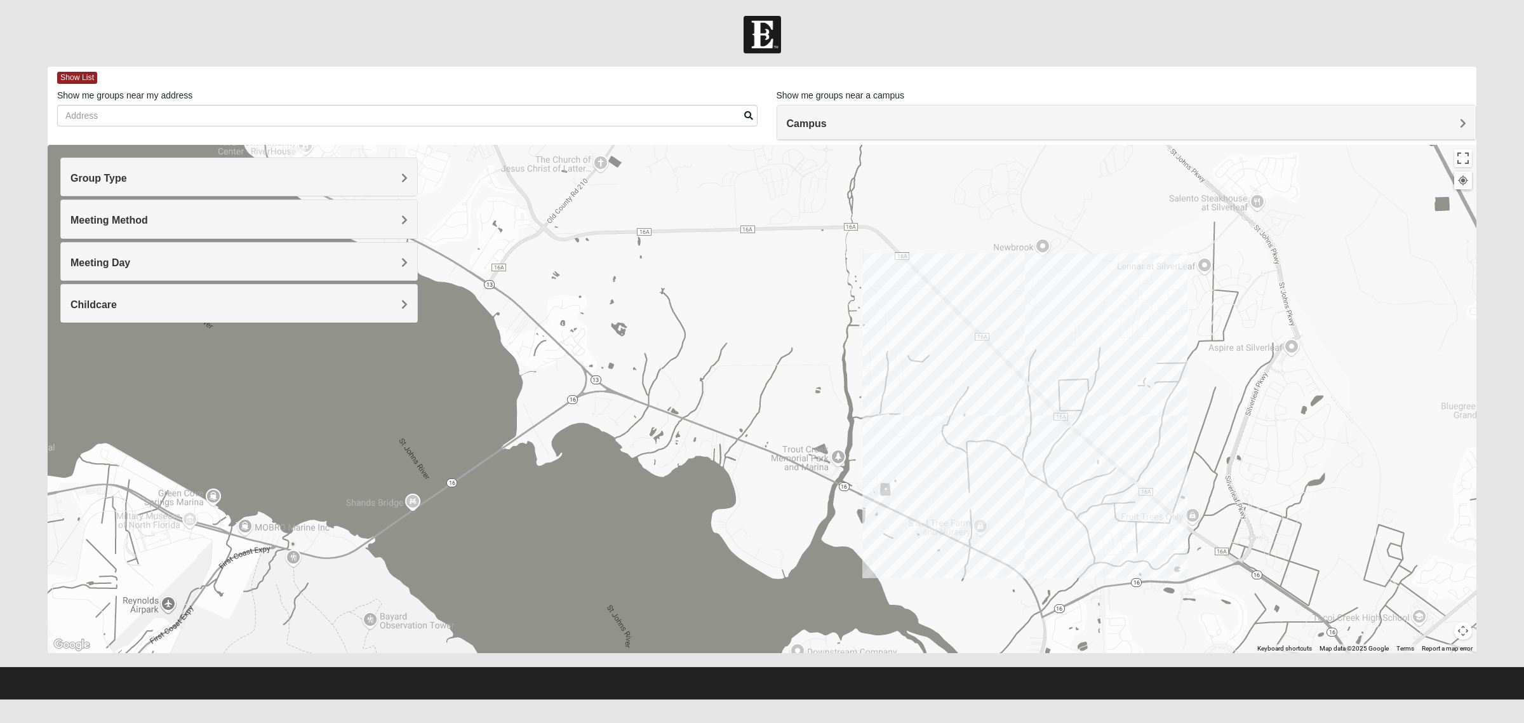
drag, startPoint x: 864, startPoint y: 318, endPoint x: 864, endPoint y: 352, distance: 34.3
click at [864, 352] on div "Mens Mathai 32259 Wednesday PM Men Only In Person No Childcare Learn More" at bounding box center [762, 399] width 1429 height 508
click at [1027, 424] on div "Mens Mathai 32259 Wednesday PM Men Only In Person No Childcare Learn More" at bounding box center [762, 399] width 1429 height 508
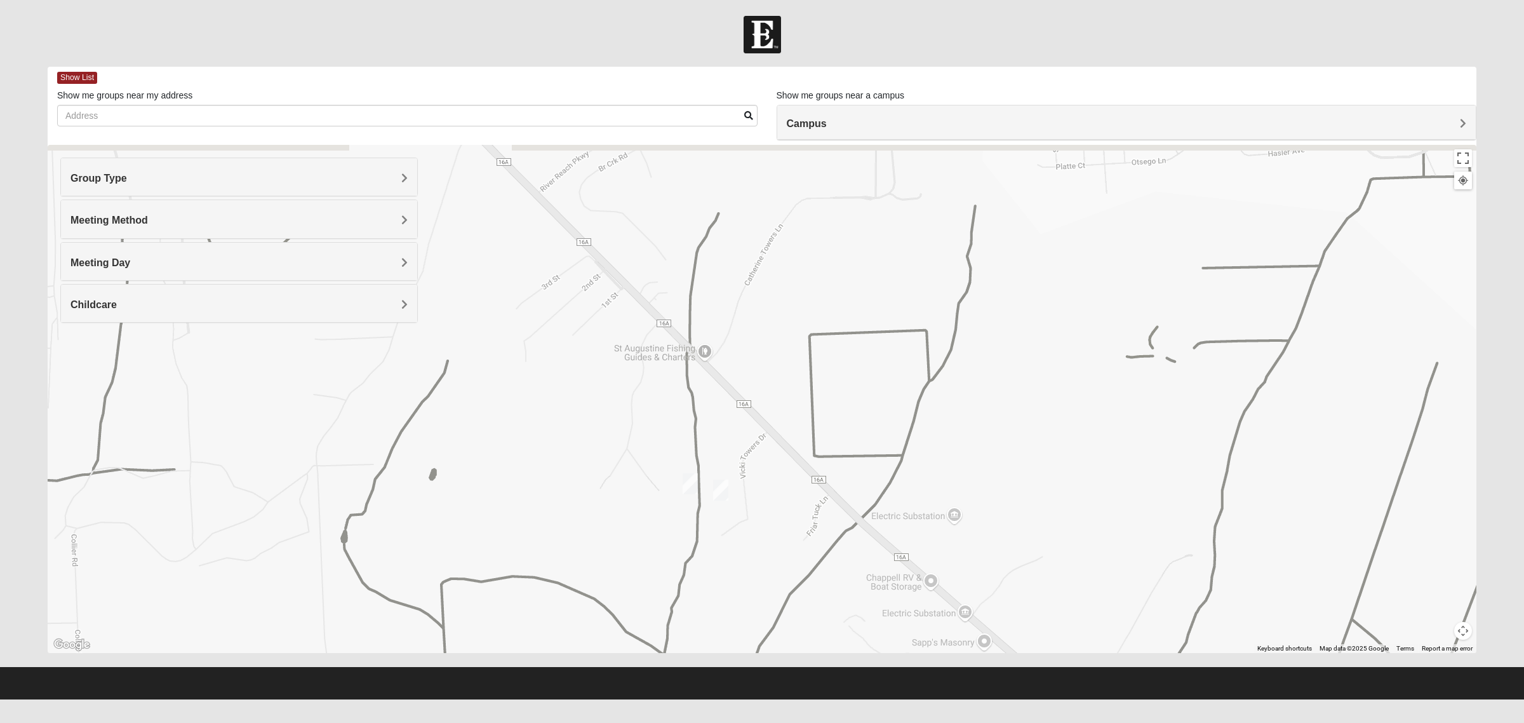
drag, startPoint x: 779, startPoint y: 327, endPoint x: 725, endPoint y: 408, distance: 97.2
click at [728, 408] on div "Mens Mathai 32259 Wednesday PM Men Only In Person No Childcare Learn More" at bounding box center [762, 399] width 1429 height 508
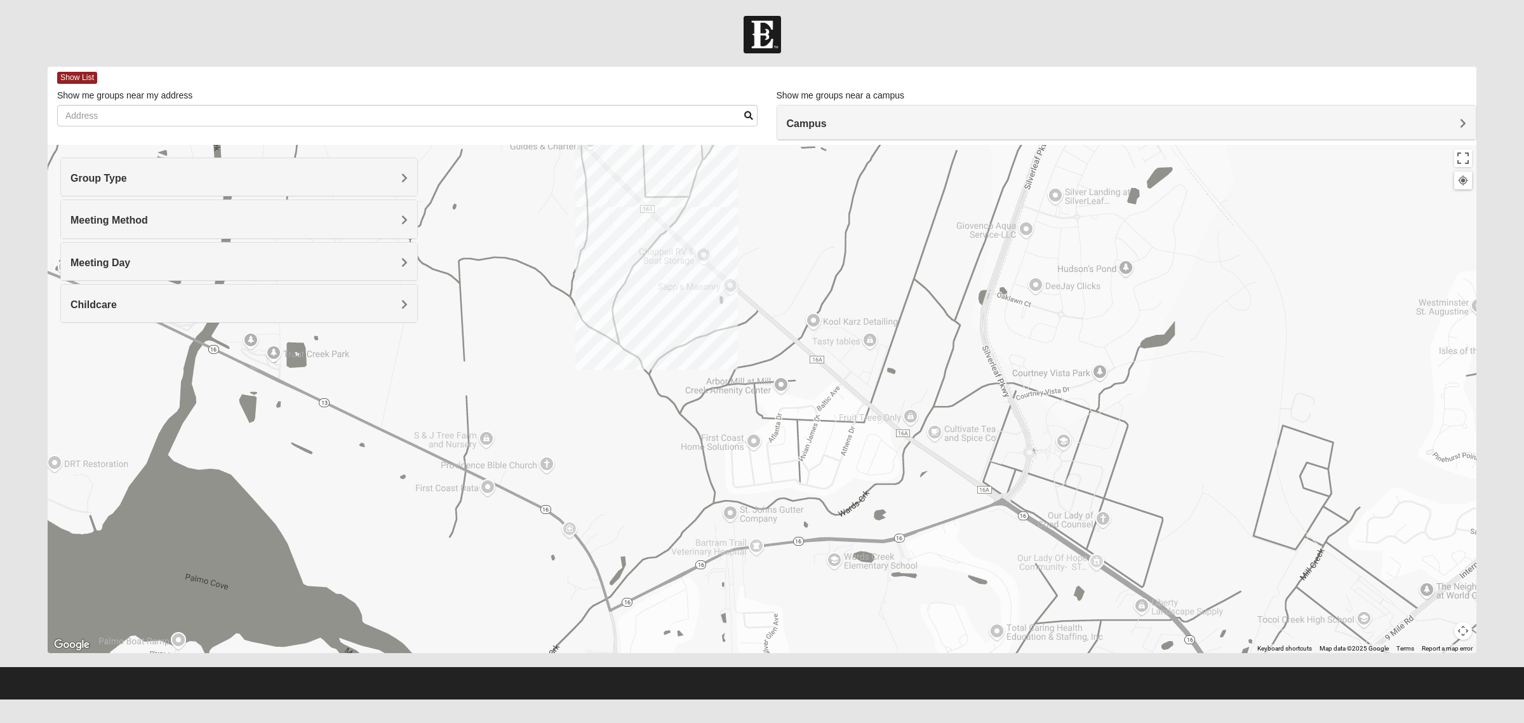
drag, startPoint x: 855, startPoint y: 441, endPoint x: 741, endPoint y: 215, distance: 253.9
click at [741, 215] on div "Mens Mathai 32259 Wednesday PM Men Only In Person No Childcare Learn More" at bounding box center [762, 399] width 1429 height 508
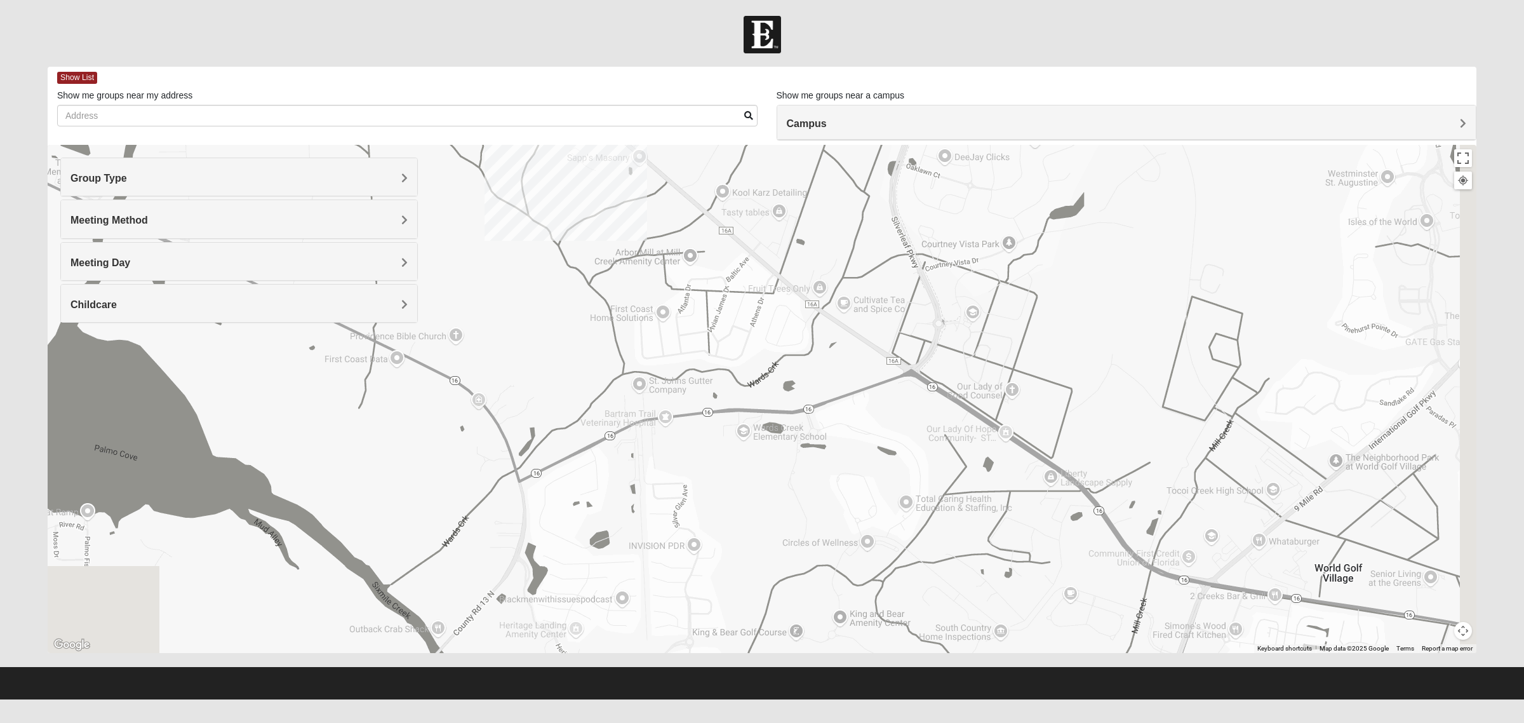
drag, startPoint x: 1175, startPoint y: 427, endPoint x: 1033, endPoint y: 255, distance: 222.4
click at [1033, 255] on div "Mens Mathai 32259 Wednesday PM Men Only In Person No Childcare Learn More" at bounding box center [762, 399] width 1429 height 508
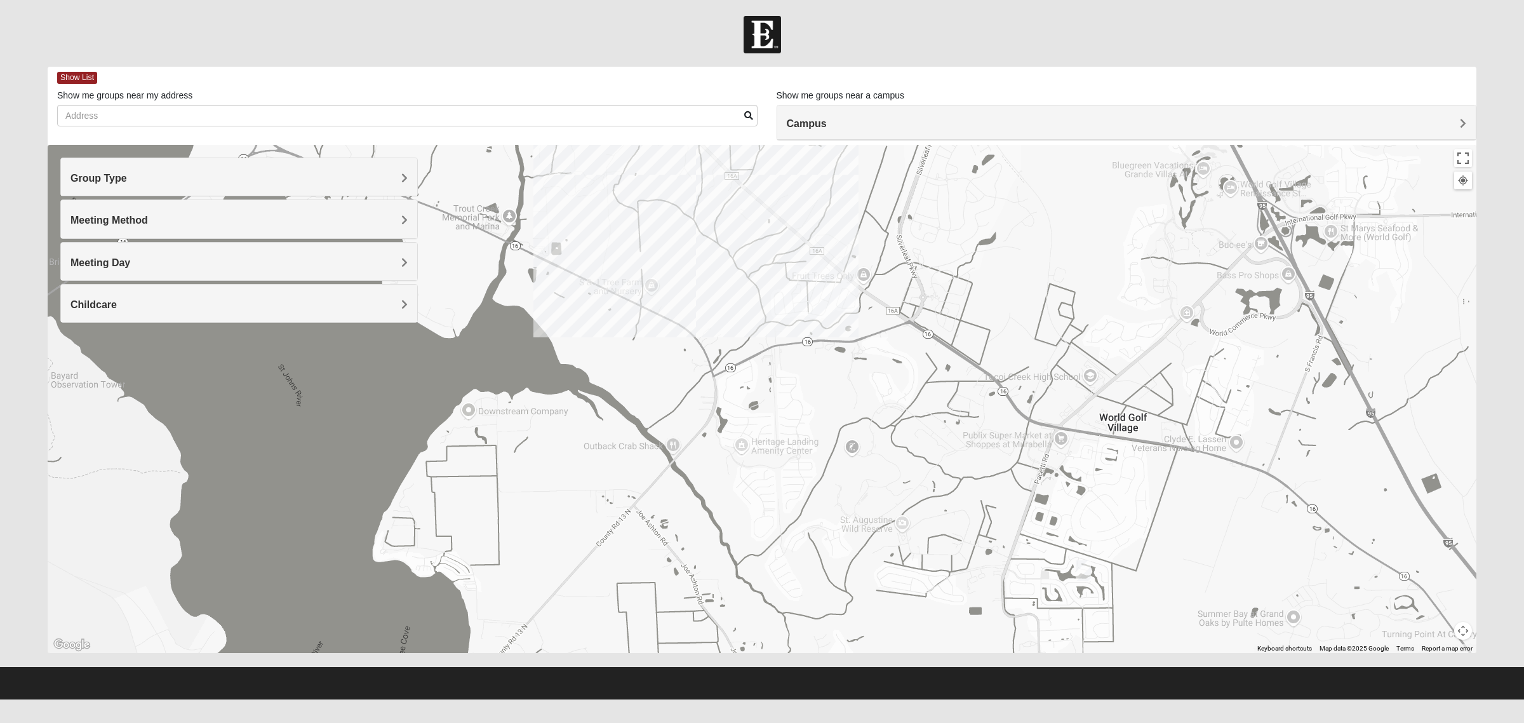
click at [1087, 566] on img "Mens Ledbury 32092" at bounding box center [1083, 570] width 15 height 21
click at [1021, 535] on span "Learn More" at bounding box center [1009, 541] width 53 height 13
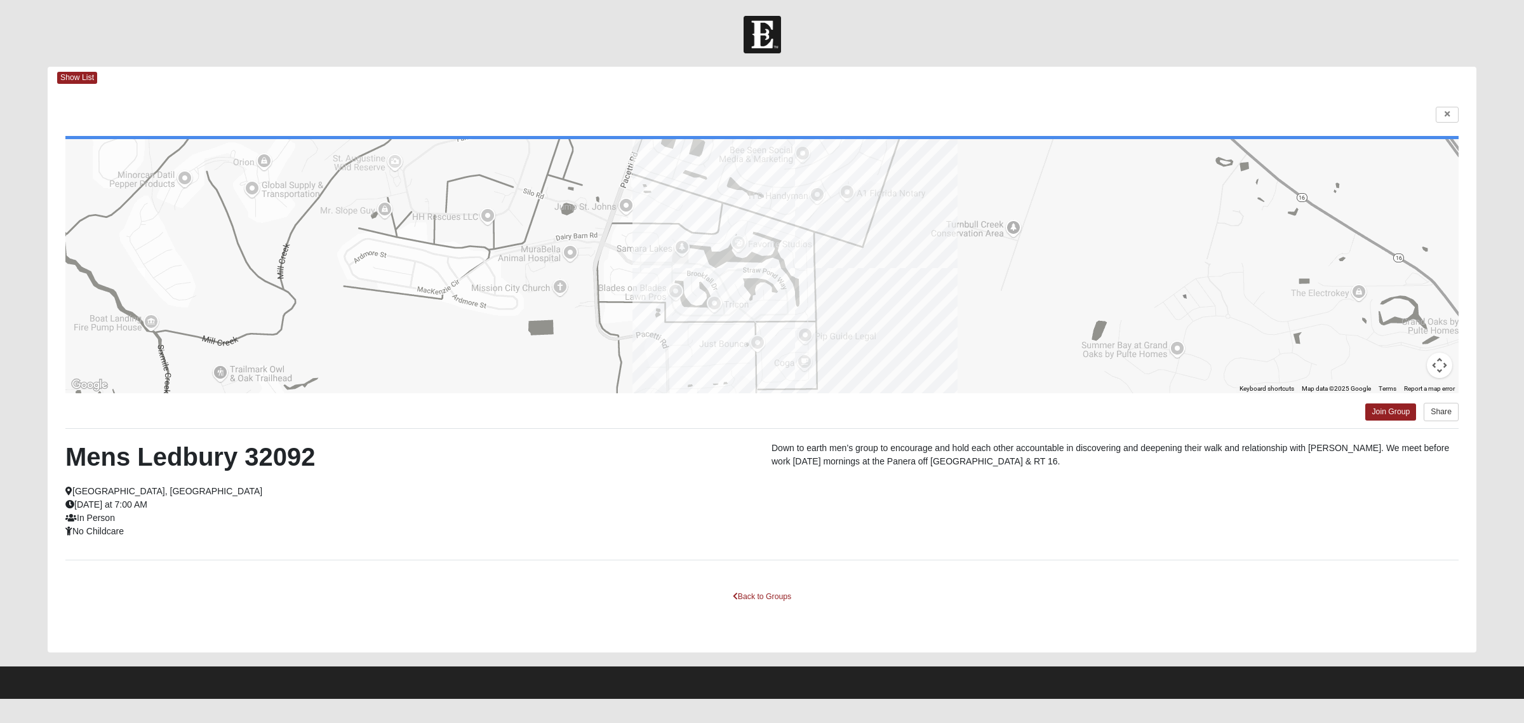
click at [1209, 119] on div "← Move left → Move right ↑ Move up ↓ Move down + Zoom in - Zoom out Home Jump l…" at bounding box center [762, 370] width 1429 height 563
click at [1209, 119] on link at bounding box center [1447, 115] width 23 height 16
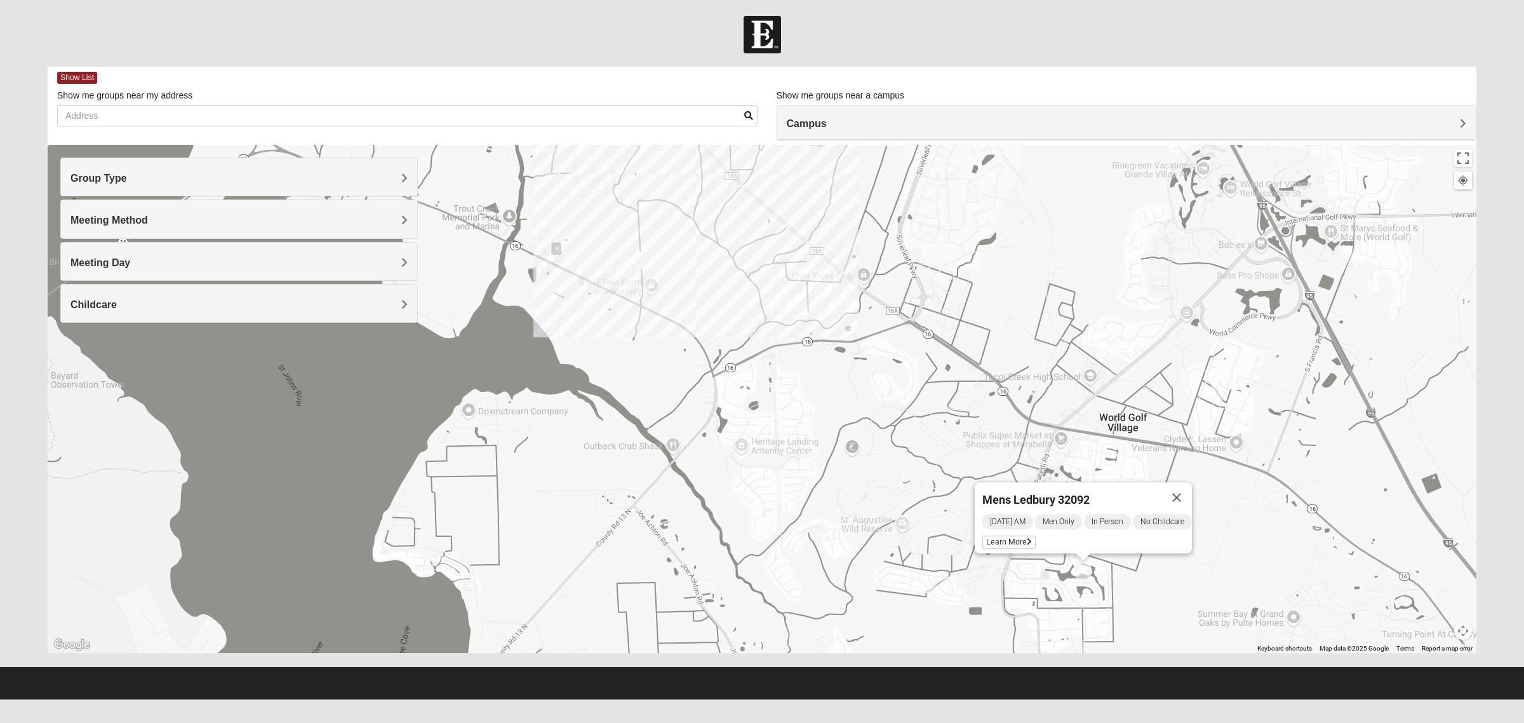
click at [1209, 578] on div "Mens Ledbury 32092 Tuesday AM Men Only In Person No Childcare Learn More" at bounding box center [762, 399] width 1429 height 508
click at [1183, 482] on button "Close" at bounding box center [1177, 497] width 30 height 30
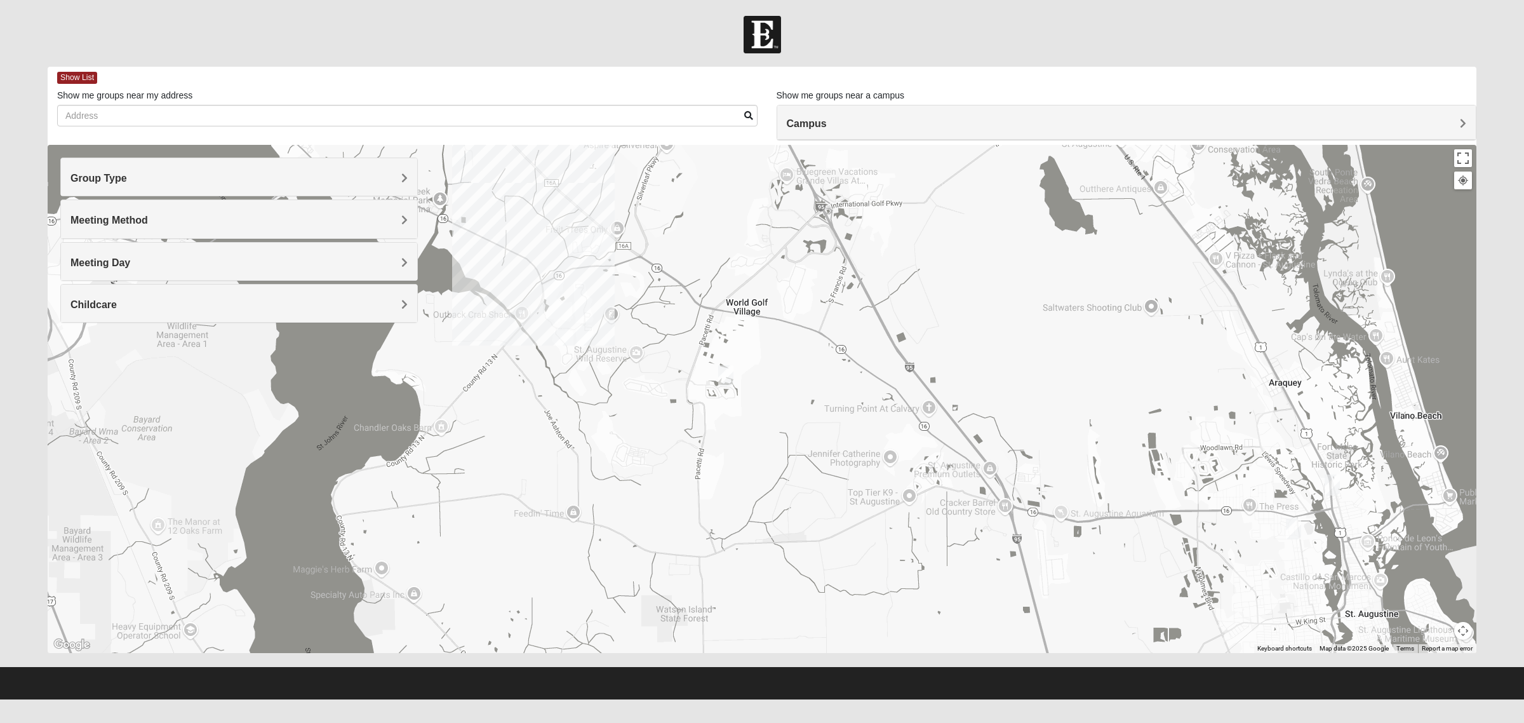
drag, startPoint x: 1202, startPoint y: 538, endPoint x: 798, endPoint y: 364, distance: 439.8
click at [798, 364] on div at bounding box center [762, 399] width 1429 height 508
click at [1209, 490] on img "Mens Helwig 32084" at bounding box center [1332, 484] width 15 height 21
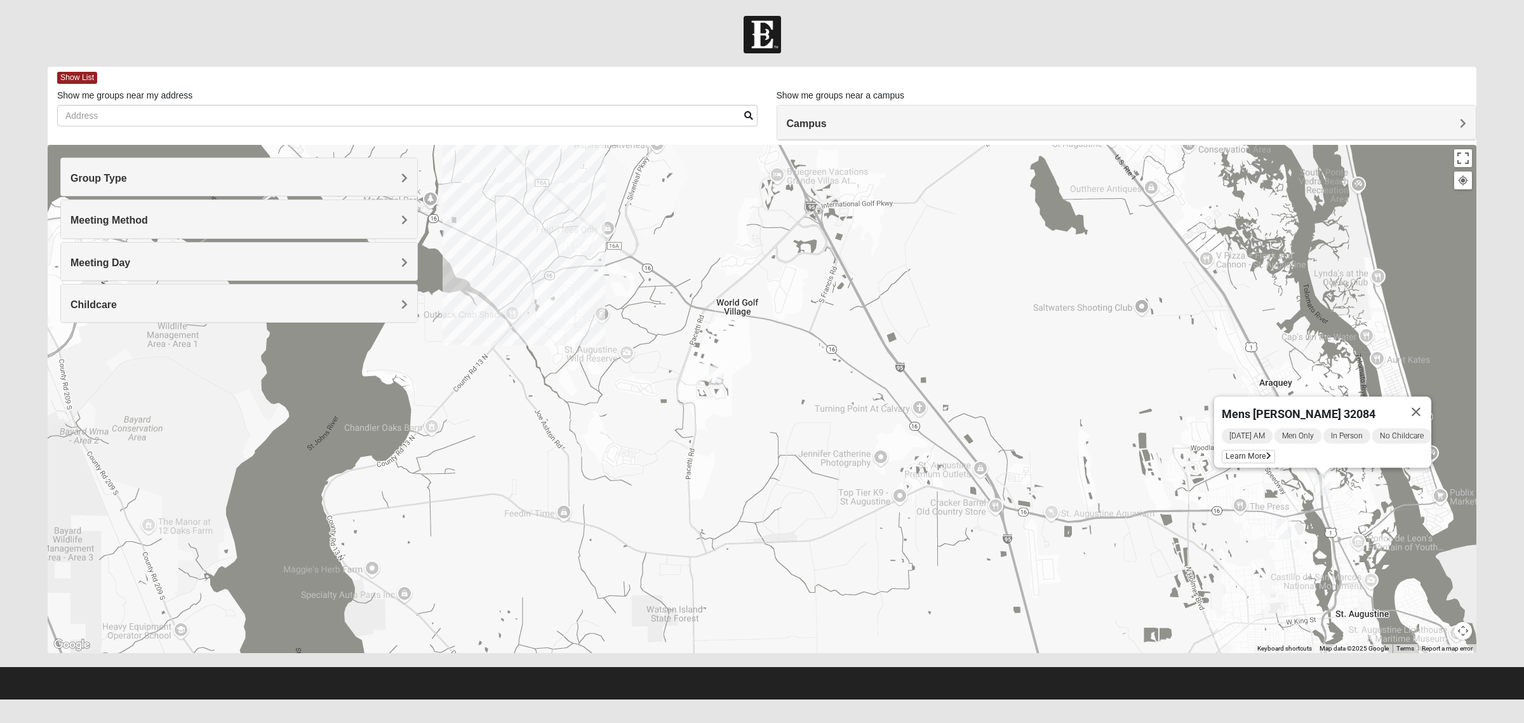
click at [1209, 528] on img "Mens Griffin 32084" at bounding box center [1284, 528] width 15 height 21
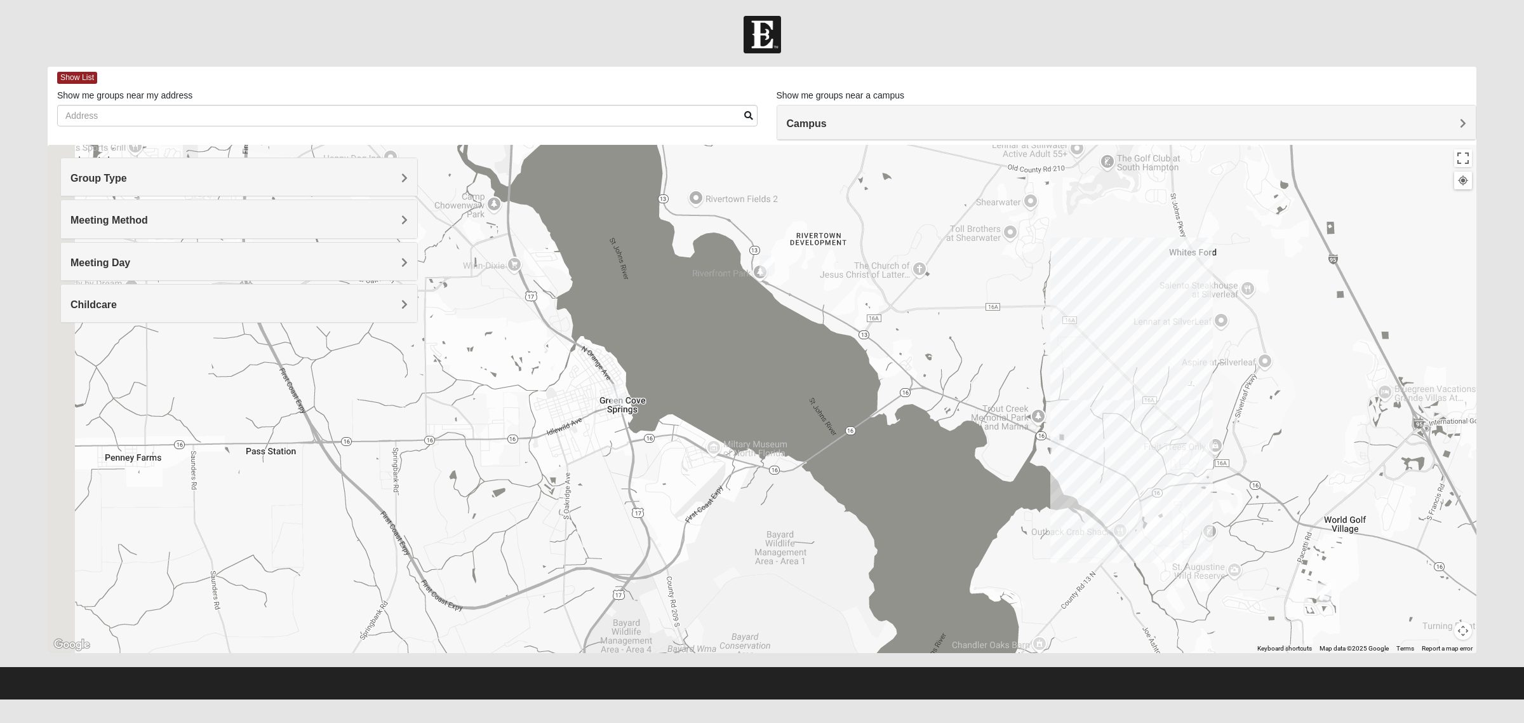
drag, startPoint x: 696, startPoint y: 499, endPoint x: 1326, endPoint y: 748, distance: 677.7
click at [1209, 578] on html "Log In Find A Group Error Show List Loading Groups" at bounding box center [762, 349] width 1524 height 699
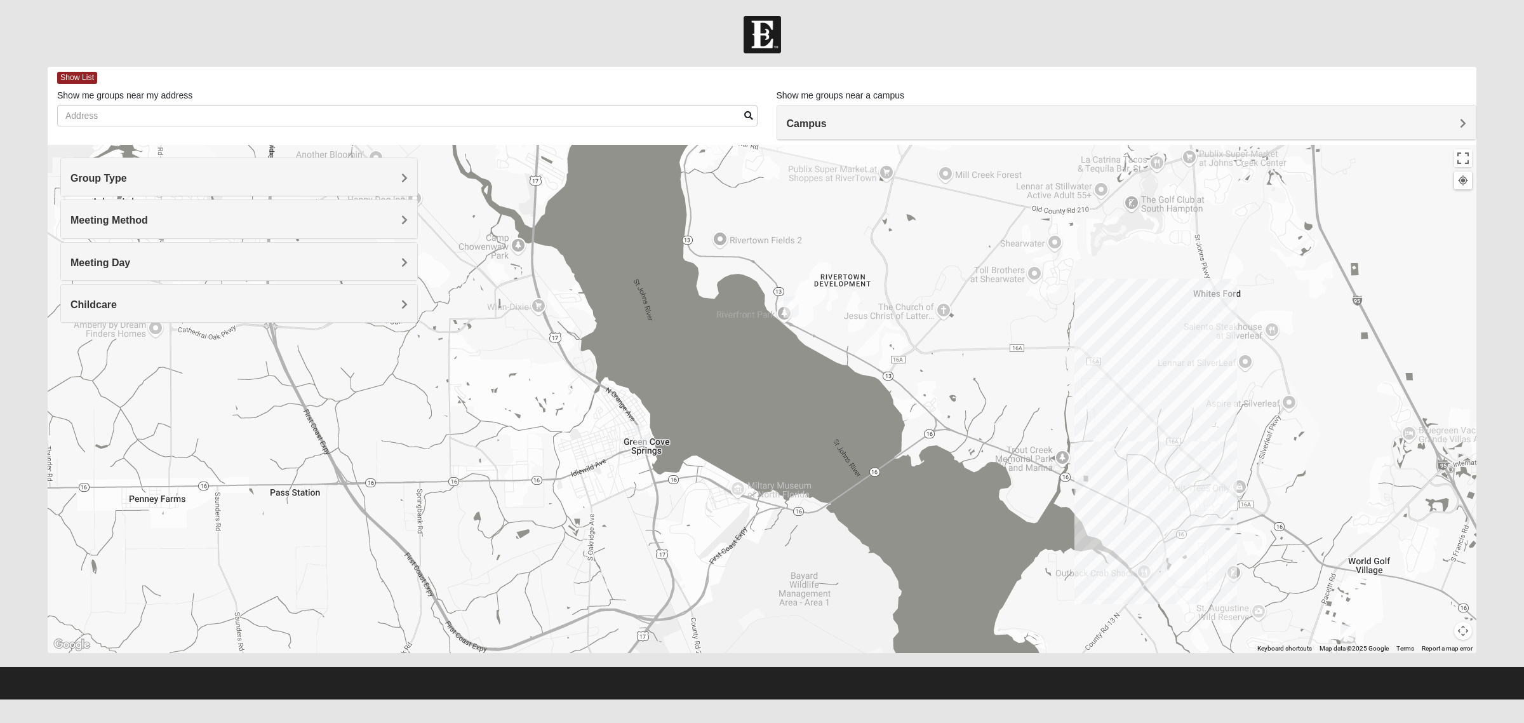
click at [635, 438] on img "Mens Sweeten 32043" at bounding box center [641, 435] width 15 height 21
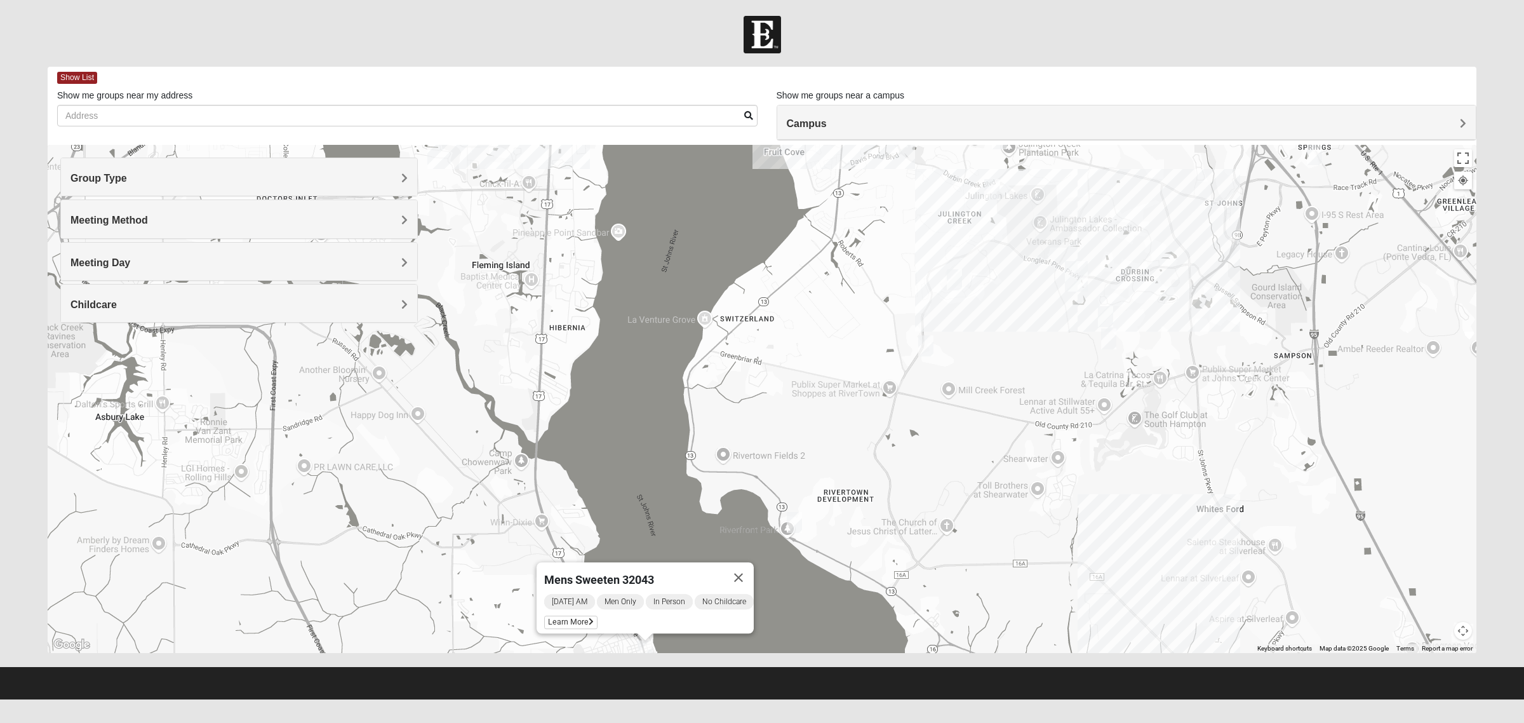
drag, startPoint x: 869, startPoint y: 358, endPoint x: 872, endPoint y: 575, distance: 217.2
click at [872, 575] on div "Mens Sweeten 32043 Monday AM Men Only In Person No Childcare Learn More" at bounding box center [762, 399] width 1429 height 508
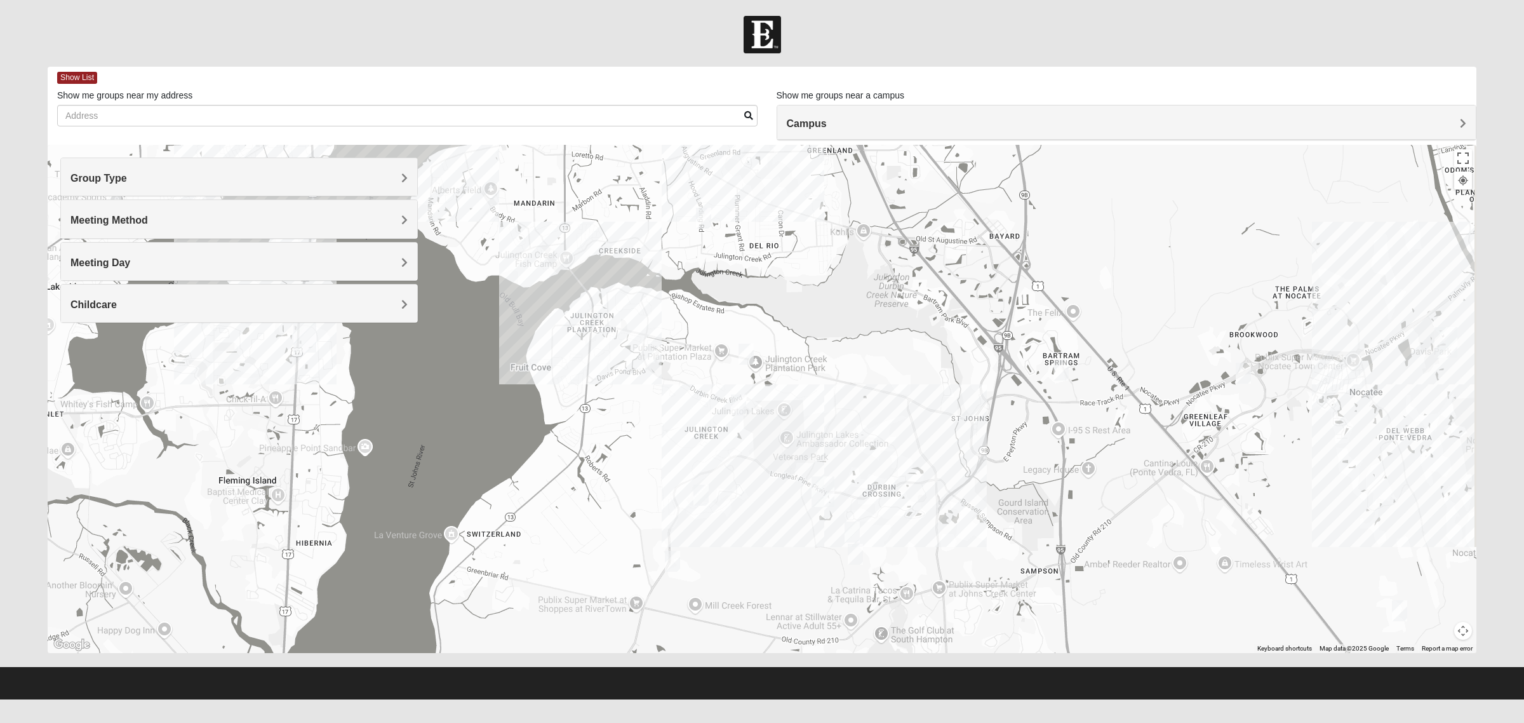
drag, startPoint x: 1078, startPoint y: 454, endPoint x: 824, endPoint y: 667, distance: 331.4
click at [824, 578] on main "Find A Group Error Show List Loading Groups Keywords Filter Additional Filters …" at bounding box center [762, 366] width 1448 height 601
click at [1059, 367] on img "Mens Butler 32259" at bounding box center [1061, 369] width 15 height 21
click at [1061, 366] on img "Mens Butler 32259" at bounding box center [1061, 369] width 15 height 21
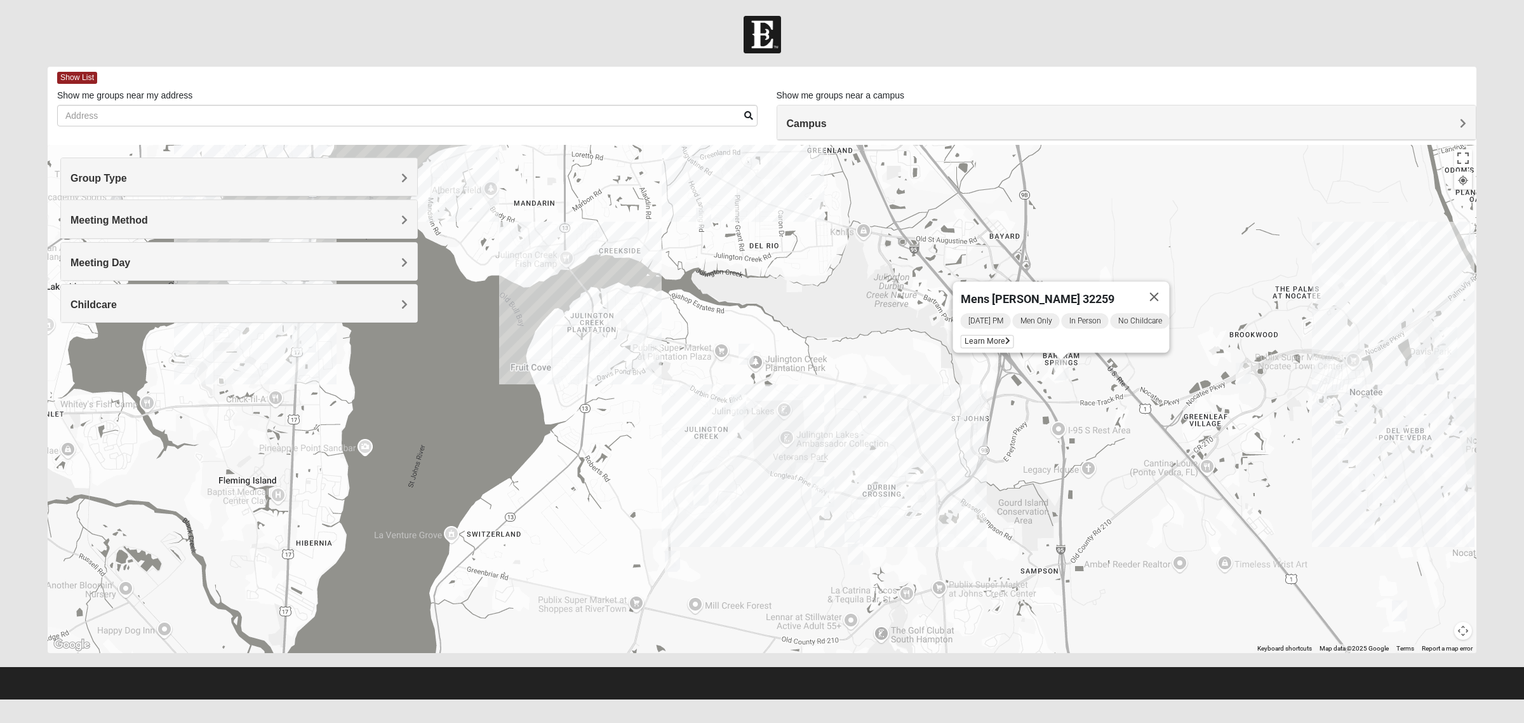
click at [1209, 365] on img "Mens Schneider 32081" at bounding box center [1243, 373] width 15 height 21
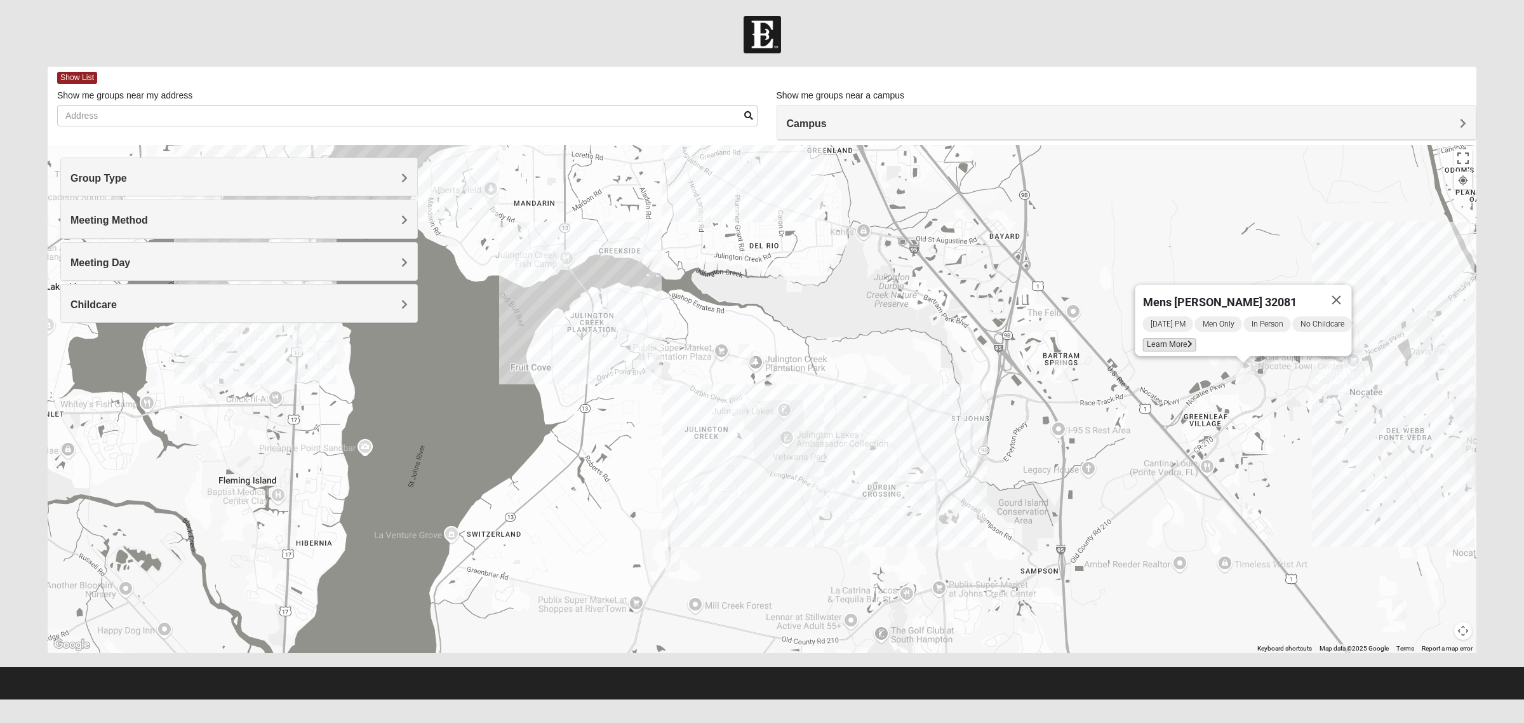
click at [1159, 338] on span "Learn More" at bounding box center [1169, 344] width 53 height 13
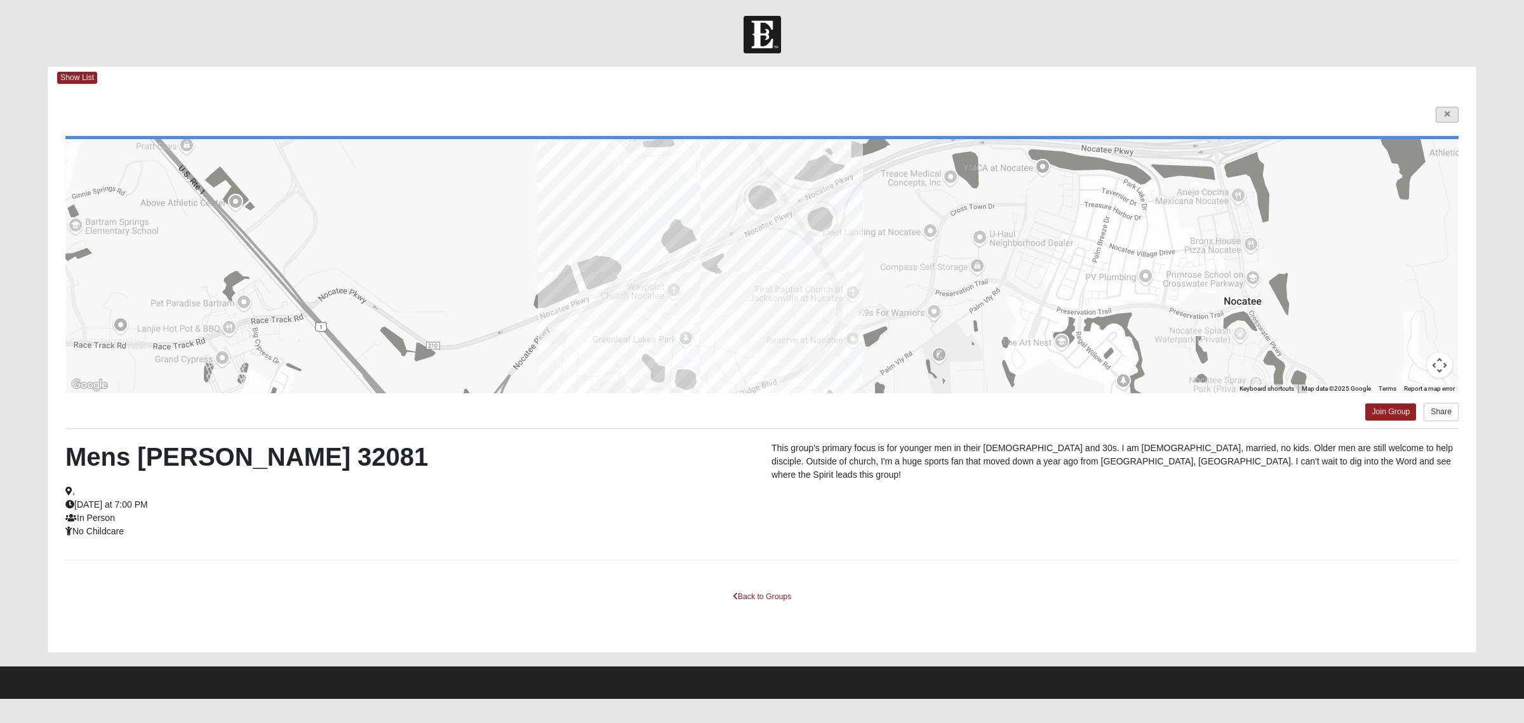
drag, startPoint x: 1459, startPoint y: 112, endPoint x: 1451, endPoint y: 110, distance: 8.5
click at [1209, 111] on div "← Move left → Move right ↑ Move up ↓ Move down + Zoom in - Zoom out Home Jump l…" at bounding box center [762, 370] width 1429 height 563
click at [1209, 107] on link at bounding box center [1447, 115] width 23 height 16
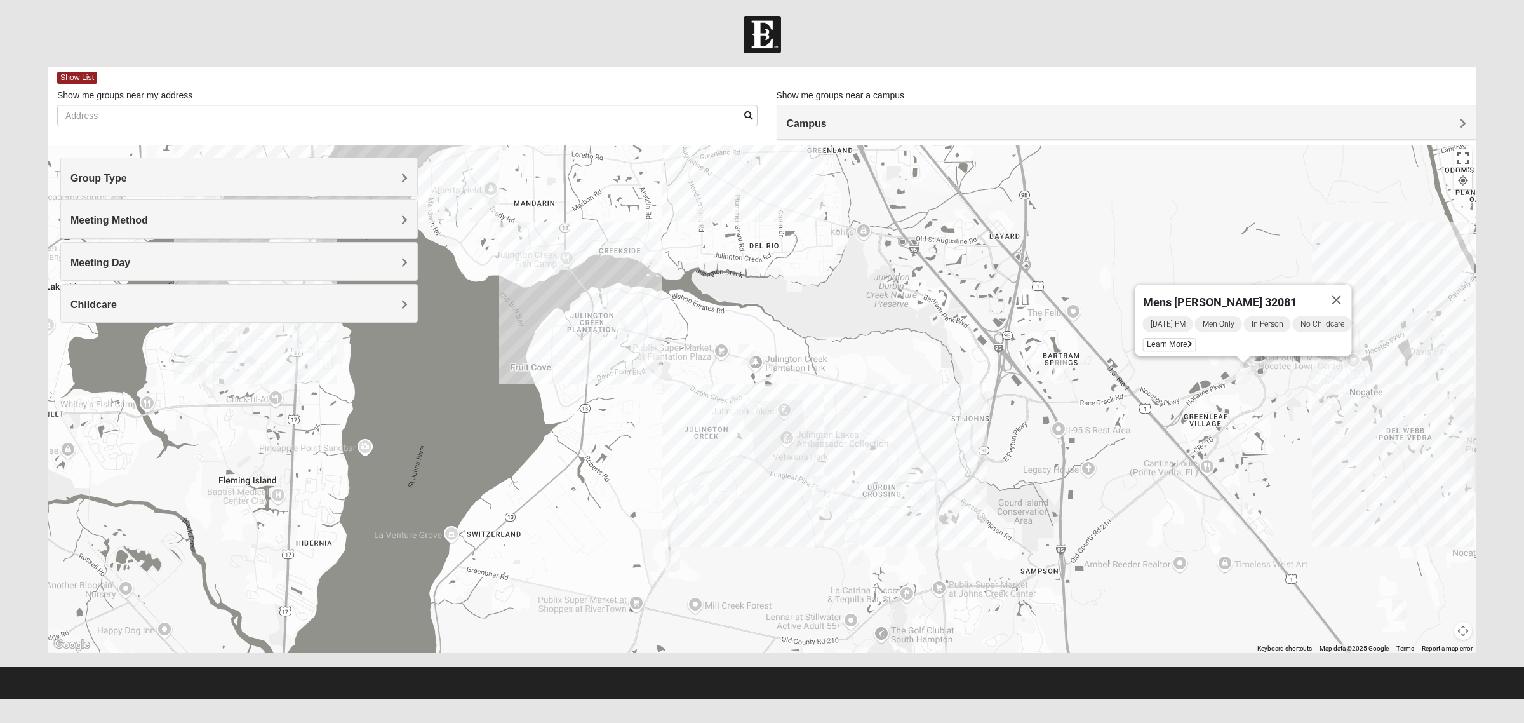
click at [1209, 344] on img "Ponte Vedra" at bounding box center [1446, 342] width 23 height 30
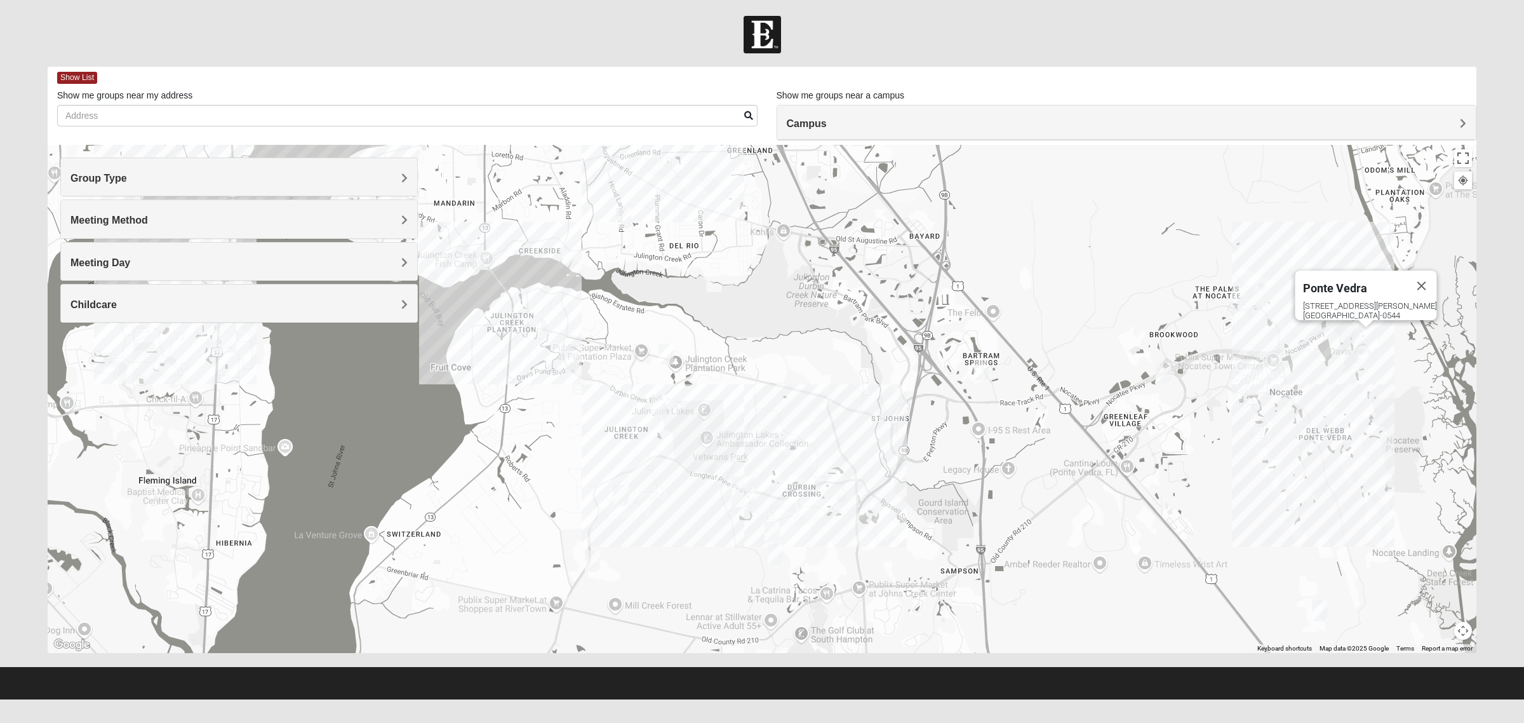
click at [1209, 372] on div "Ponte Vedra 460 Davis Park Rd Ponte Vedra Beach, FL 32081-0544" at bounding box center [762, 399] width 1429 height 508
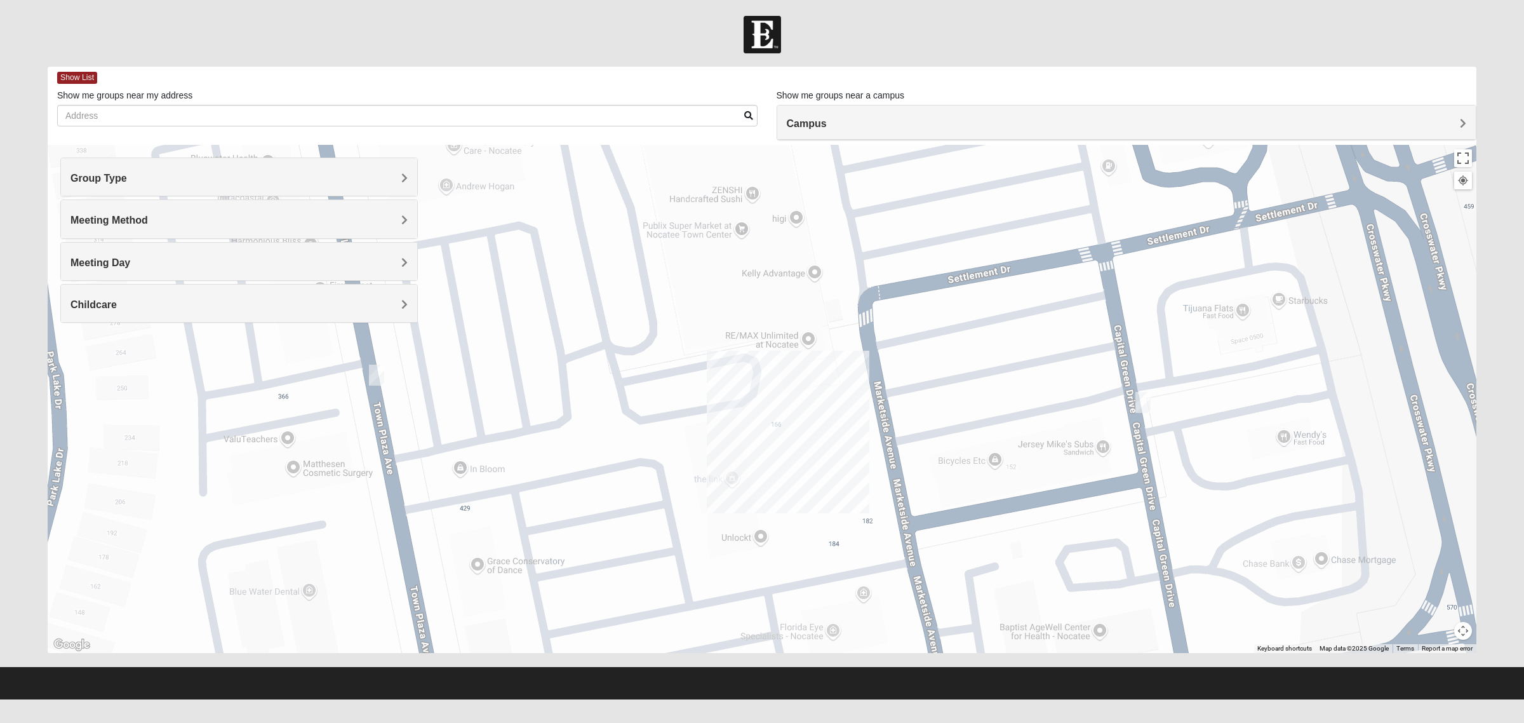
click at [1153, 401] on div "Ponte Vedra 460 Davis Park Rd Ponte Vedra Beach, FL 32081-0544" at bounding box center [762, 399] width 1429 height 508
click at [1147, 401] on img "Mens Noel 32081" at bounding box center [1143, 402] width 15 height 21
click at [370, 379] on div "Mens Noel 32081 Wednesday AM Men Only In Person No Childcare Learn More" at bounding box center [762, 399] width 1429 height 508
click at [384, 375] on img "Mens Barry 32081" at bounding box center [377, 375] width 15 height 21
click at [379, 372] on img "Mens Barry 32081" at bounding box center [377, 375] width 15 height 21
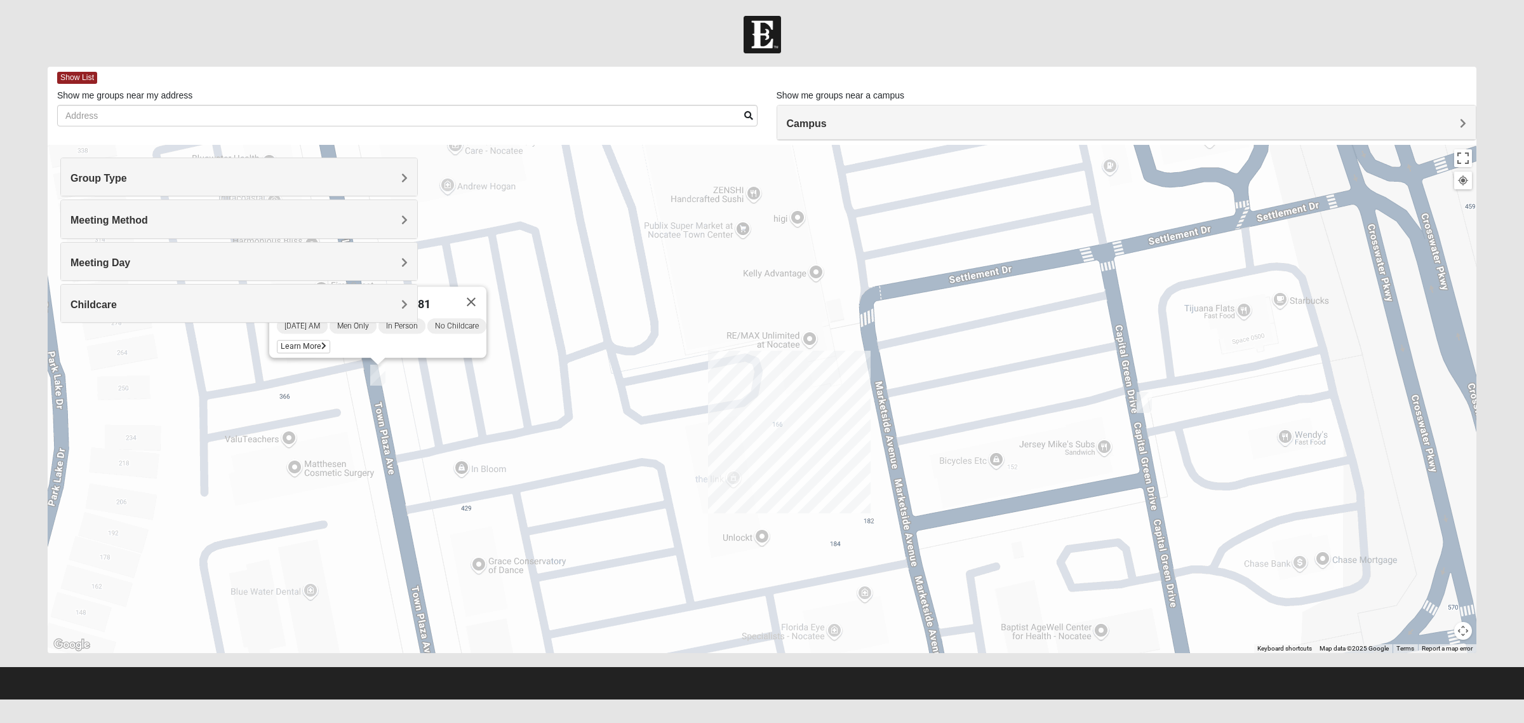
drag, startPoint x: 442, startPoint y: 408, endPoint x: 525, endPoint y: 471, distance: 103.8
click at [531, 540] on div "Mens Barry 32081 Monday AM Men Only In Person No Childcare Learn More" at bounding box center [762, 399] width 1429 height 508
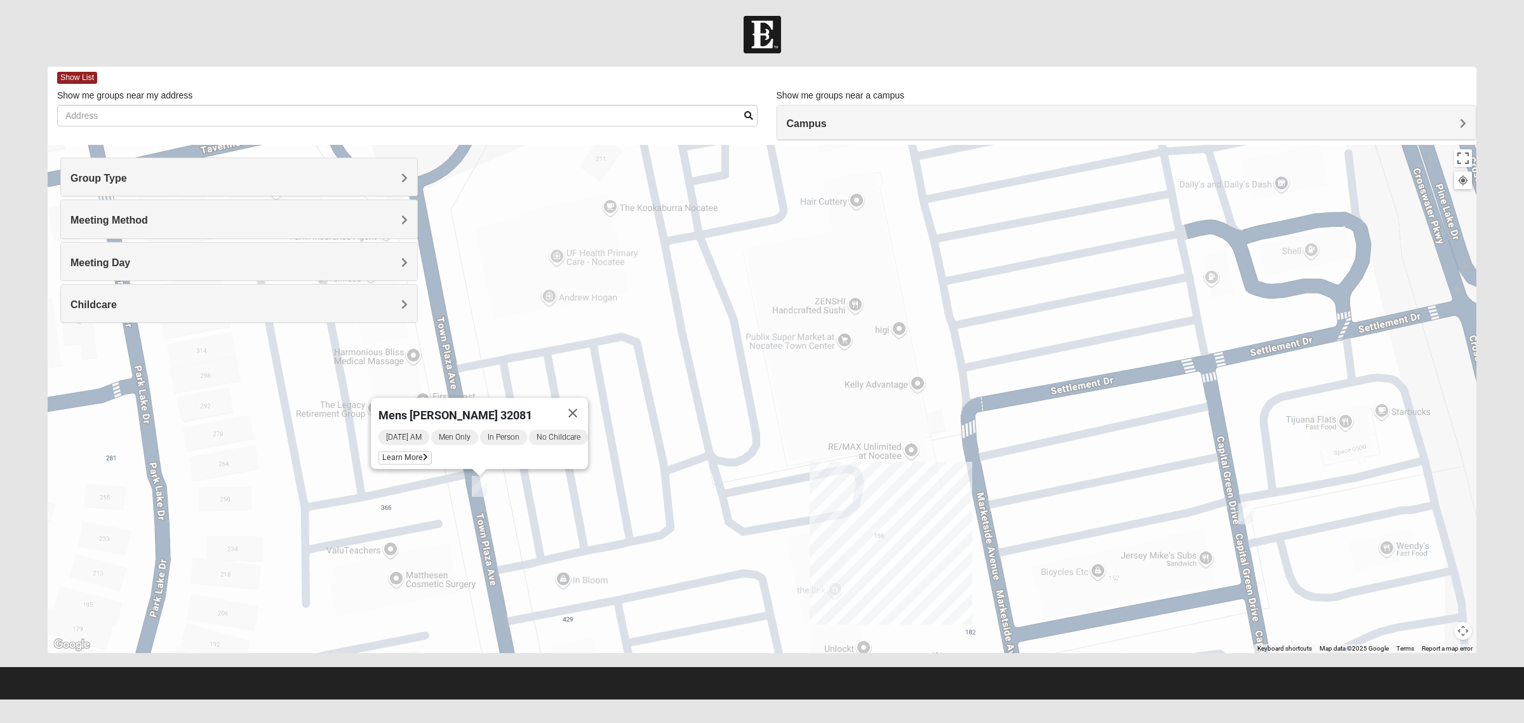
drag, startPoint x: 527, startPoint y: 456, endPoint x: 629, endPoint y: 567, distance: 150.6
click at [629, 567] on div "Mens Barry 32081 Monday AM Men Only In Person No Childcare Learn More" at bounding box center [762, 399] width 1429 height 508
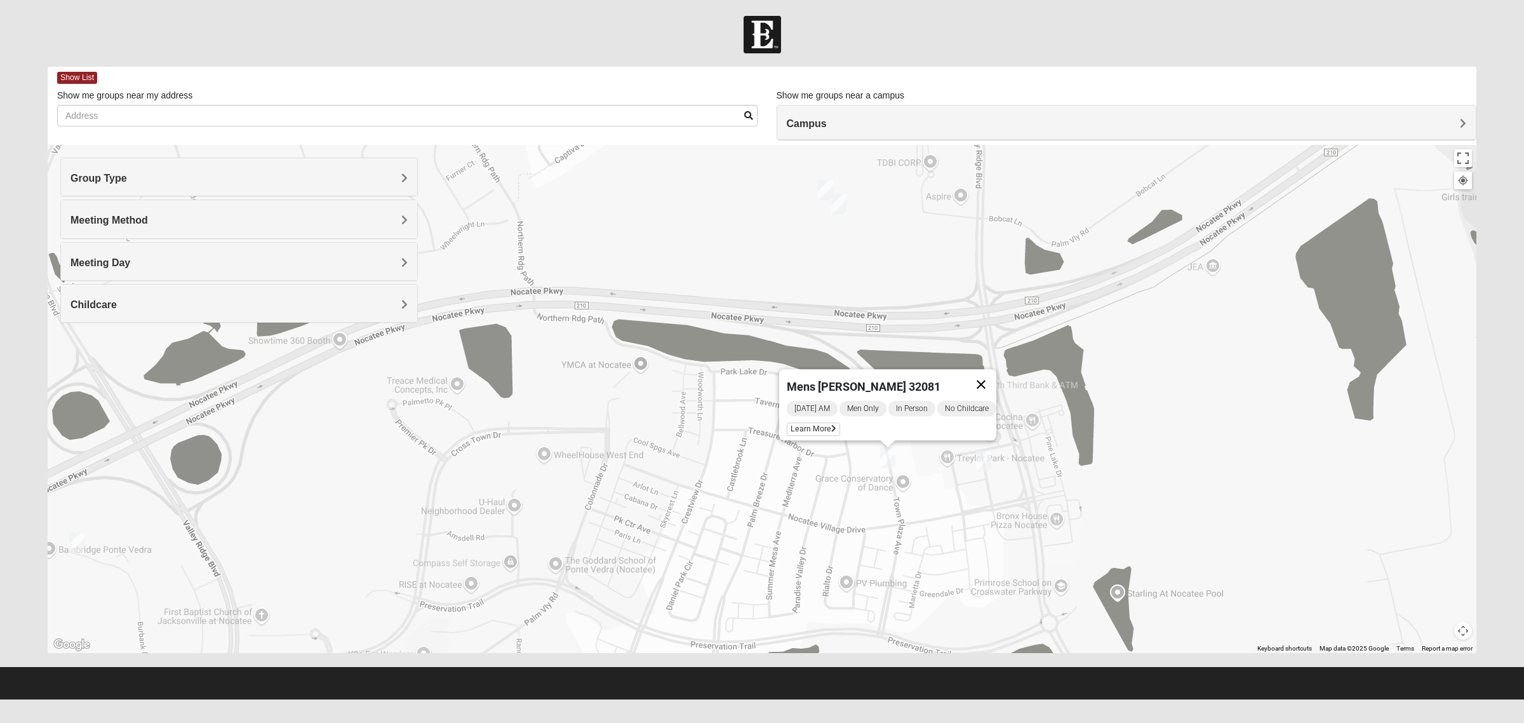
click at [985, 373] on button "Close" at bounding box center [981, 384] width 30 height 30
click at [837, 207] on img "Mens Greer/Mayers 32081" at bounding box center [838, 204] width 15 height 21
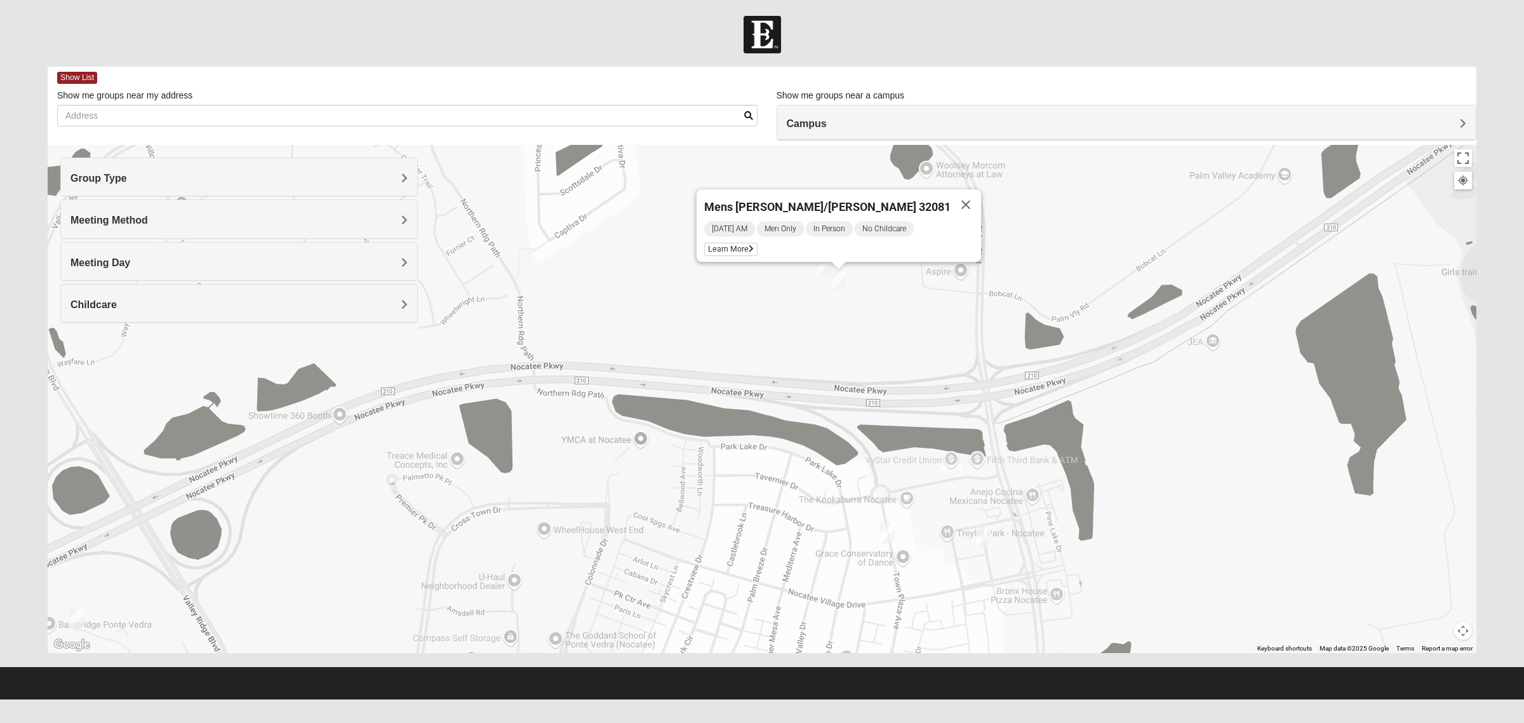
click at [816, 271] on div "Mens Greer/Mayers 32081 Thursday AM Men Only In Person No Childcare Learn More" at bounding box center [762, 399] width 1429 height 508
click at [820, 271] on img "Mens Damrow/Walsh 32082" at bounding box center [825, 264] width 15 height 21
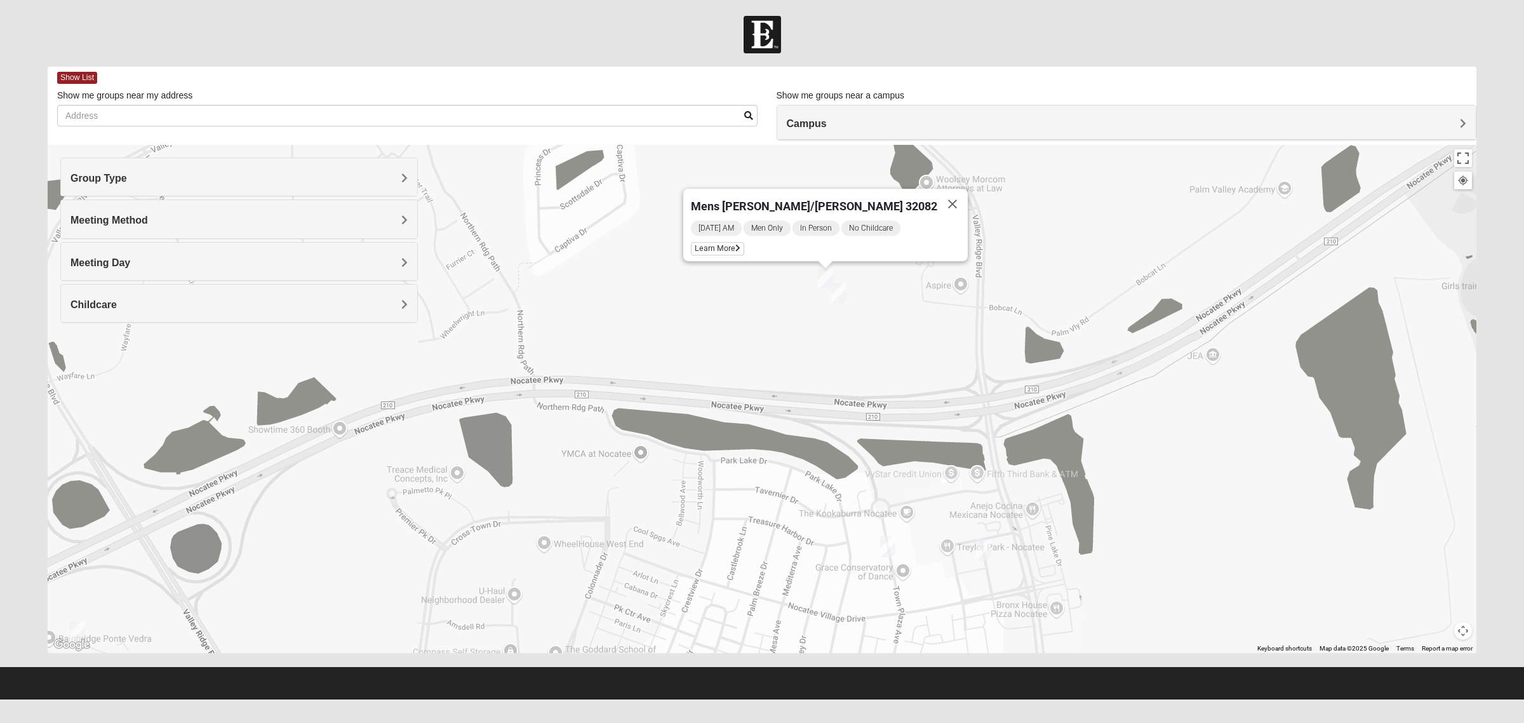
click at [575, 340] on div "Mens Damrow/Walsh 32082 Tuesday AM Men Only In Person No Childcare Learn More" at bounding box center [762, 399] width 1429 height 508
click at [938, 204] on button "Close" at bounding box center [953, 204] width 30 height 30
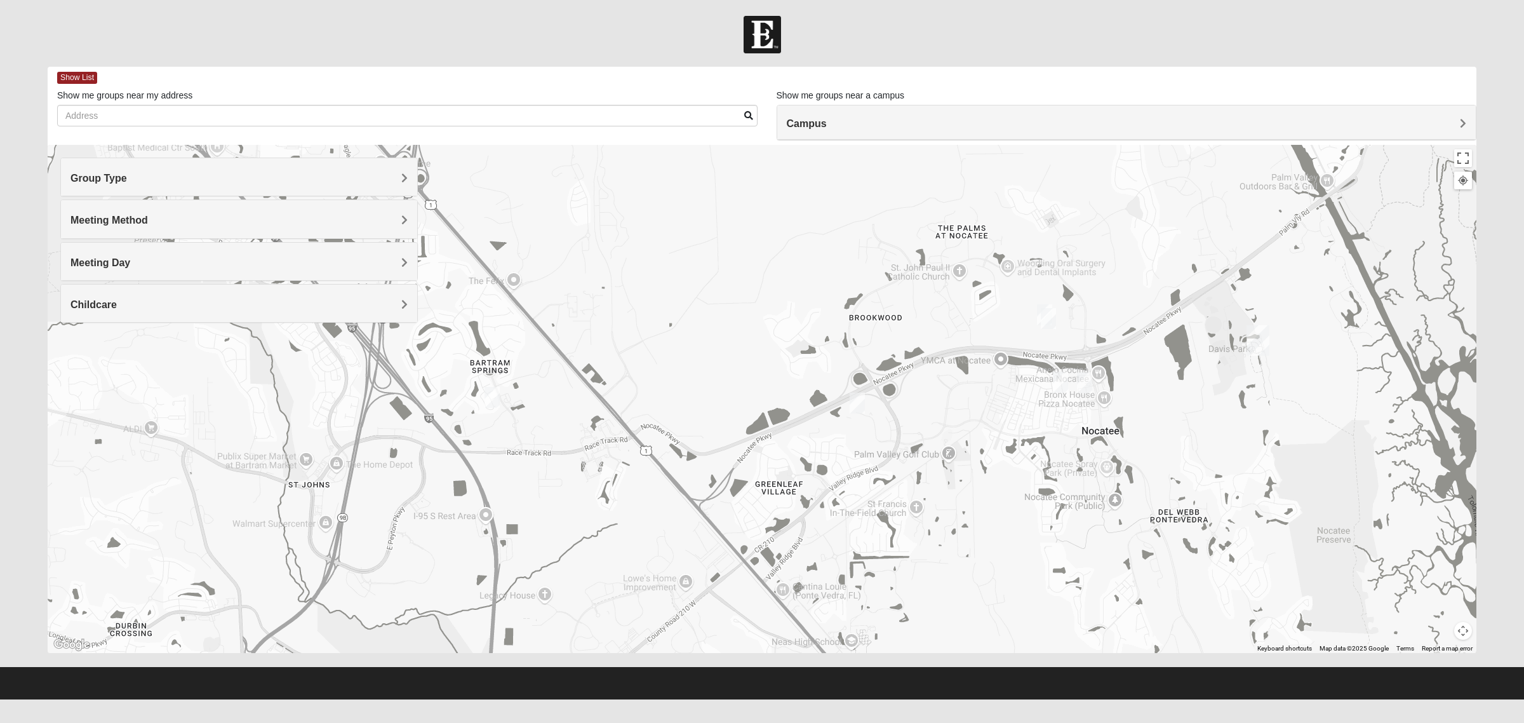
drag, startPoint x: 430, startPoint y: 481, endPoint x: 912, endPoint y: 436, distance: 484.1
click at [919, 437] on div at bounding box center [762, 399] width 1429 height 508
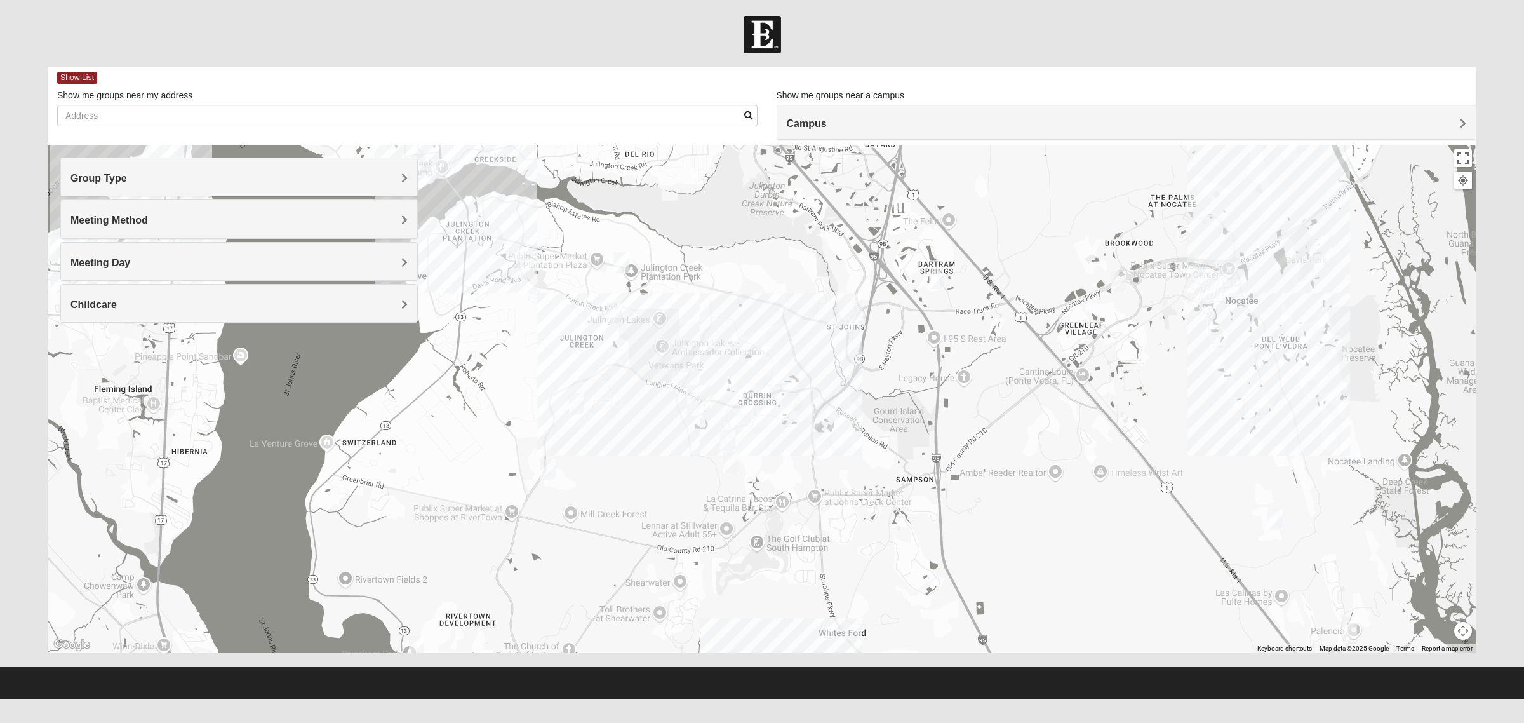
drag, startPoint x: 598, startPoint y: 526, endPoint x: 936, endPoint y: 364, distance: 374.7
click at [936, 364] on div at bounding box center [762, 399] width 1429 height 508
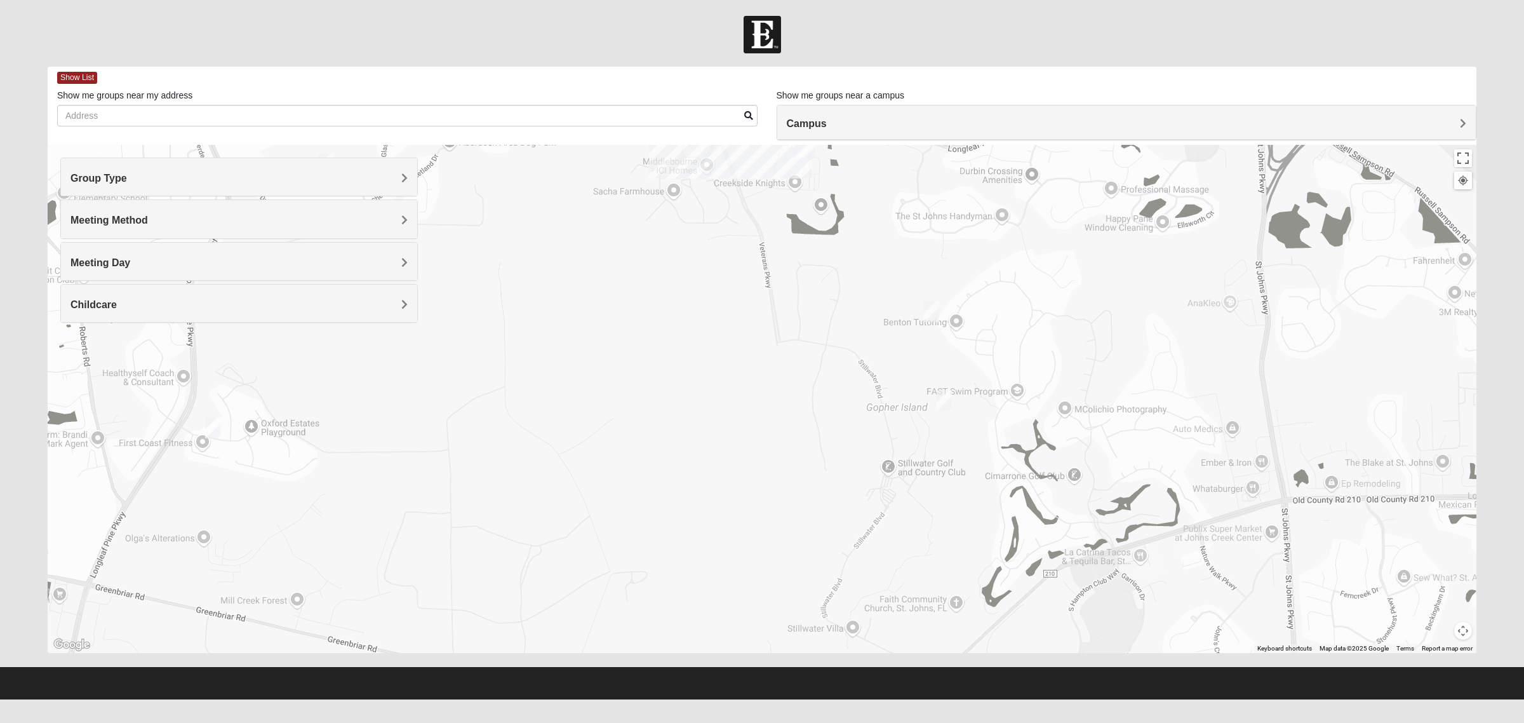
drag, startPoint x: 674, startPoint y: 491, endPoint x: 775, endPoint y: 280, distance: 233.8
click at [741, 318] on div at bounding box center [762, 399] width 1429 height 508
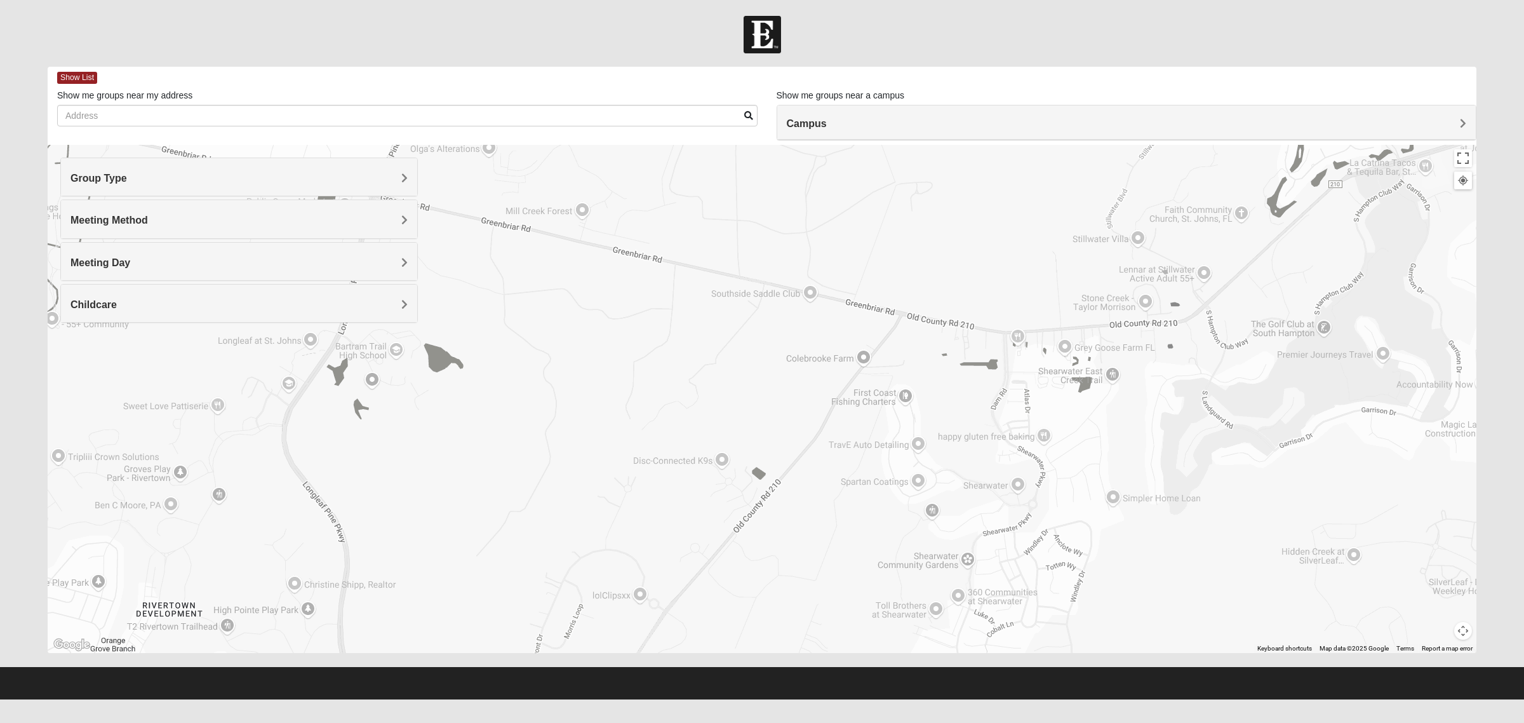
drag, startPoint x: 741, startPoint y: 400, endPoint x: 823, endPoint y: 549, distance: 170.3
click at [823, 549] on div at bounding box center [762, 399] width 1429 height 508
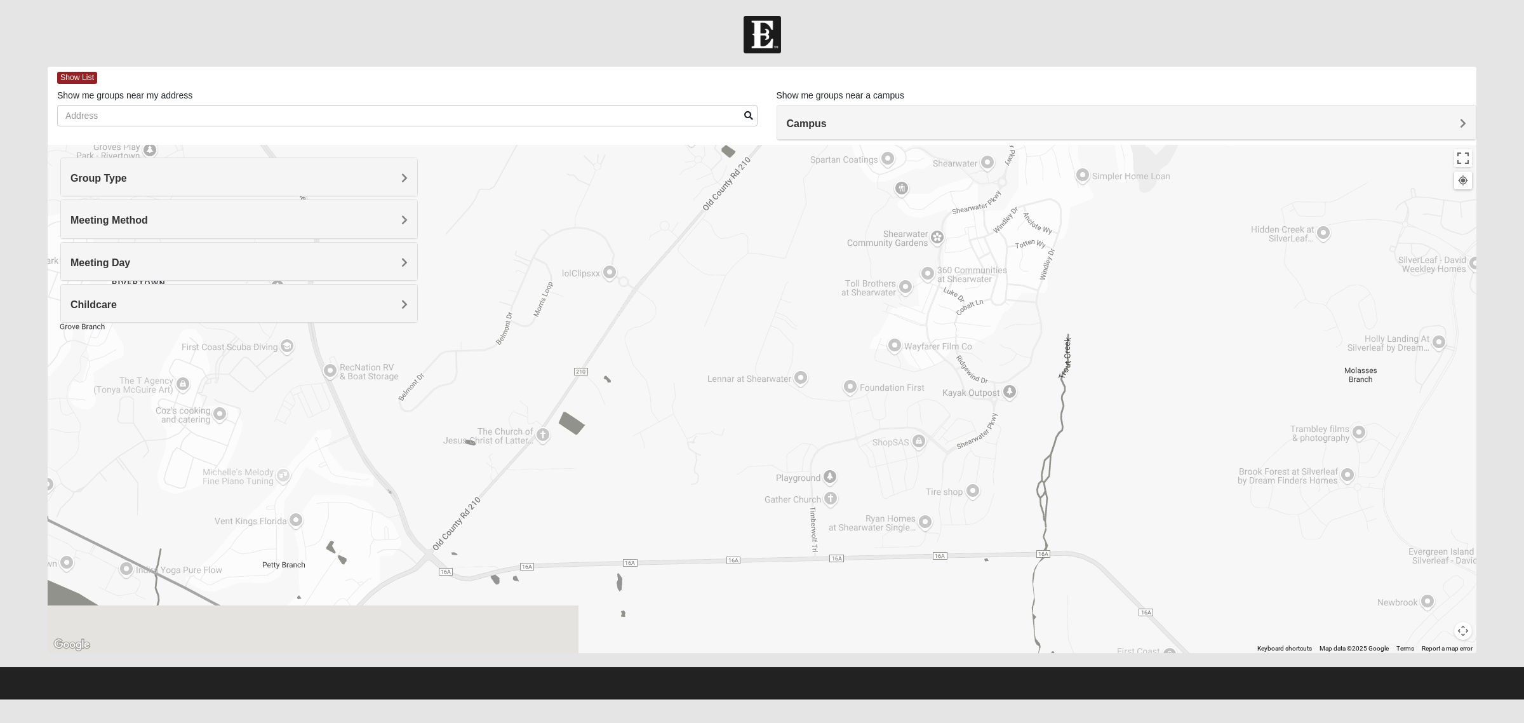
drag, startPoint x: 938, startPoint y: 570, endPoint x: 909, endPoint y: 246, distance: 325.2
click at [909, 246] on div at bounding box center [762, 399] width 1429 height 508
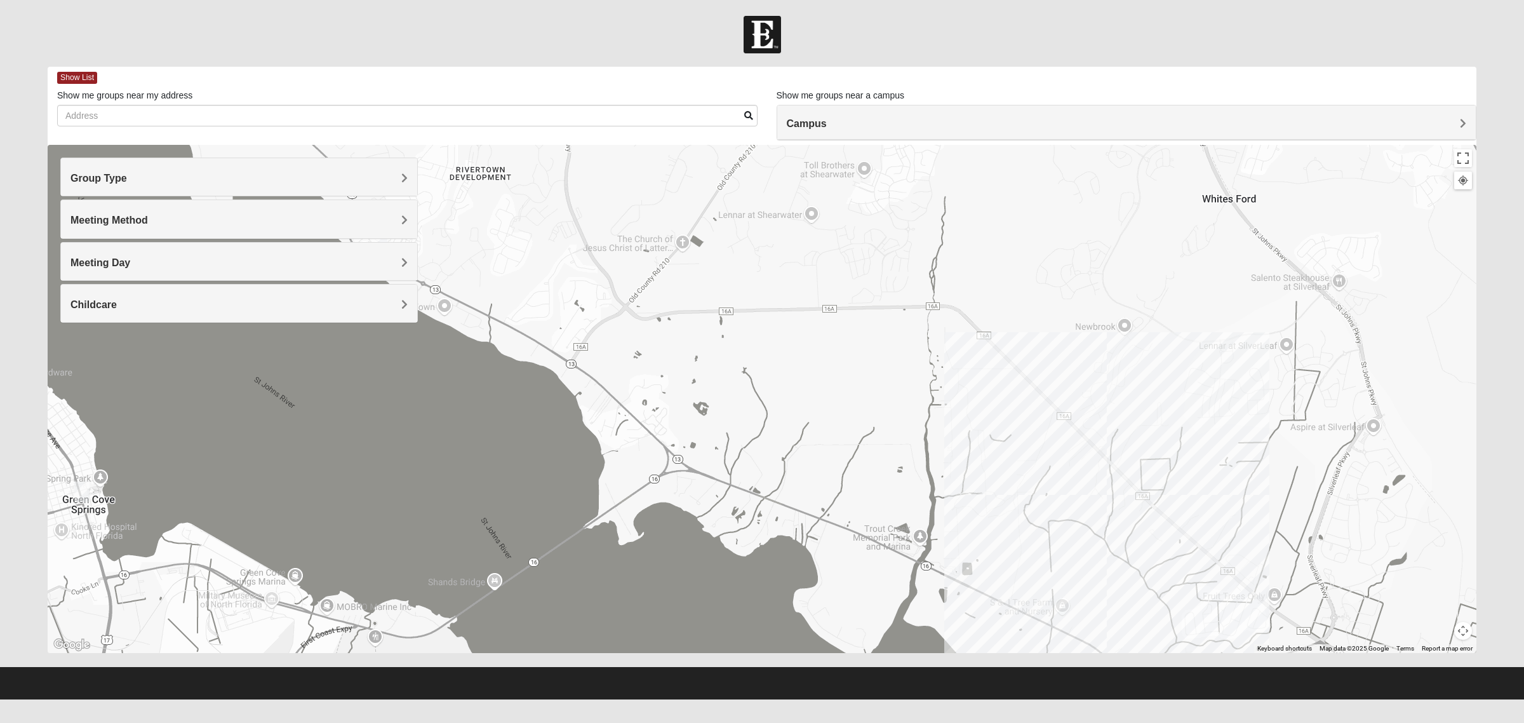
drag, startPoint x: 909, startPoint y: 486, endPoint x: 811, endPoint y: 295, distance: 214.2
click at [814, 302] on div at bounding box center [762, 399] width 1429 height 508
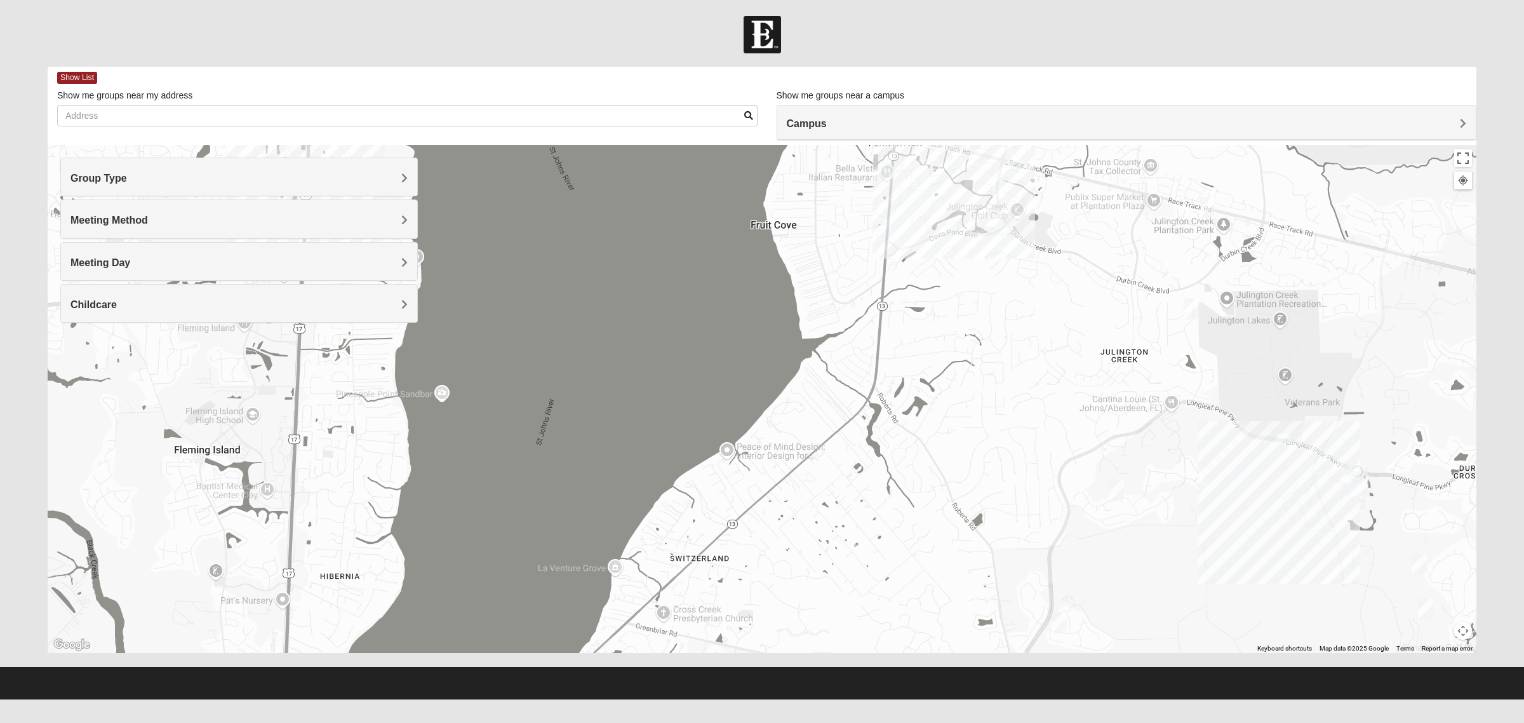
click at [1306, 310] on div at bounding box center [762, 399] width 1429 height 508
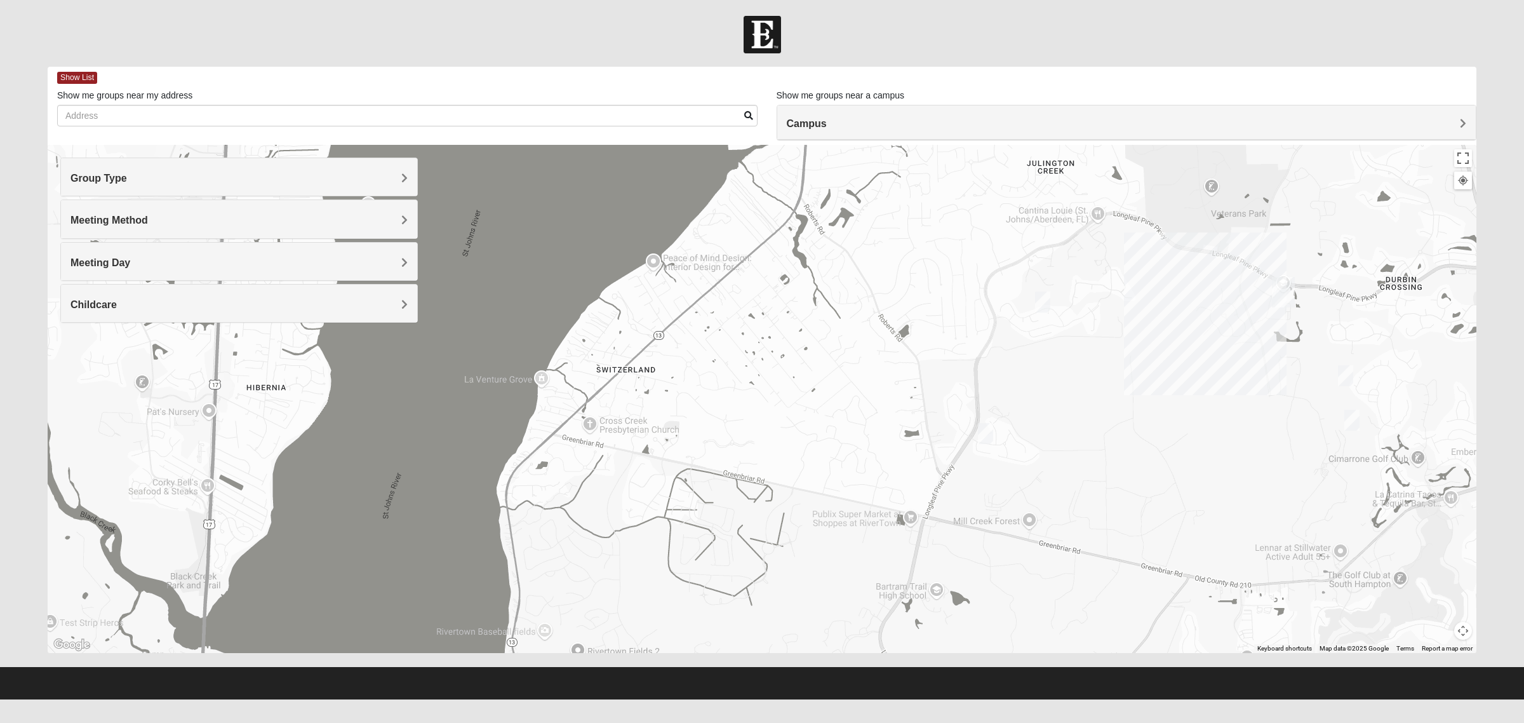
drag, startPoint x: 1028, startPoint y: 527, endPoint x: 941, endPoint y: 297, distance: 246.2
click at [944, 305] on div at bounding box center [762, 399] width 1429 height 508
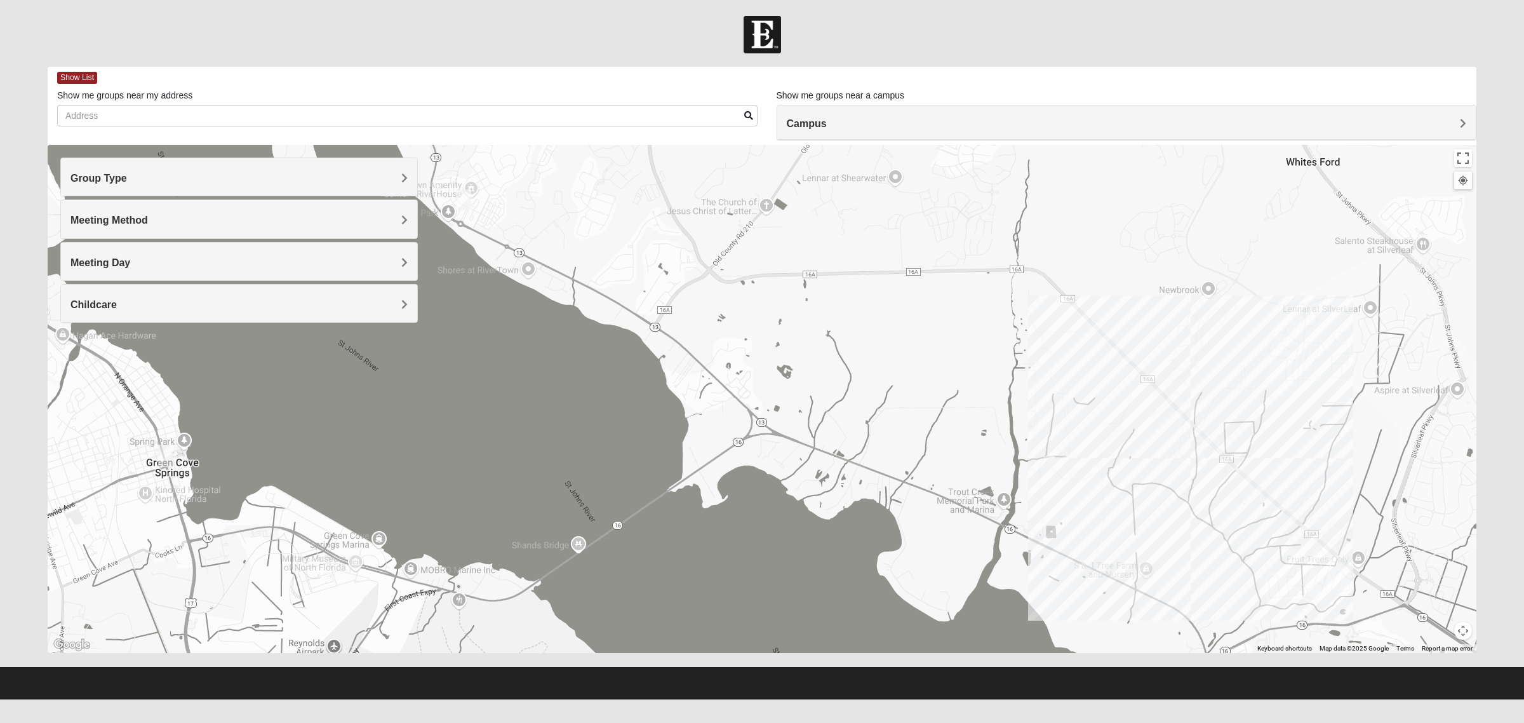
drag, startPoint x: 1112, startPoint y: 456, endPoint x: 953, endPoint y: 405, distance: 166.7
click at [956, 405] on div at bounding box center [762, 399] width 1429 height 508
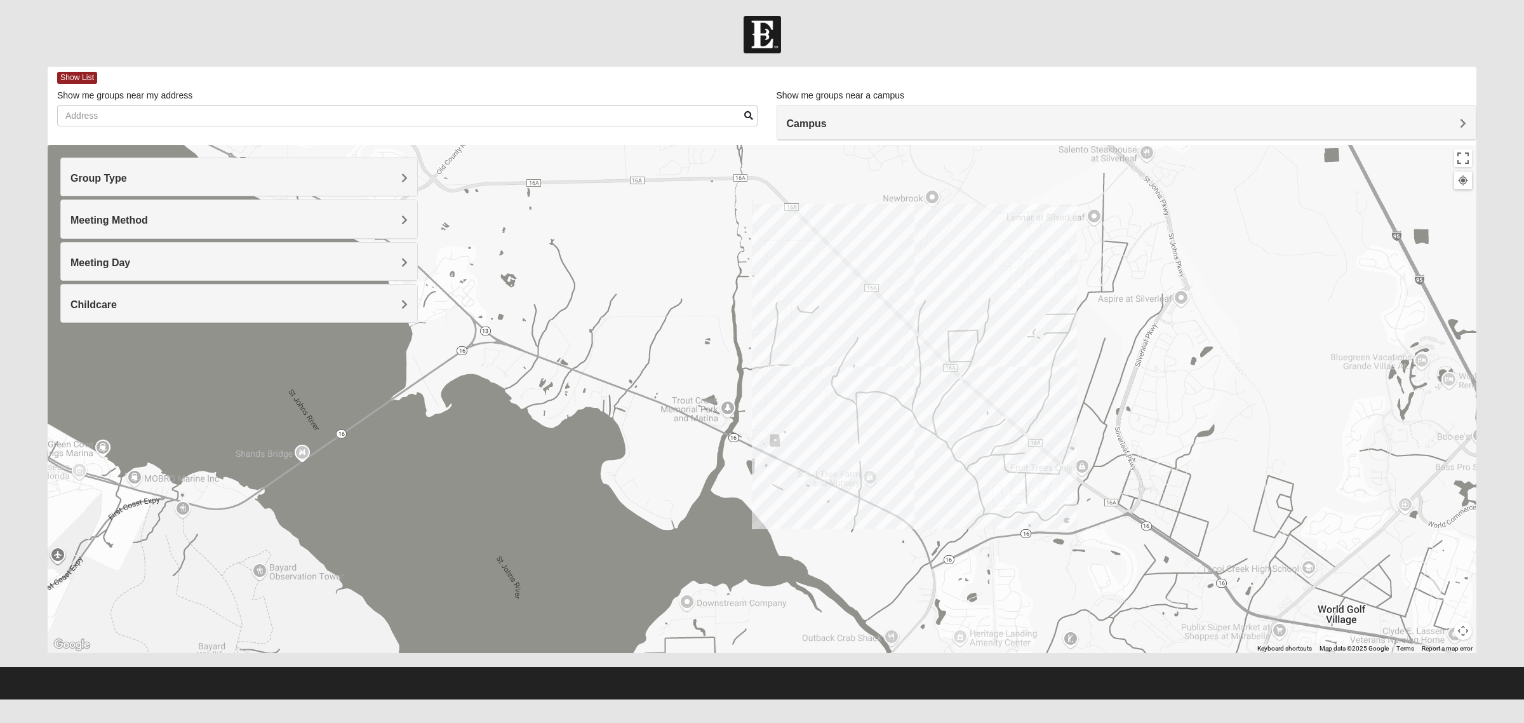
drag, startPoint x: 1275, startPoint y: 495, endPoint x: 970, endPoint y: 391, distance: 322.2
click at [992, 401] on div at bounding box center [762, 399] width 1429 height 508
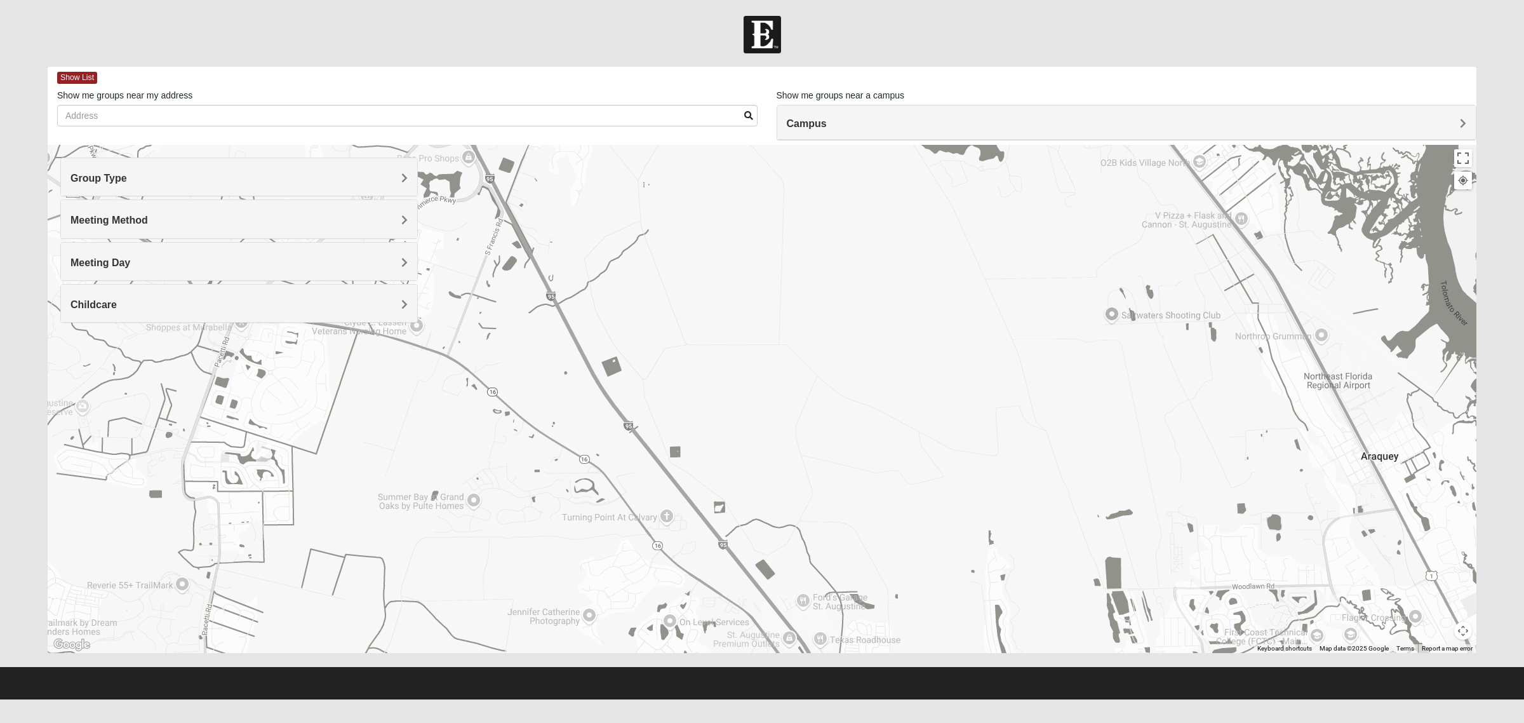
drag, startPoint x: 989, startPoint y: 404, endPoint x: 1380, endPoint y: 450, distance: 393.3
click at [1350, 449] on div at bounding box center [762, 399] width 1429 height 508
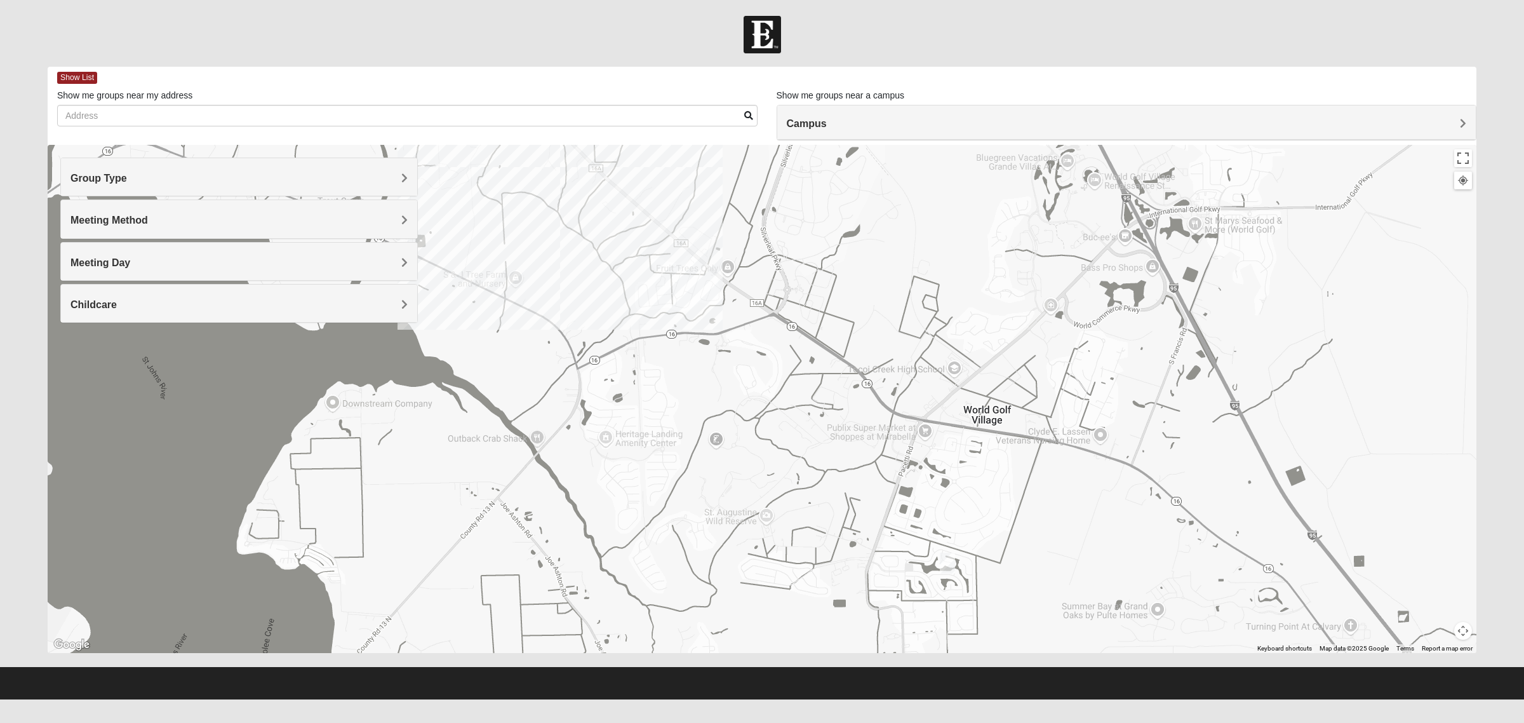
drag, startPoint x: 1127, startPoint y: 468, endPoint x: 1191, endPoint y: 522, distance: 83.8
click at [1175, 513] on div at bounding box center [762, 399] width 1429 height 508
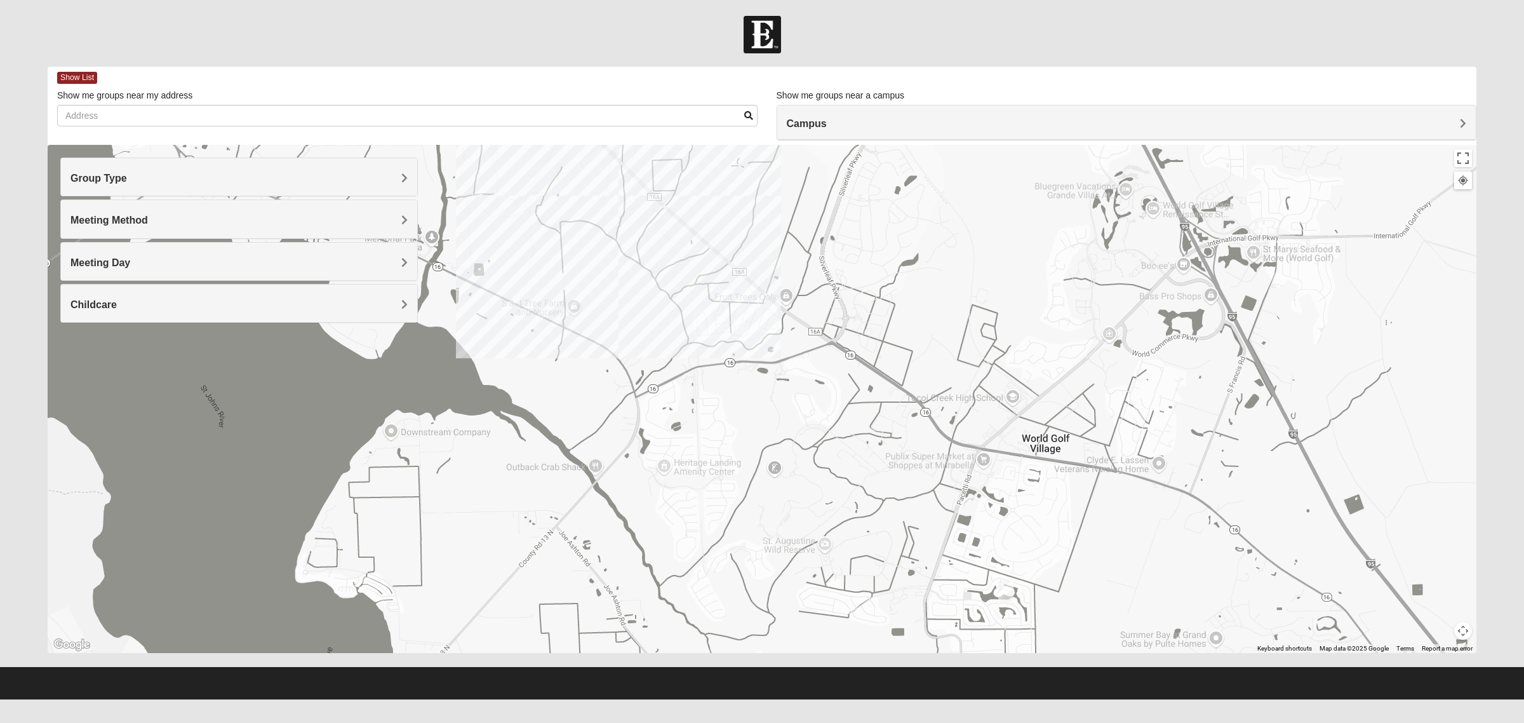
click at [281, 181] on h4 "Group Type" at bounding box center [238, 178] width 337 height 12
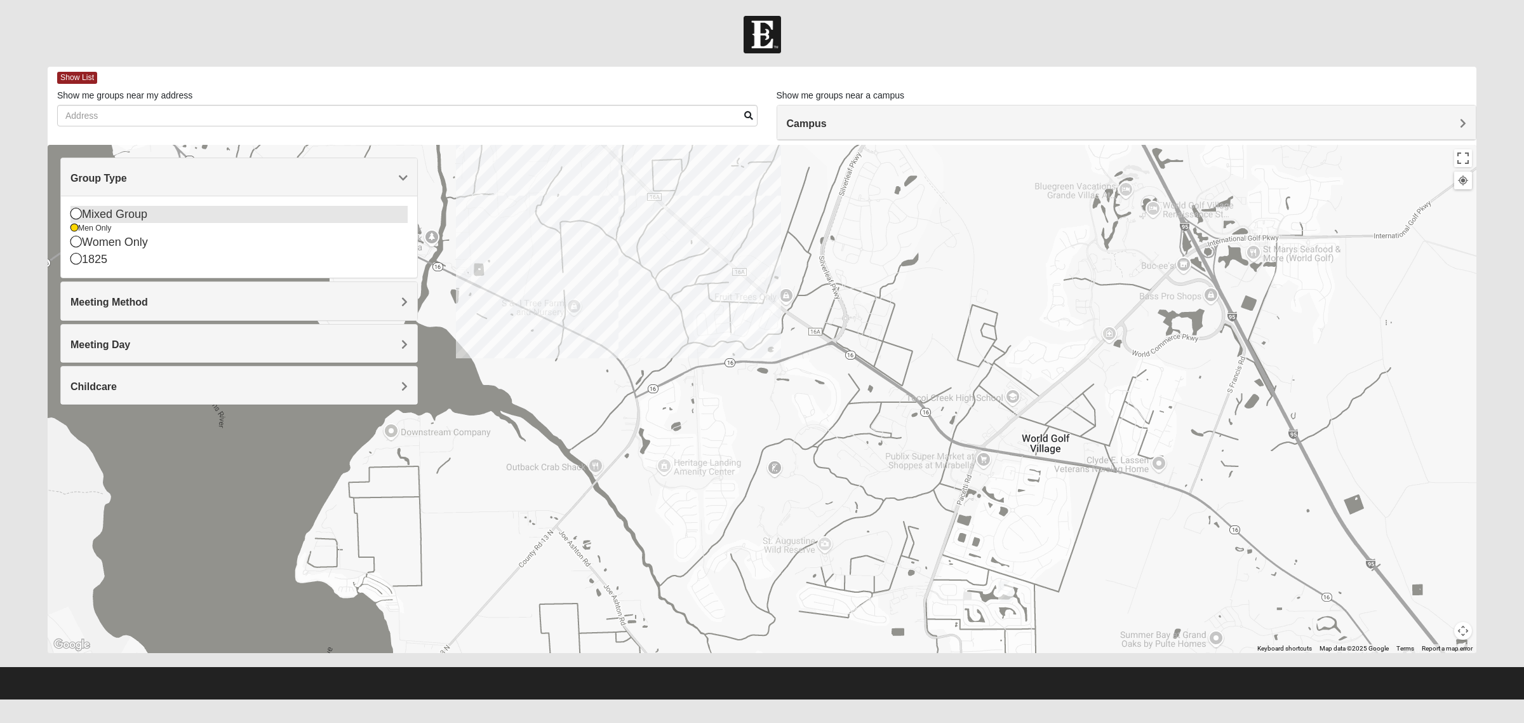
click at [154, 219] on div "Mixed Group" at bounding box center [238, 214] width 337 height 17
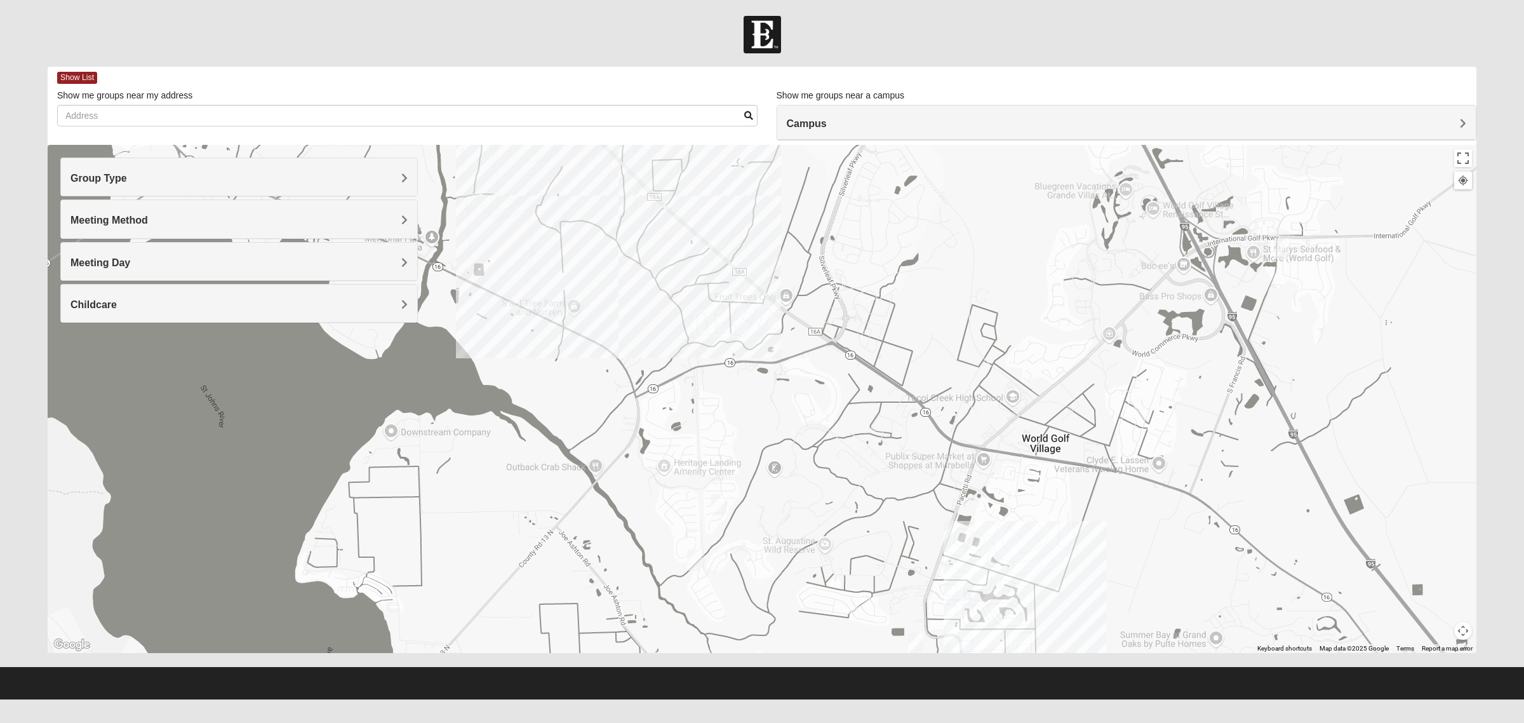
click at [293, 189] on div "Group Type" at bounding box center [239, 176] width 356 height 37
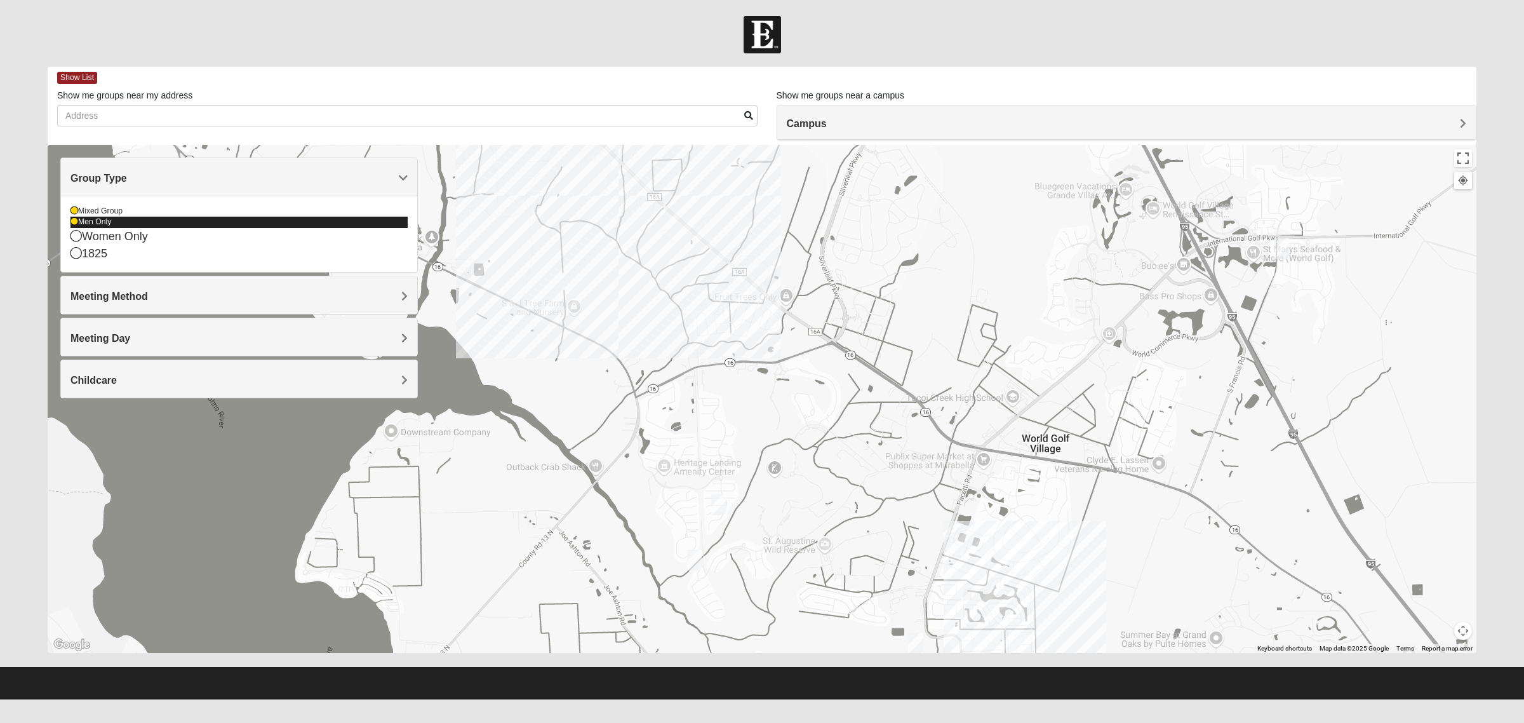
click at [124, 222] on div "Men Only" at bounding box center [238, 222] width 337 height 11
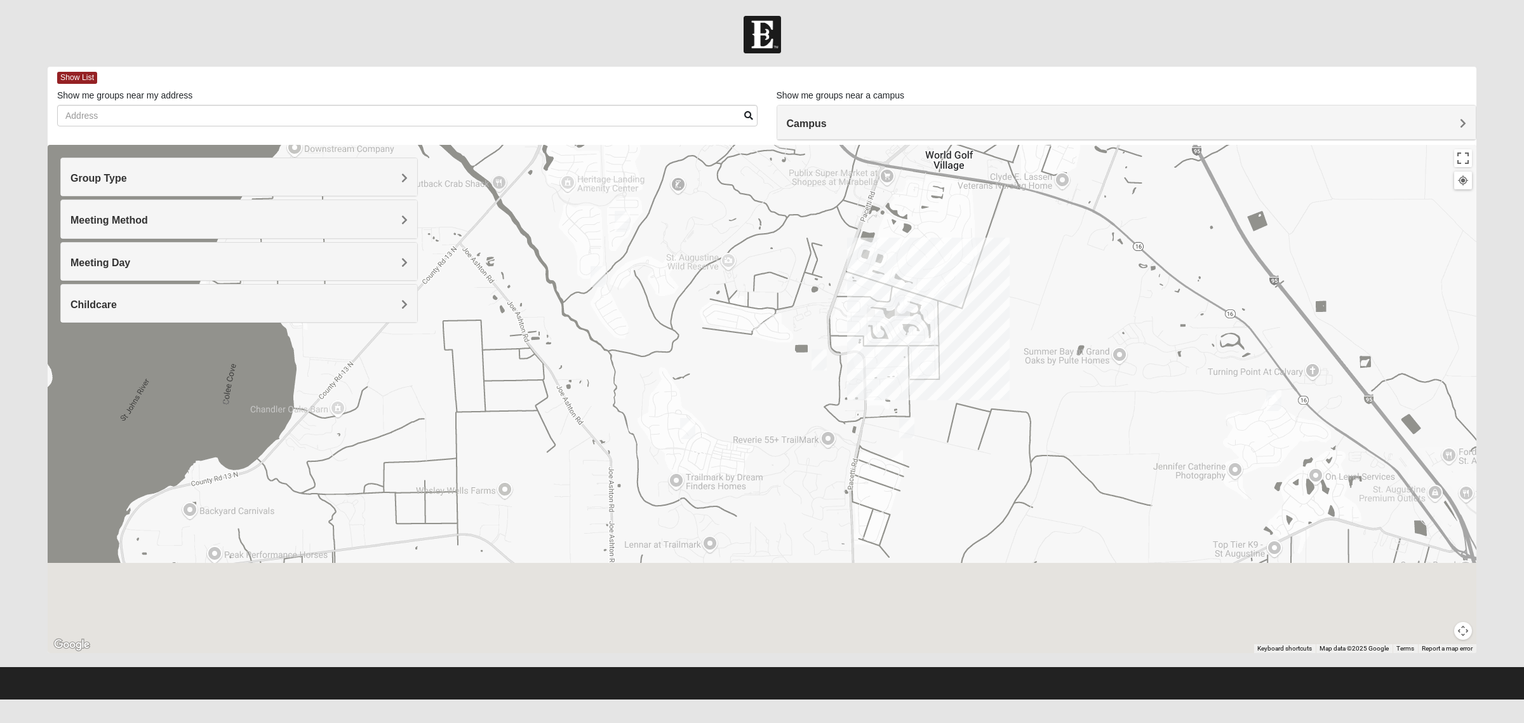
drag, startPoint x: 807, startPoint y: 588, endPoint x: 706, endPoint y: 287, distance: 317.3
click at [707, 295] on div at bounding box center [762, 399] width 1429 height 508
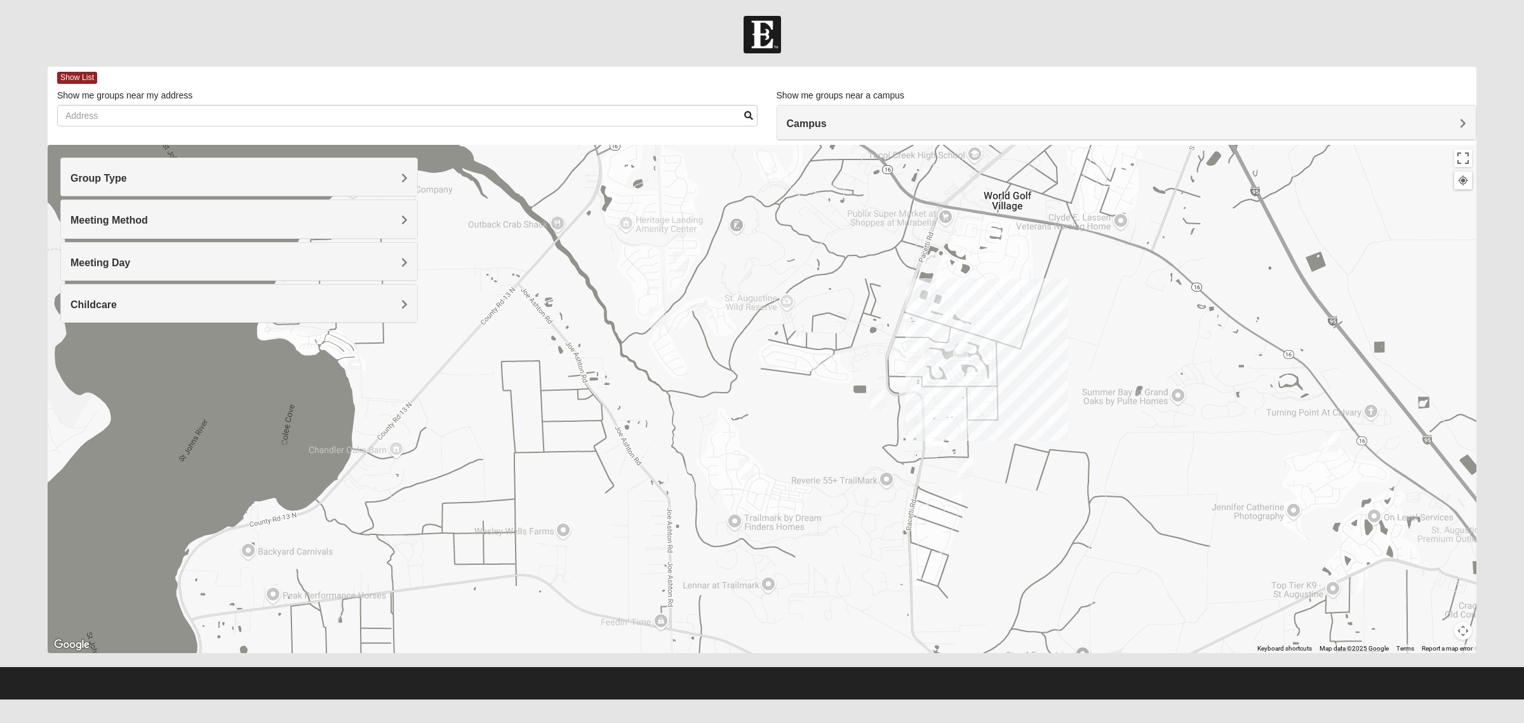
drag, startPoint x: 758, startPoint y: 414, endPoint x: 795, endPoint y: 485, distance: 79.5
click at [817, 529] on div at bounding box center [762, 399] width 1429 height 508
click at [661, 315] on img "Mixed Kruse 32092" at bounding box center [656, 315] width 15 height 21
click at [704, 347] on div "Mixed [PERSON_NAME] 32092 [DATE] PM Mixed Group In Person No Childcare Learn Mo…" at bounding box center [762, 399] width 1429 height 508
click at [765, 234] on button "Close" at bounding box center [756, 242] width 30 height 30
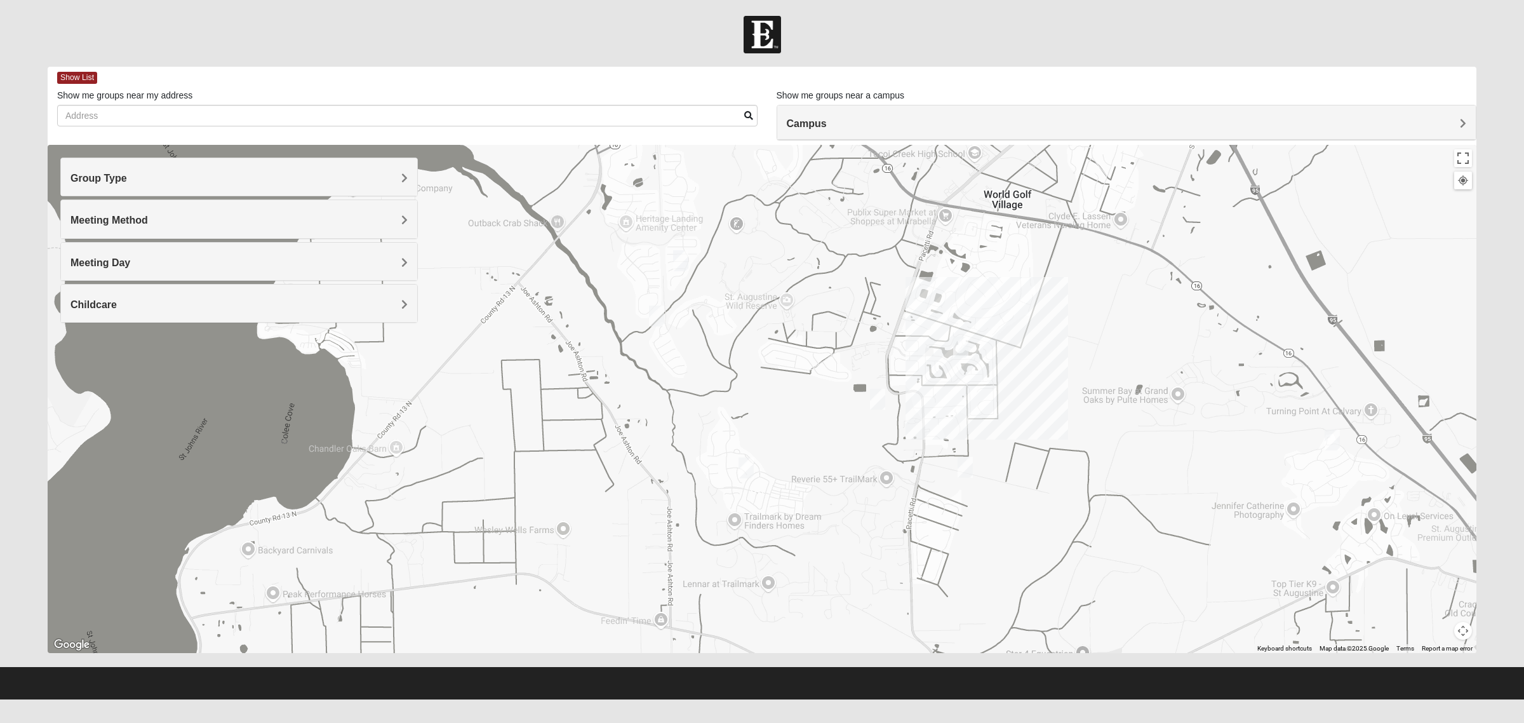
click at [672, 265] on div "To navigate, press the arrow keys." at bounding box center [762, 399] width 1429 height 508
click at [675, 264] on img "Mixed Thomas 32092" at bounding box center [680, 260] width 15 height 21
click at [678, 262] on img "Mixed Thomas 32092" at bounding box center [680, 260] width 15 height 21
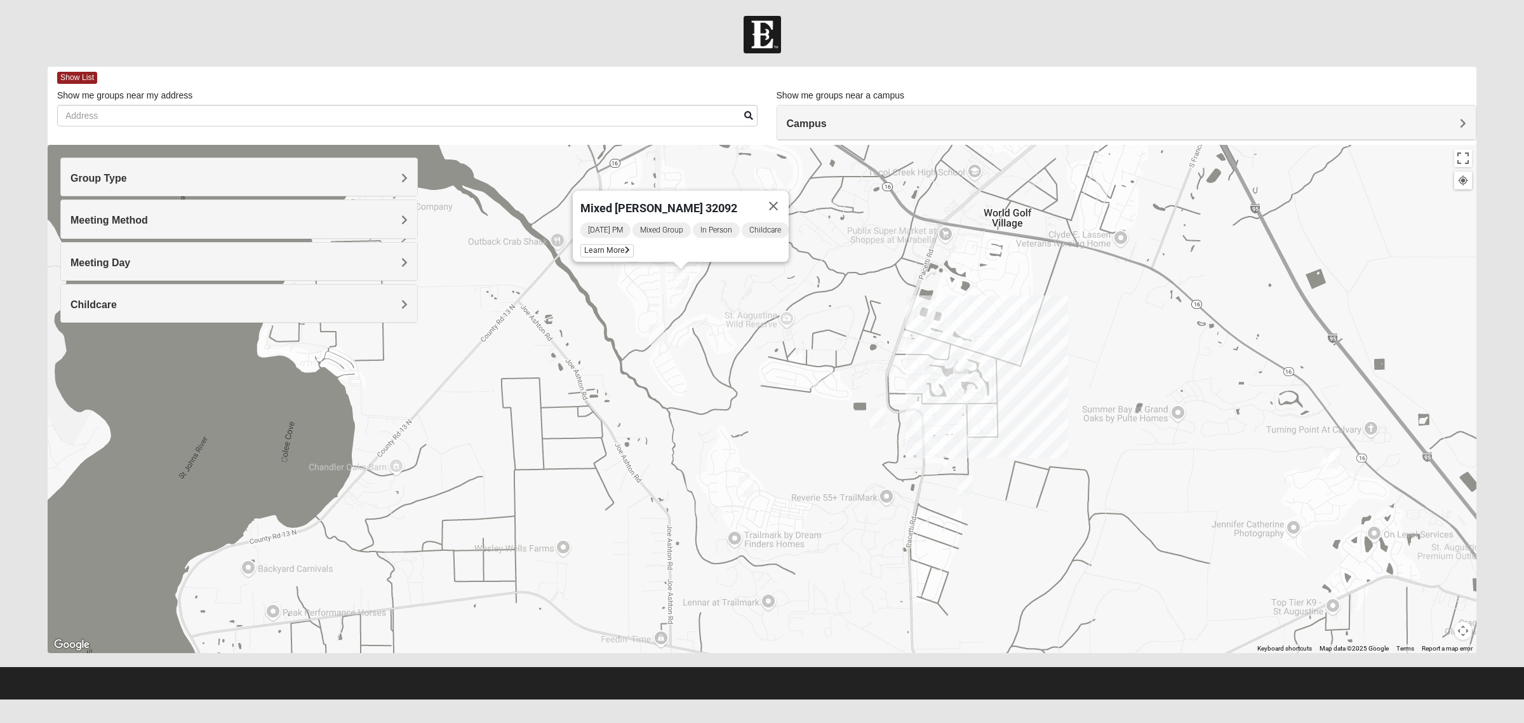
click at [877, 416] on img "Mixed De Jong 32092" at bounding box center [877, 417] width 15 height 21
drag, startPoint x: 996, startPoint y: 429, endPoint x: 967, endPoint y: 439, distance: 30.9
click at [997, 429] on div "Mixed De Jong 32092 [DATE] PM Mixed Group In Person No Childcare Learn More" at bounding box center [762, 399] width 1429 height 508
click at [746, 487] on img "Mixed Gates 32092" at bounding box center [747, 486] width 15 height 21
click at [963, 372] on img "Mixed Ledbury 32092" at bounding box center [962, 365] width 15 height 21
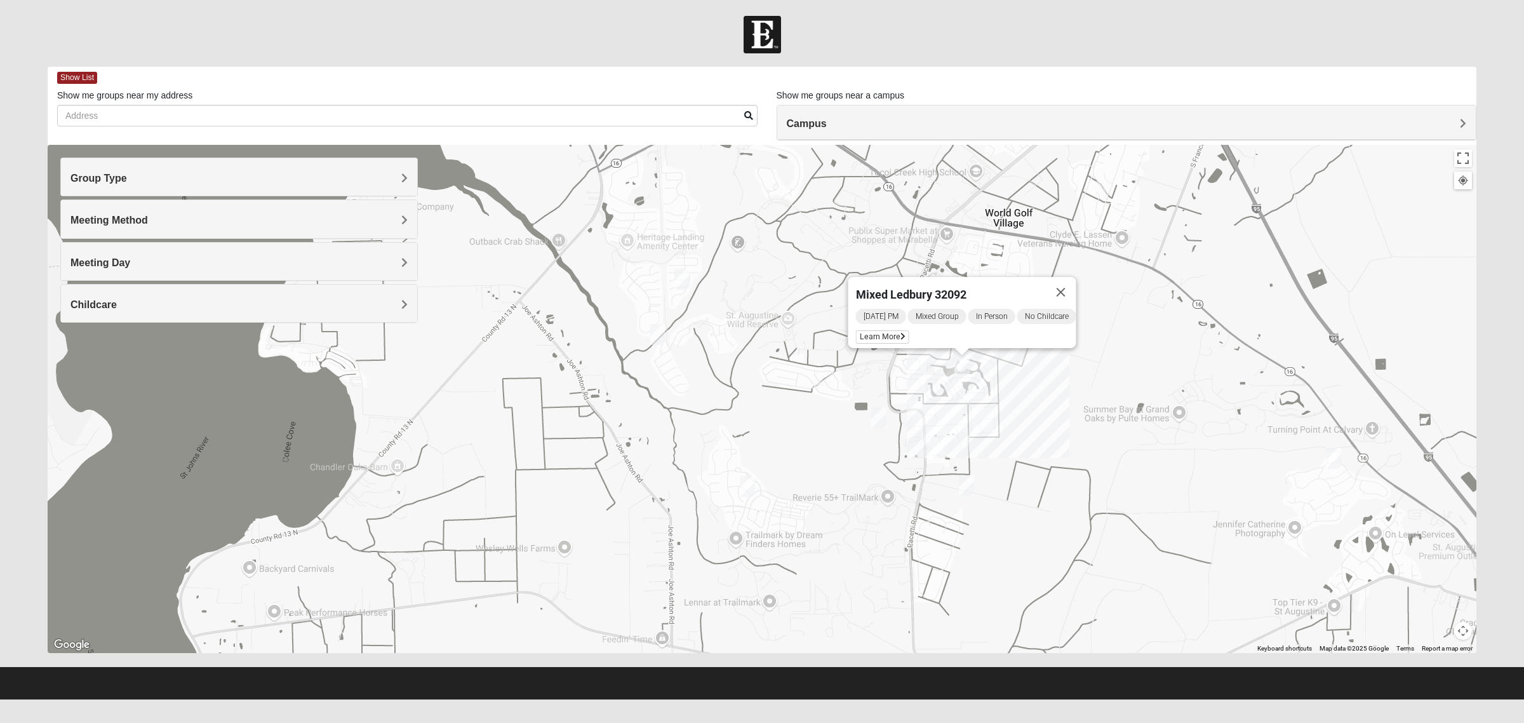
click at [1113, 375] on div "Mixed Ledbury 32092 [DATE] PM Mixed Group In Person No Childcare Learn More" at bounding box center [762, 399] width 1429 height 508
click at [887, 332] on span "Learn More" at bounding box center [882, 336] width 53 height 13
